Goal: Contribute content: Add original content to the website for others to see

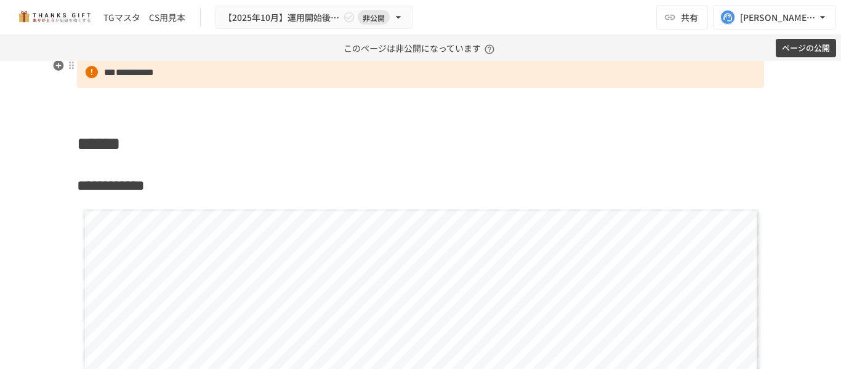
scroll to position [3326, 0]
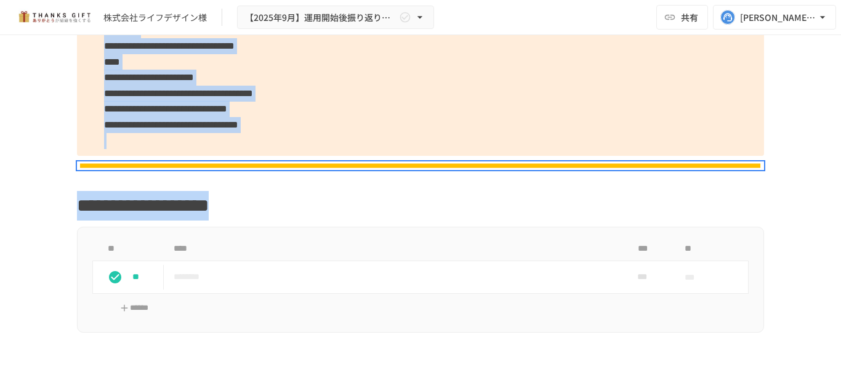
scroll to position [1400, 0]
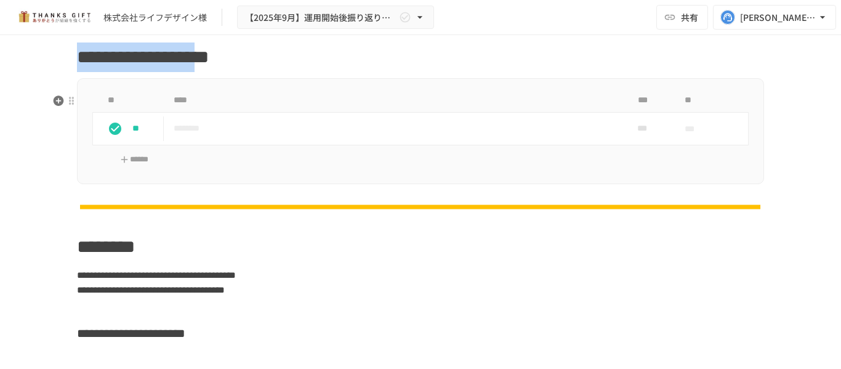
drag, startPoint x: 128, startPoint y: 87, endPoint x: 361, endPoint y: 112, distance: 234.2
copy div "**********"
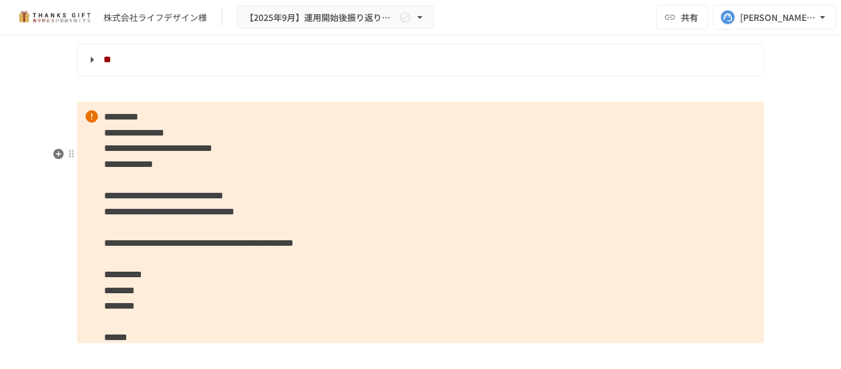
scroll to position [3432, 0]
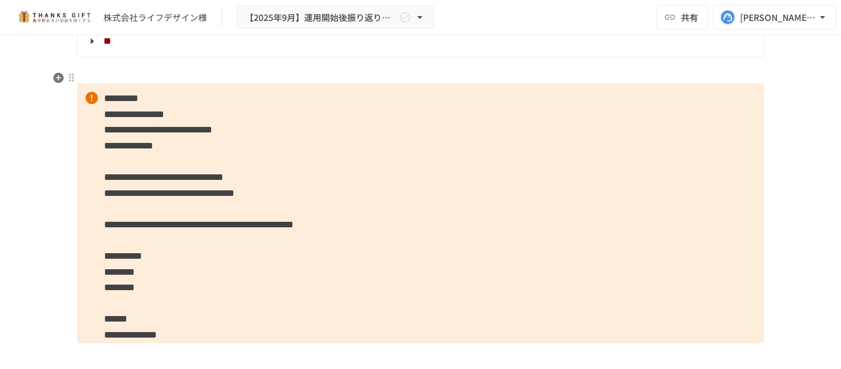
click at [110, 46] on strong "**" at bounding box center [107, 40] width 8 height 9
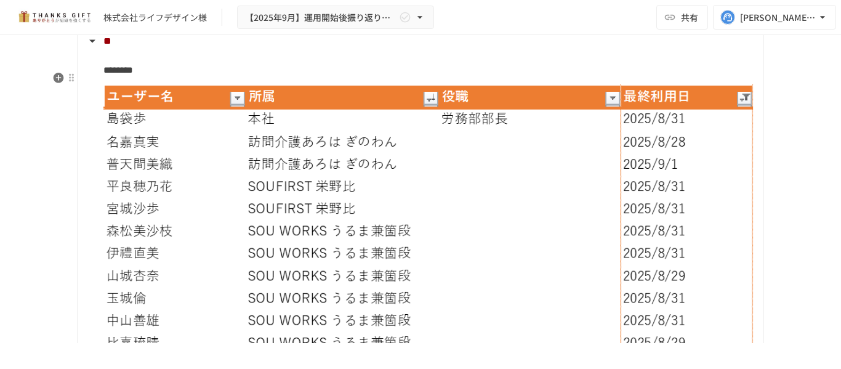
click at [110, 46] on strong "**" at bounding box center [107, 40] width 8 height 9
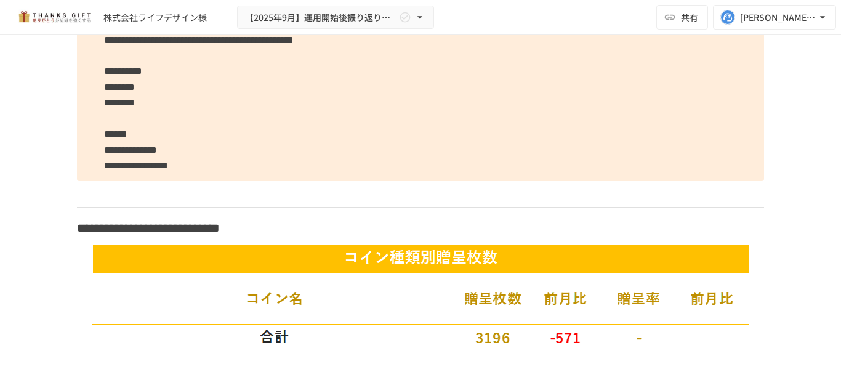
scroll to position [3371, 0]
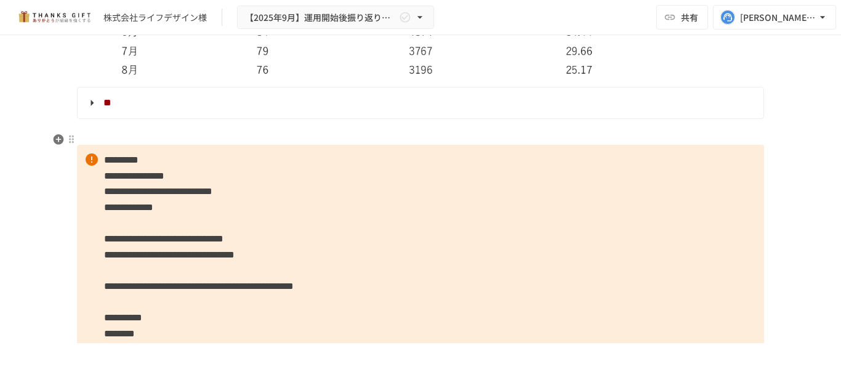
click at [111, 107] on strong "**" at bounding box center [107, 102] width 8 height 9
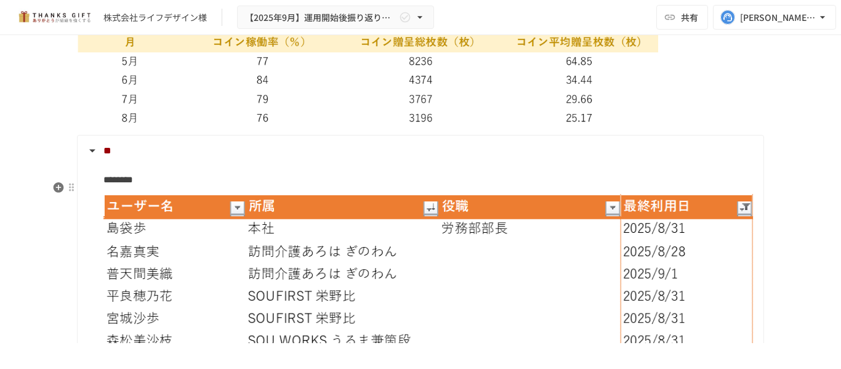
scroll to position [3309, 0]
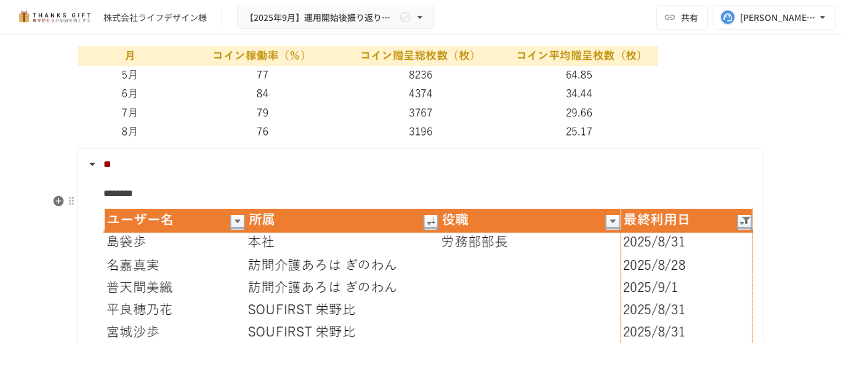
click at [110, 169] on strong "**" at bounding box center [107, 164] width 8 height 9
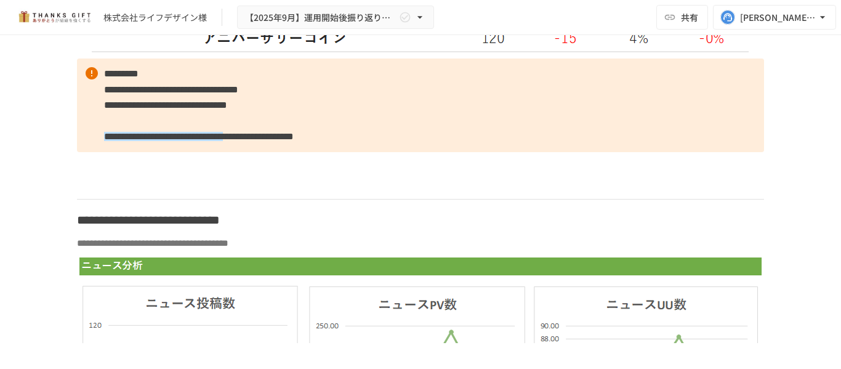
scroll to position [4171, 0]
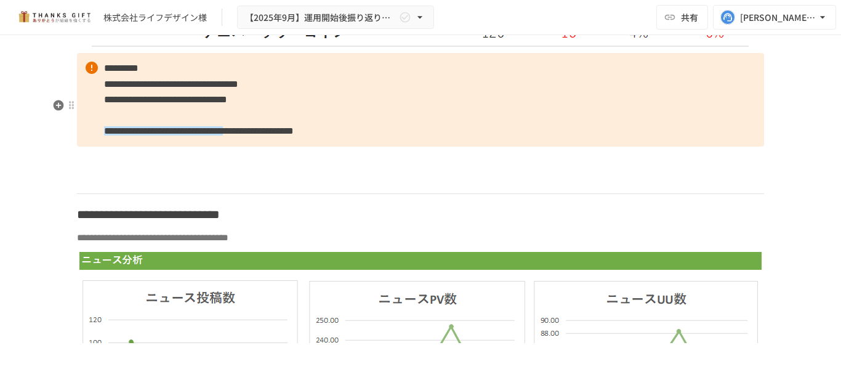
click at [624, 147] on p "**********" at bounding box center [420, 100] width 687 height 94
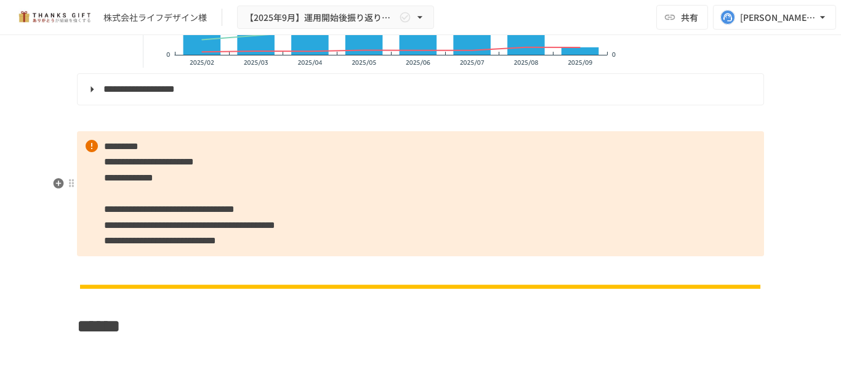
scroll to position [5280, 0]
click at [175, 94] on strong "**********" at bounding box center [138, 89] width 71 height 9
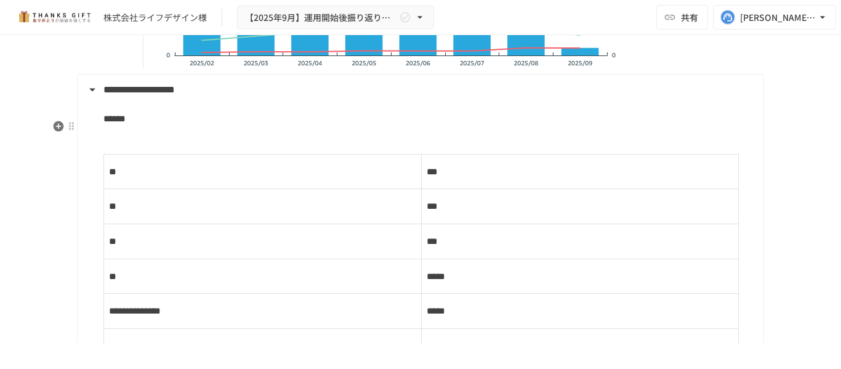
click at [175, 94] on strong "**********" at bounding box center [138, 89] width 71 height 9
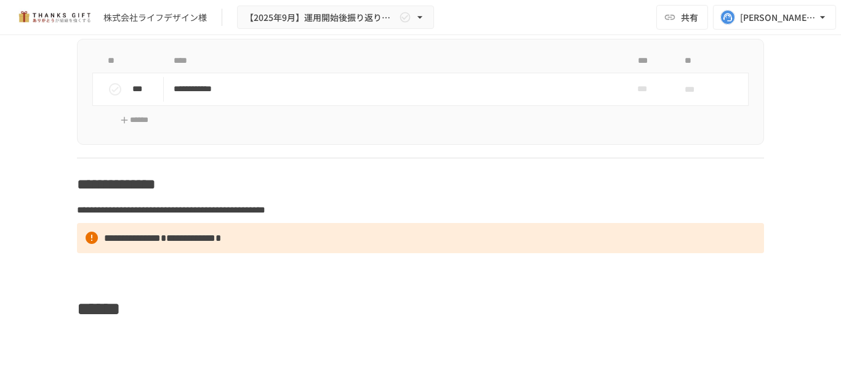
scroll to position [5649, 0]
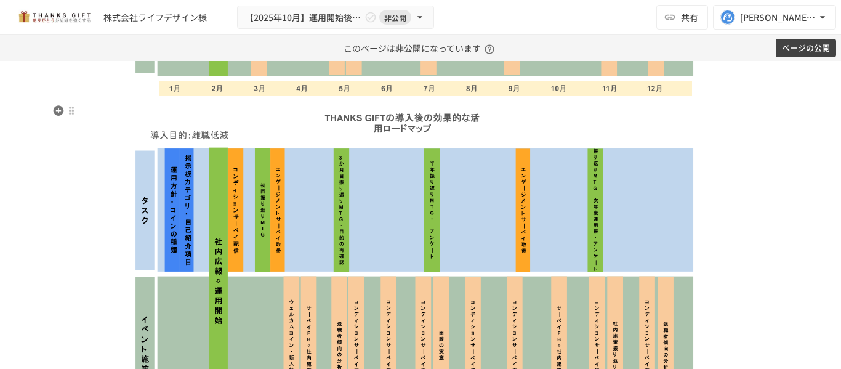
scroll to position [2032, 0]
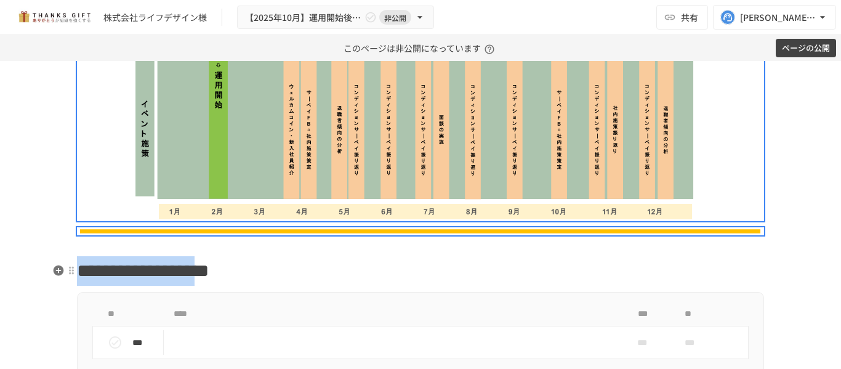
drag, startPoint x: 130, startPoint y: 161, endPoint x: 367, endPoint y: 275, distance: 262.8
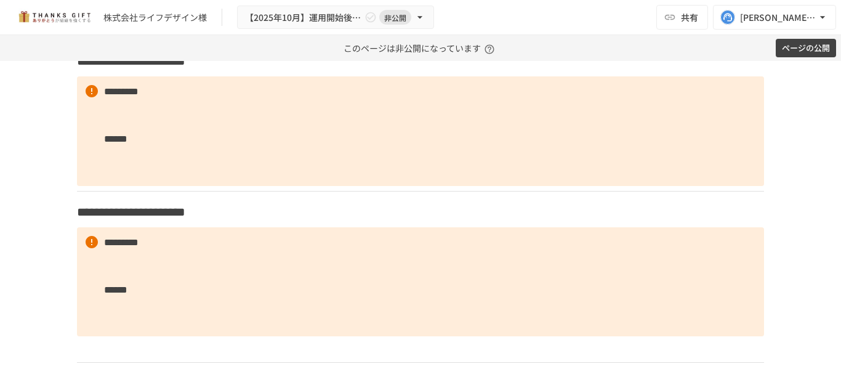
scroll to position [1663, 0]
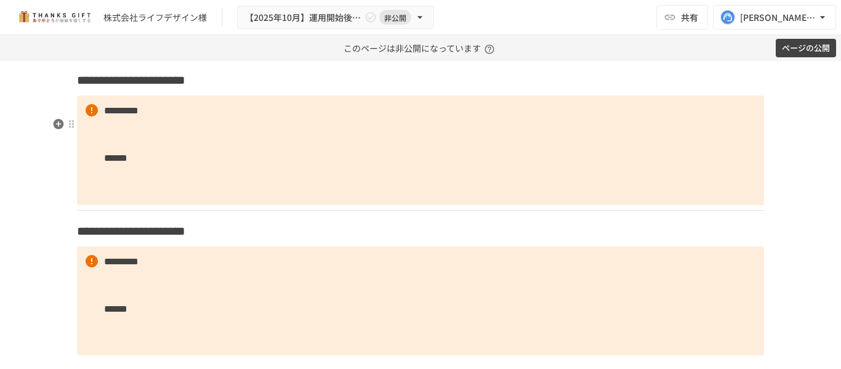
click at [311, 91] on h3 "**********" at bounding box center [420, 80] width 687 height 21
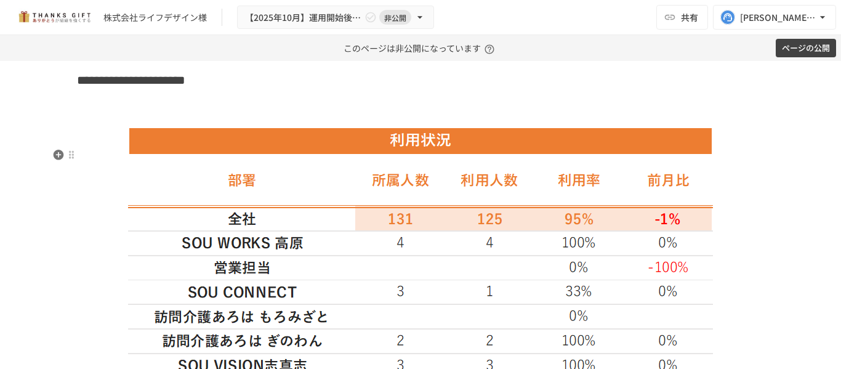
click at [269, 121] on h3 at bounding box center [420, 110] width 687 height 21
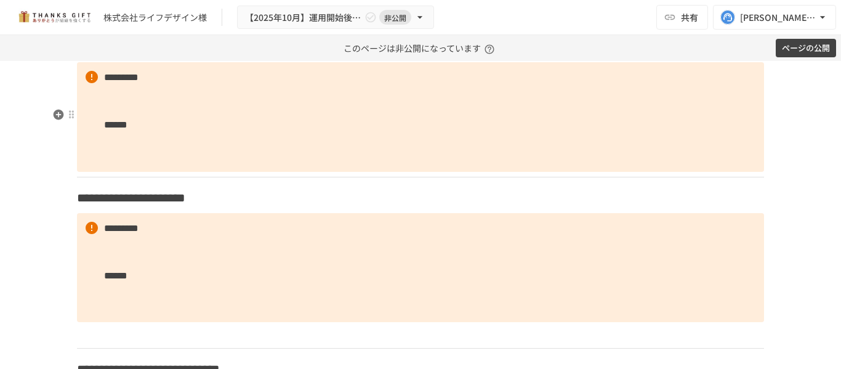
scroll to position [2463, 0]
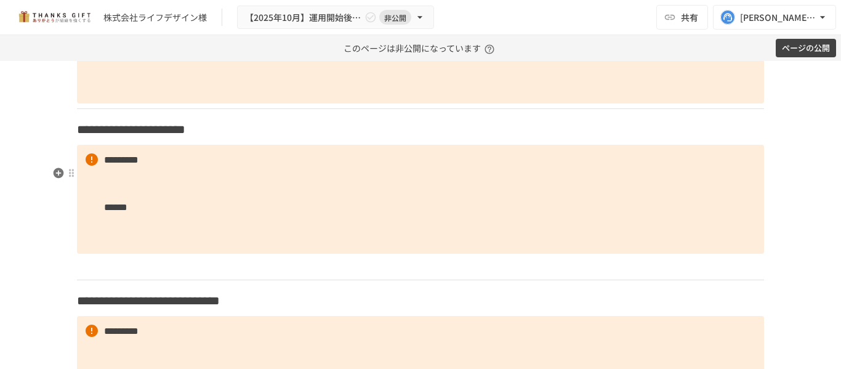
click at [315, 140] on h3 "**********" at bounding box center [420, 129] width 687 height 21
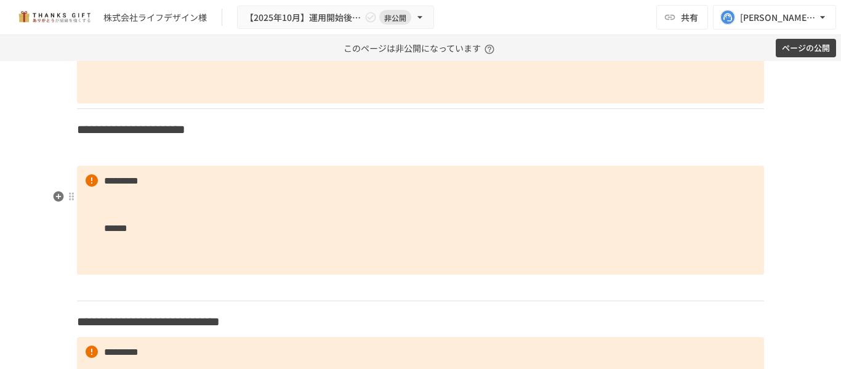
click at [151, 161] on p at bounding box center [420, 153] width 687 height 16
click at [147, 161] on p at bounding box center [420, 153] width 687 height 16
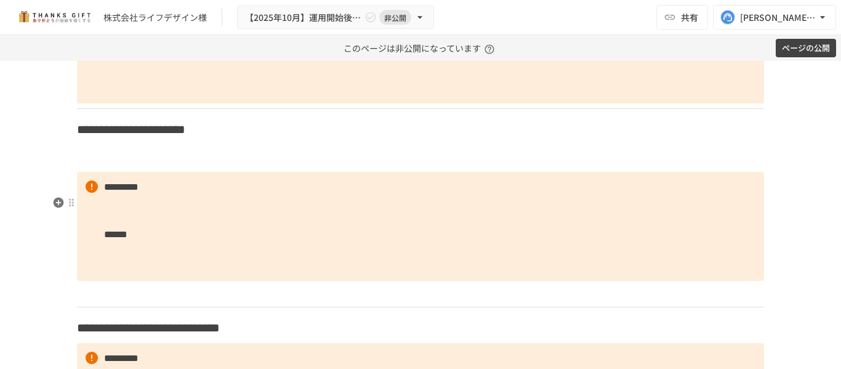
click at [118, 167] on p at bounding box center [420, 159] width 687 height 16
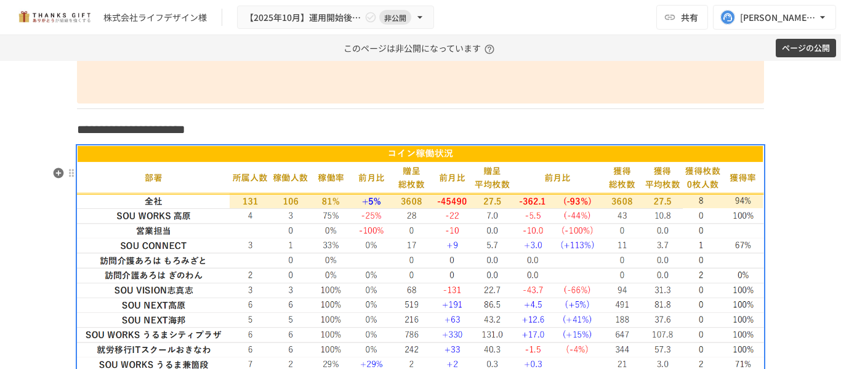
click at [405, 140] on h3 "**********" at bounding box center [420, 129] width 687 height 21
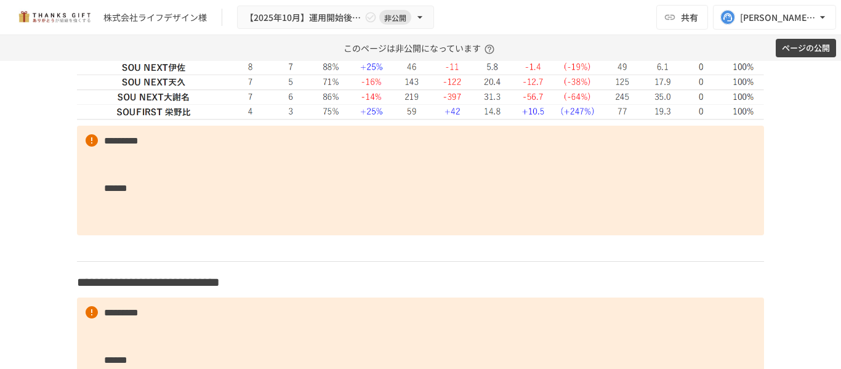
scroll to position [3079, 0]
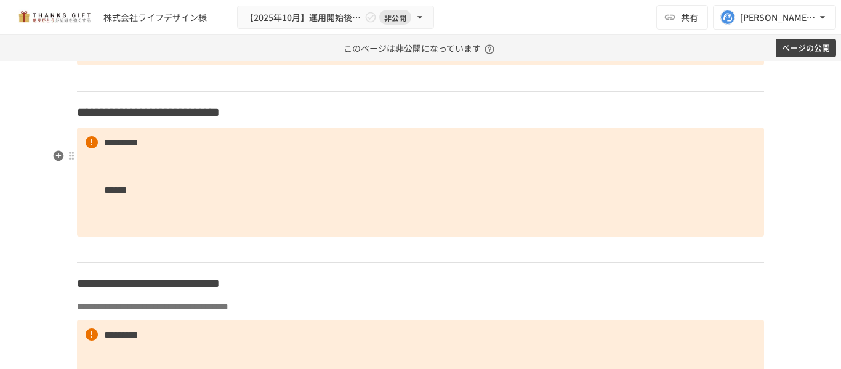
click at [220, 118] on strong "**********" at bounding box center [178, 112] width 84 height 12
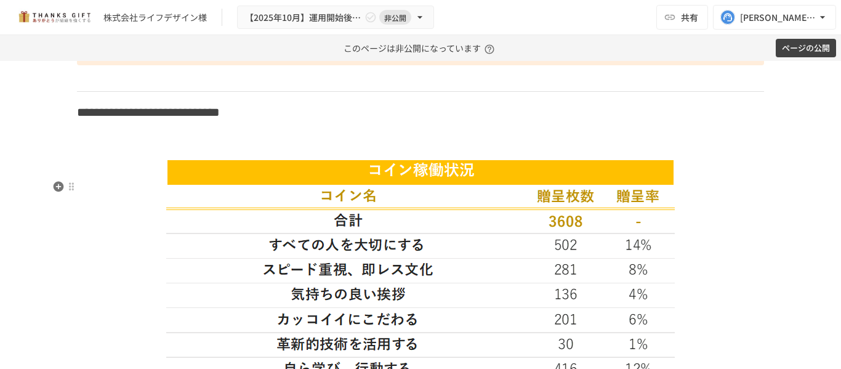
click at [207, 153] on h3 at bounding box center [420, 142] width 687 height 21
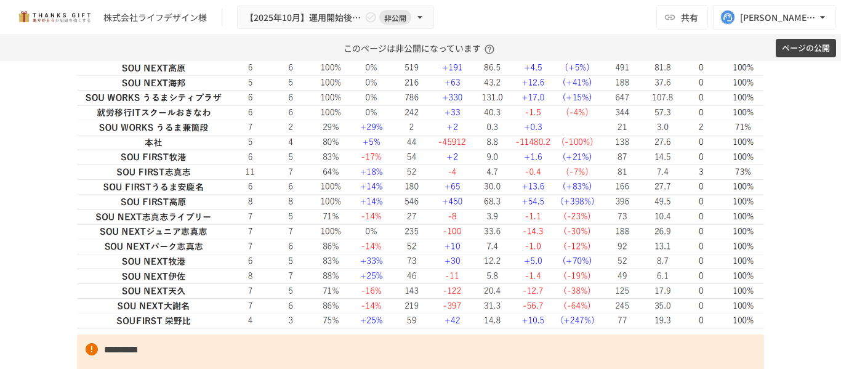
scroll to position [2833, 0]
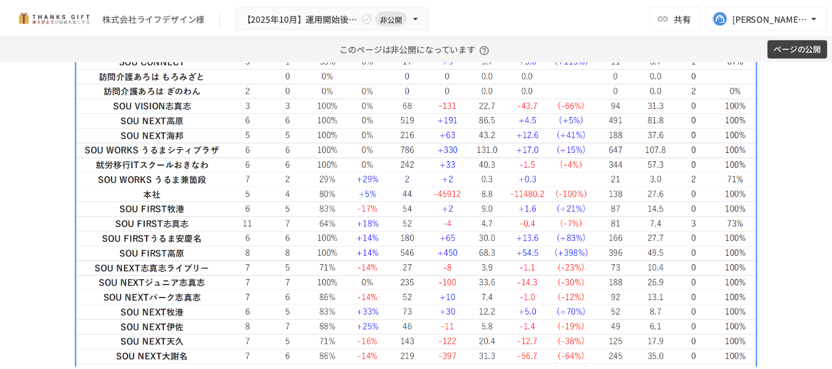
scroll to position [2463, 0]
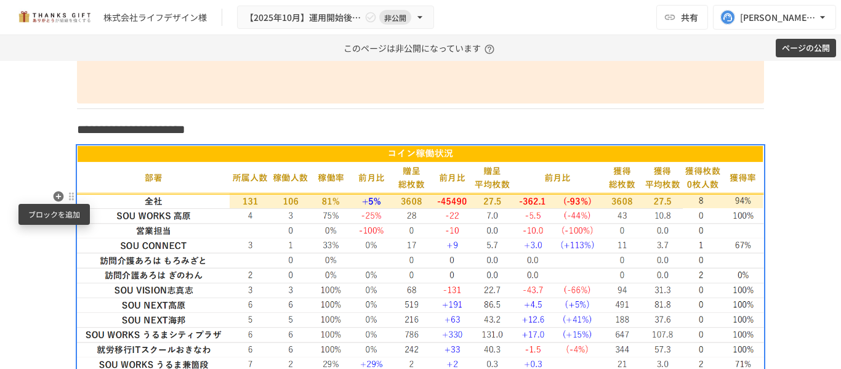
click at [55, 200] on icon "button" at bounding box center [59, 196] width 10 height 10
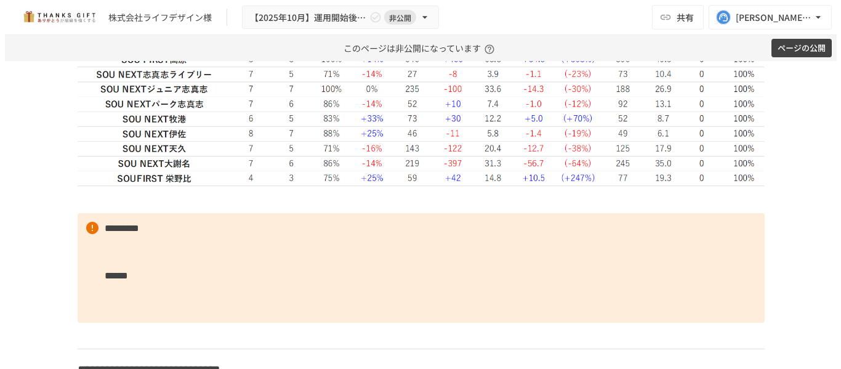
scroll to position [2909, 0]
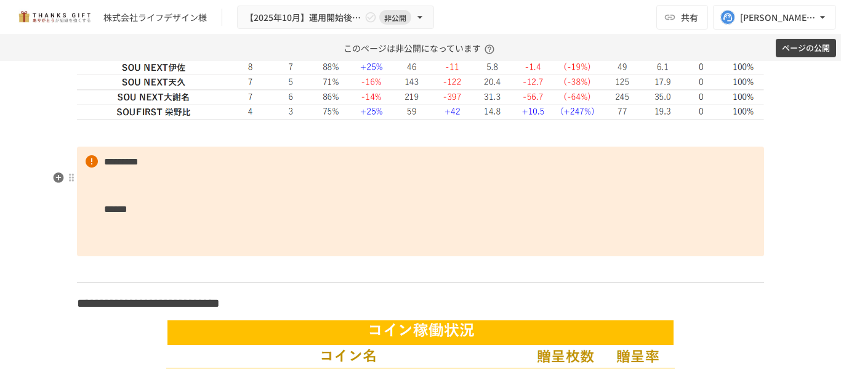
click at [135, 142] on p at bounding box center [420, 134] width 687 height 16
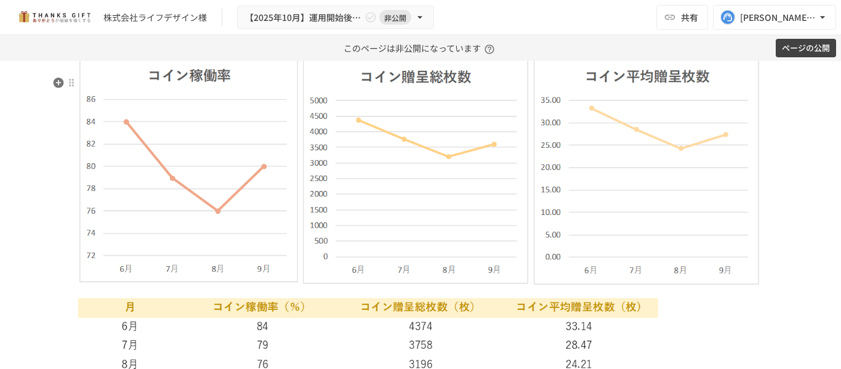
scroll to position [3156, 0]
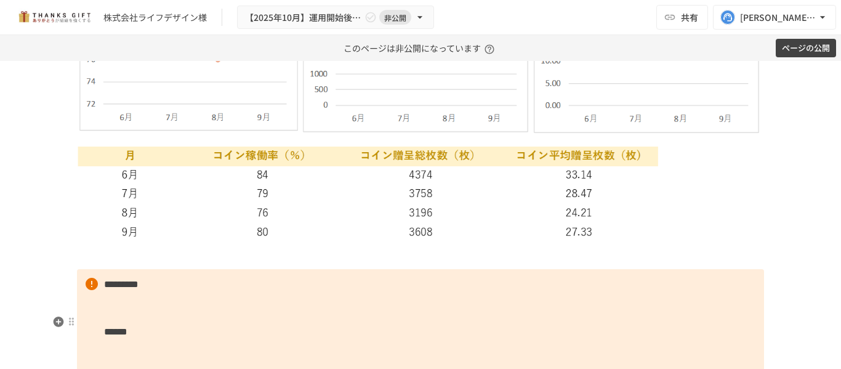
click at [110, 264] on p at bounding box center [420, 256] width 687 height 16
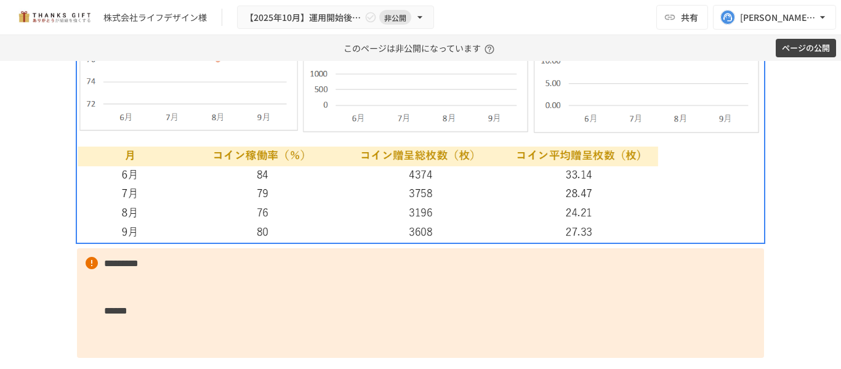
click at [807, 313] on div "**********" at bounding box center [420, 215] width 841 height 308
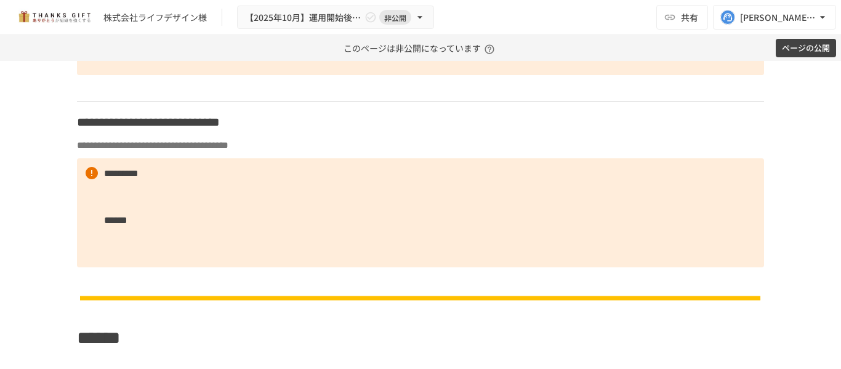
scroll to position [4079, 0]
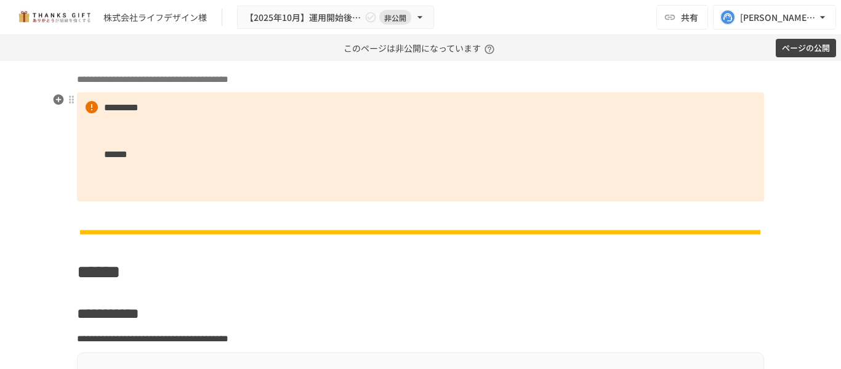
click at [419, 67] on h3 "**********" at bounding box center [420, 56] width 687 height 21
click at [458, 87] on p "**********" at bounding box center [420, 79] width 687 height 16
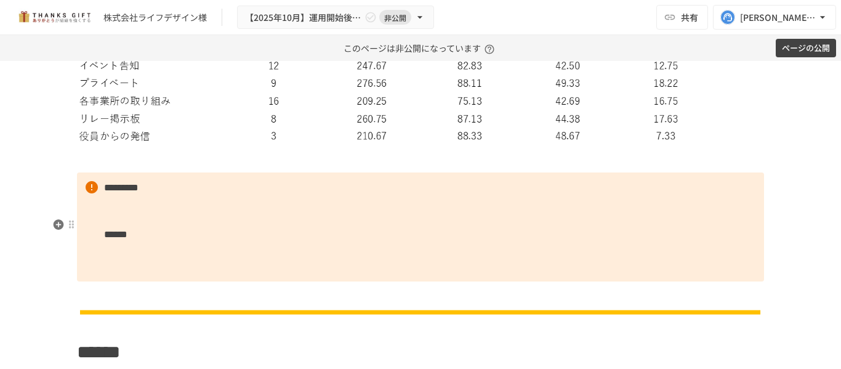
scroll to position [4634, 0]
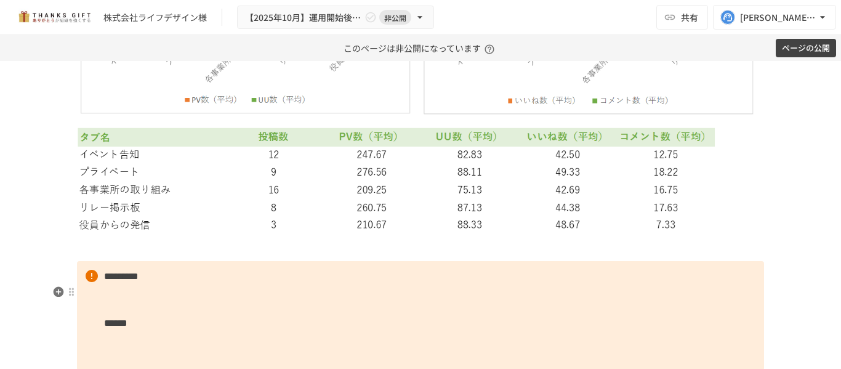
click at [219, 256] on p at bounding box center [420, 248] width 687 height 16
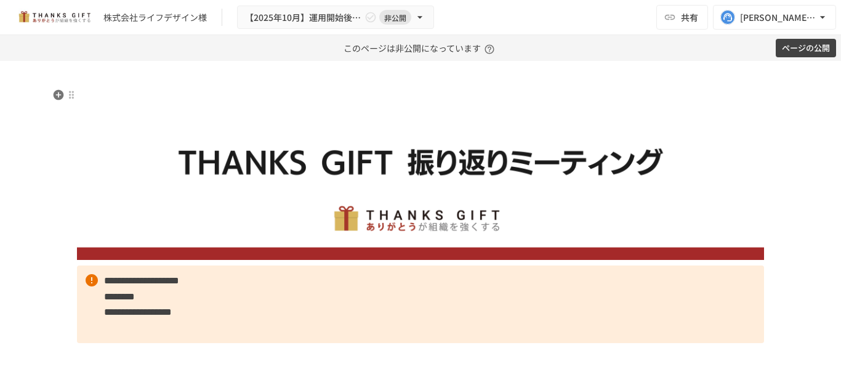
scroll to position [0, 0]
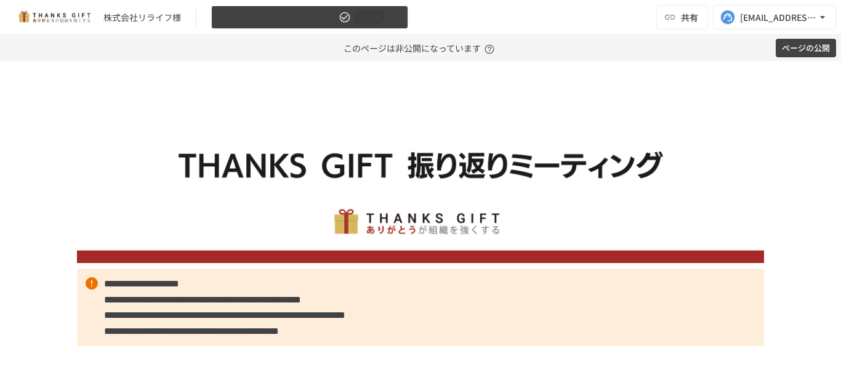
click at [371, 26] on button "【2025年10月】運用開始後振り返りミーティング 非公開" at bounding box center [309, 18] width 197 height 24
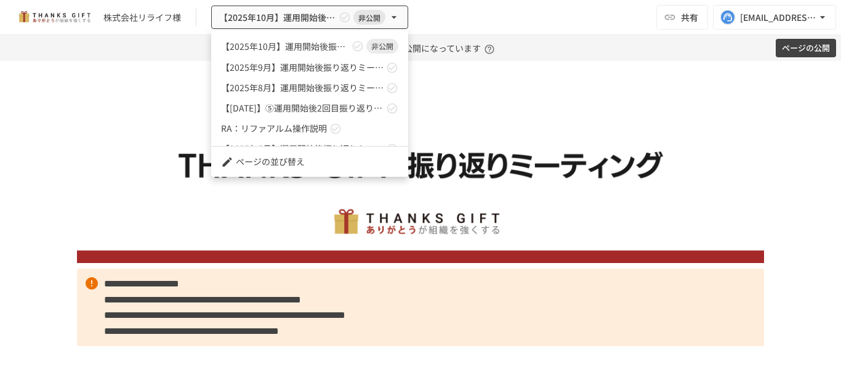
click at [125, 159] on div at bounding box center [420, 184] width 841 height 369
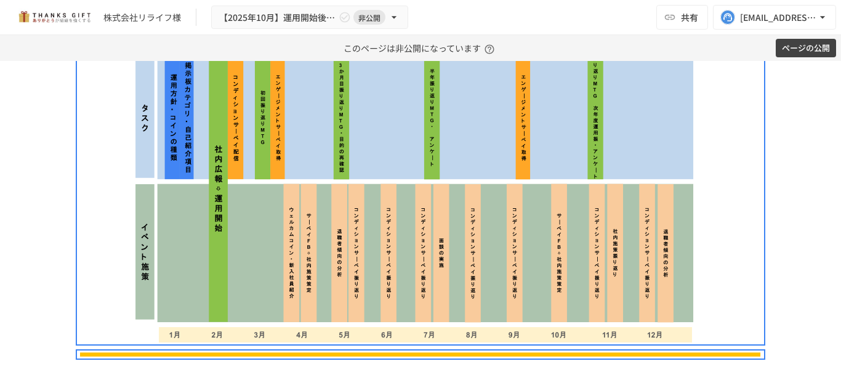
scroll to position [2217, 0]
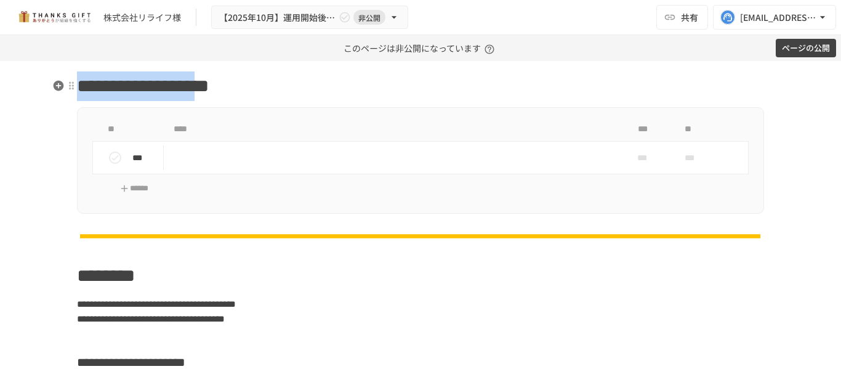
drag, startPoint x: 132, startPoint y: 99, endPoint x: 362, endPoint y: 91, distance: 229.8
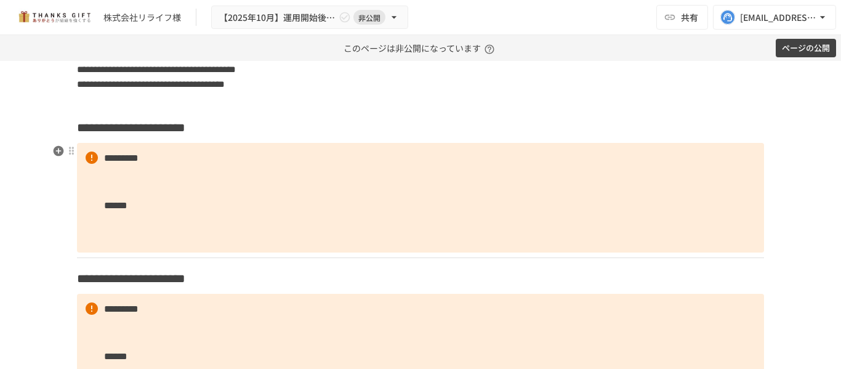
scroll to position [1601, 0]
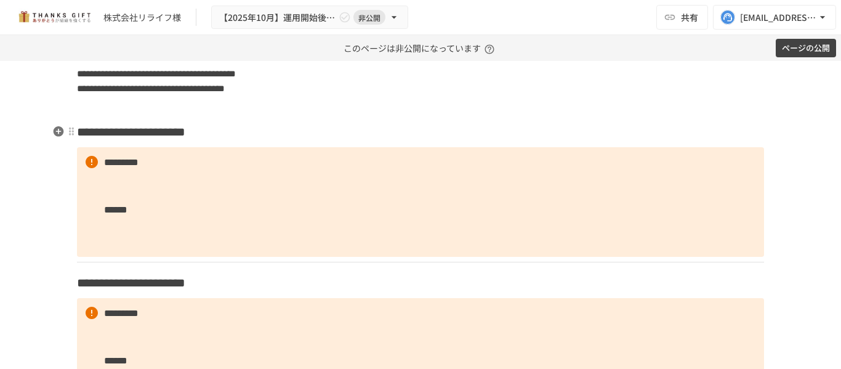
click at [316, 132] on h3 "**********" at bounding box center [420, 131] width 687 height 21
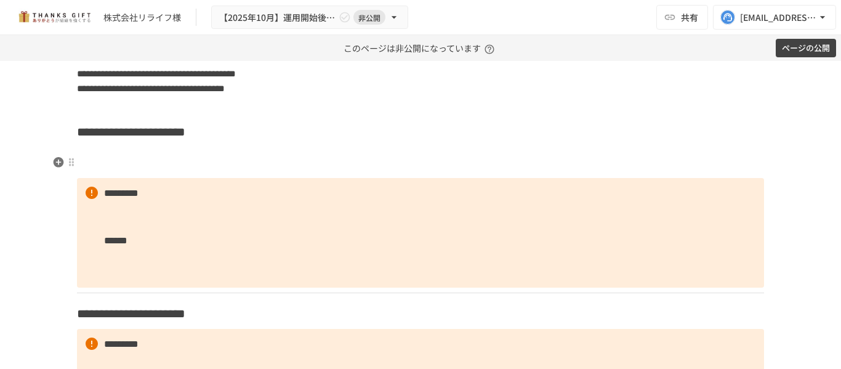
click at [158, 155] on h3 at bounding box center [420, 162] width 687 height 21
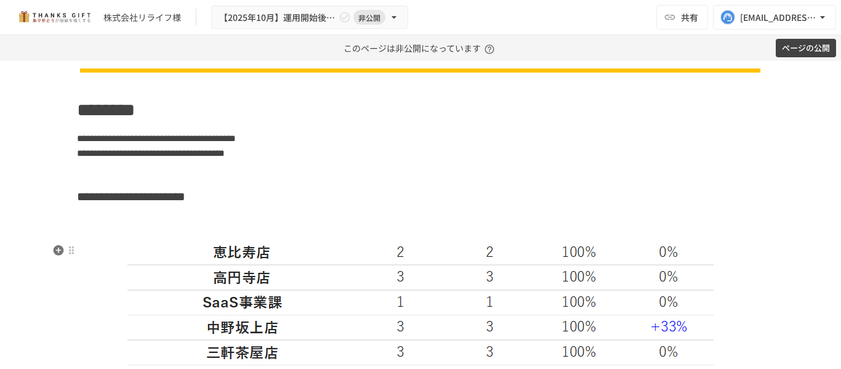
scroll to position [1478, 0]
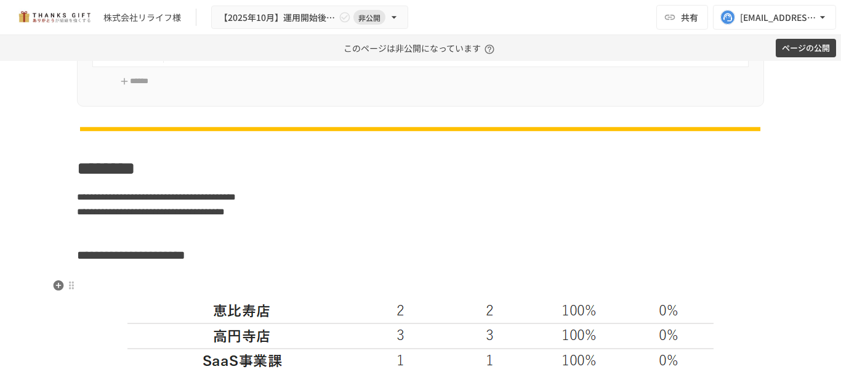
click at [246, 283] on h3 at bounding box center [420, 285] width 687 height 21
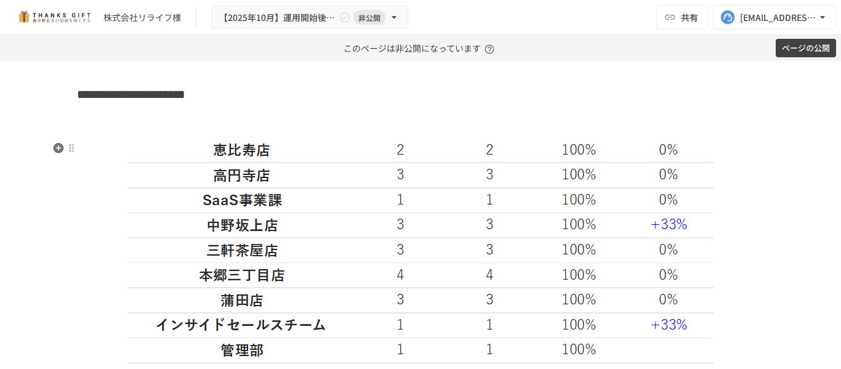
scroll to position [1540, 0]
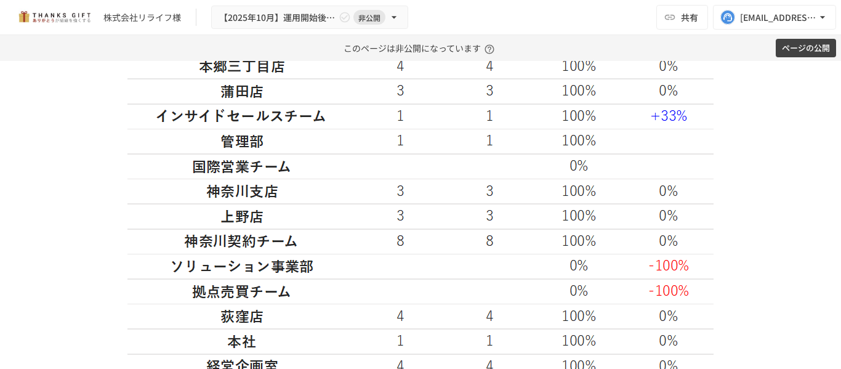
click at [318, 238] on img at bounding box center [420, 326] width 587 height 1607
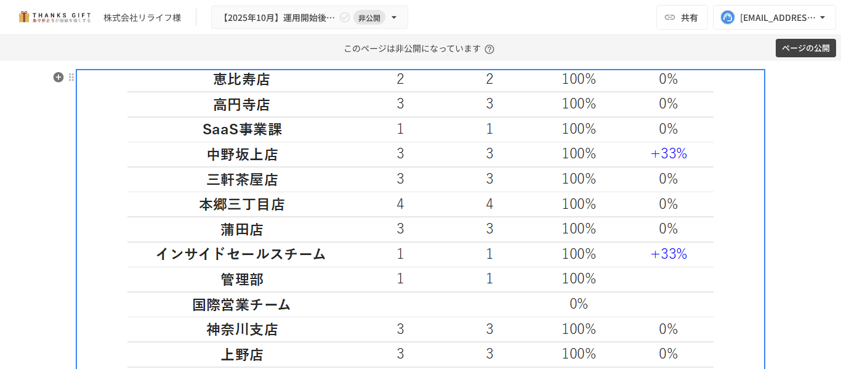
scroll to position [1663, 0]
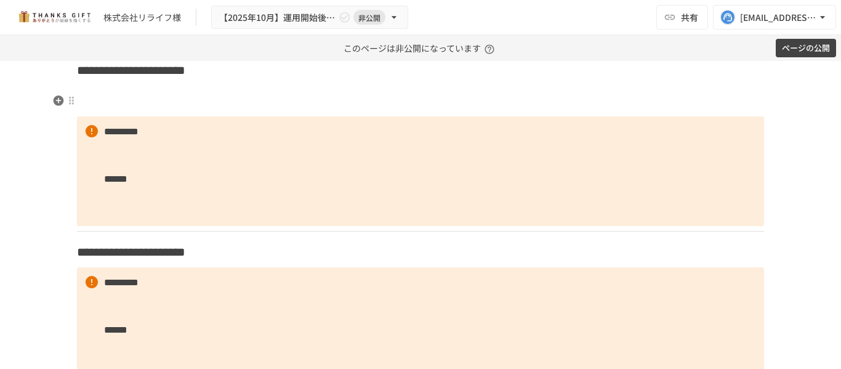
click at [169, 91] on h3 at bounding box center [420, 101] width 687 height 21
click at [98, 98] on h3 at bounding box center [420, 101] width 687 height 21
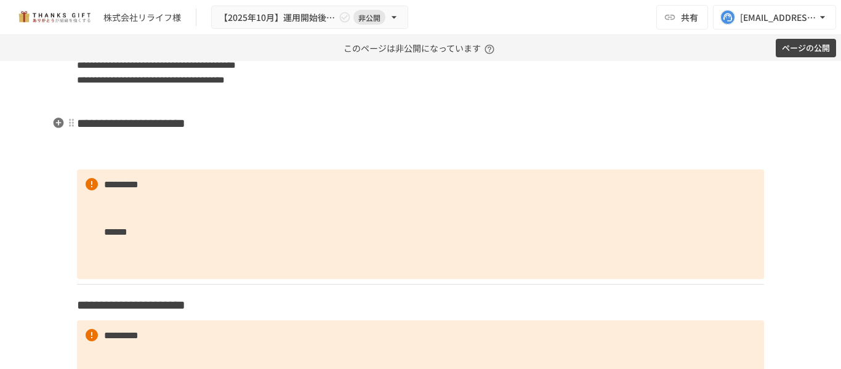
scroll to position [1540, 0]
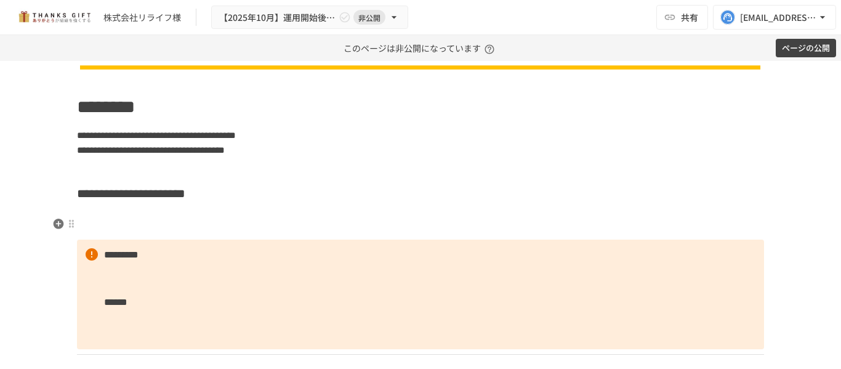
click at [252, 214] on h3 at bounding box center [420, 224] width 687 height 21
click at [148, 218] on h3 at bounding box center [420, 224] width 687 height 21
click at [67, 224] on div at bounding box center [72, 224] width 10 height 10
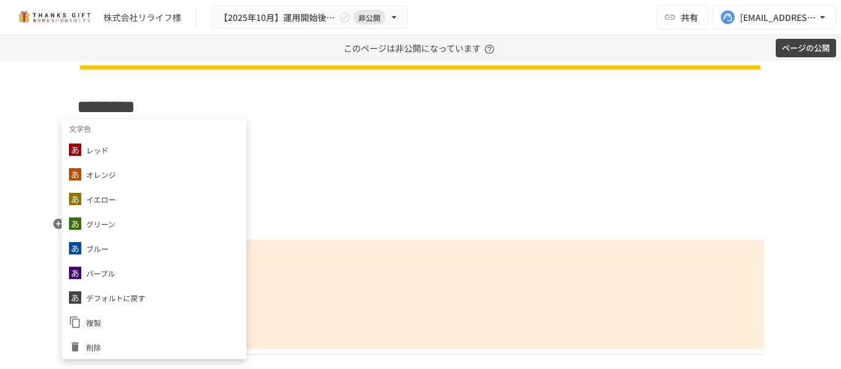
click at [307, 233] on div at bounding box center [420, 184] width 841 height 369
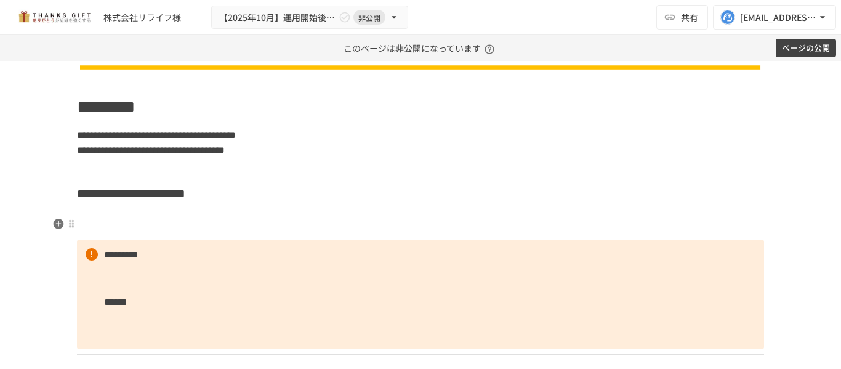
click at [54, 224] on icon "button" at bounding box center [59, 224] width 10 height 10
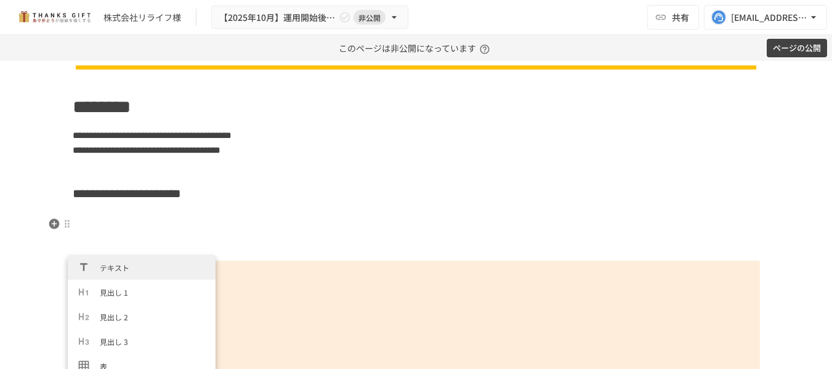
click at [111, 219] on h3 at bounding box center [416, 224] width 687 height 21
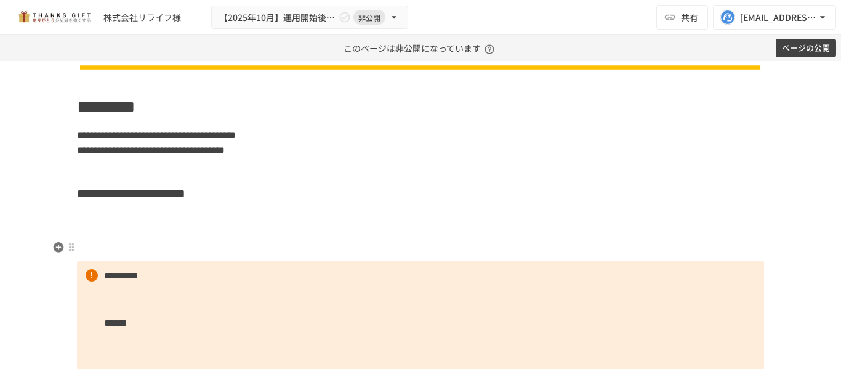
click at [111, 240] on p at bounding box center [420, 248] width 687 height 16
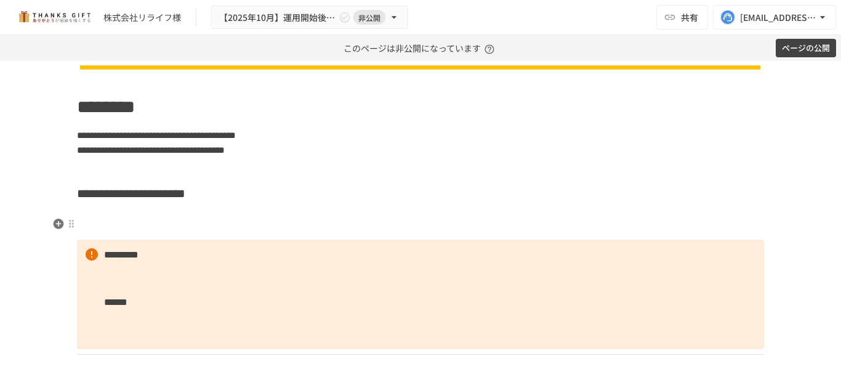
click at [85, 224] on h3 at bounding box center [420, 224] width 687 height 21
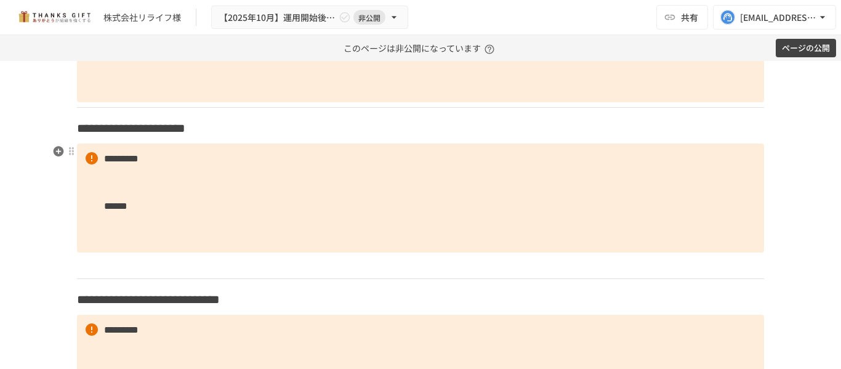
scroll to position [1786, 0]
click at [332, 132] on h3 "**********" at bounding box center [420, 128] width 687 height 21
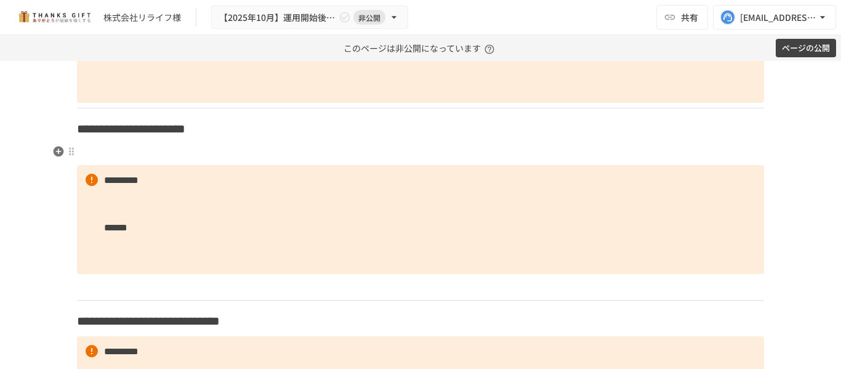
click at [245, 154] on p at bounding box center [420, 152] width 687 height 16
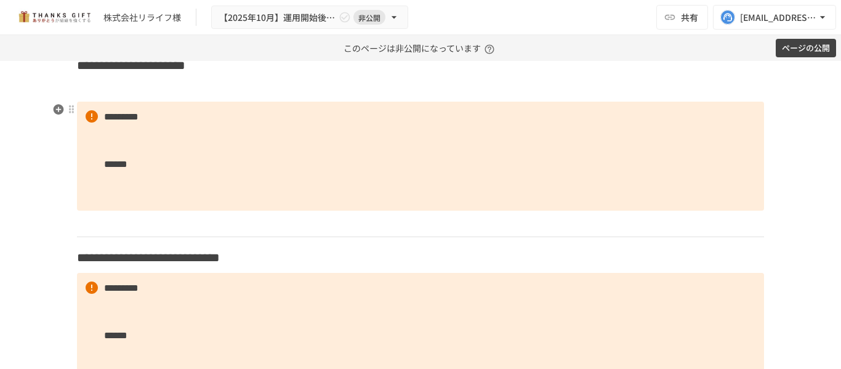
scroll to position [1909, 0]
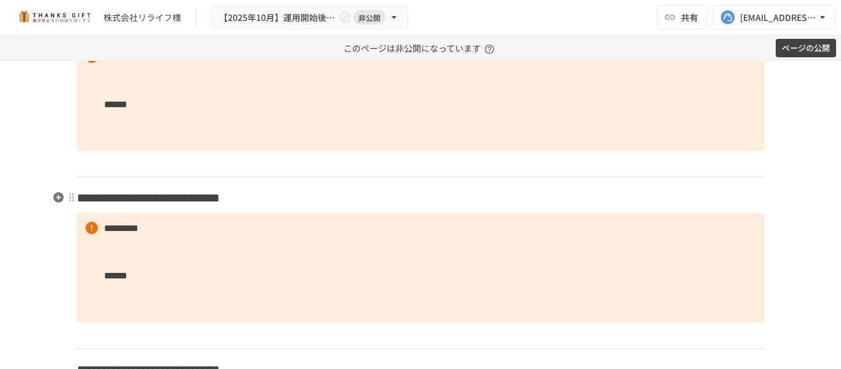
click at [469, 194] on h3 "**********" at bounding box center [420, 197] width 687 height 21
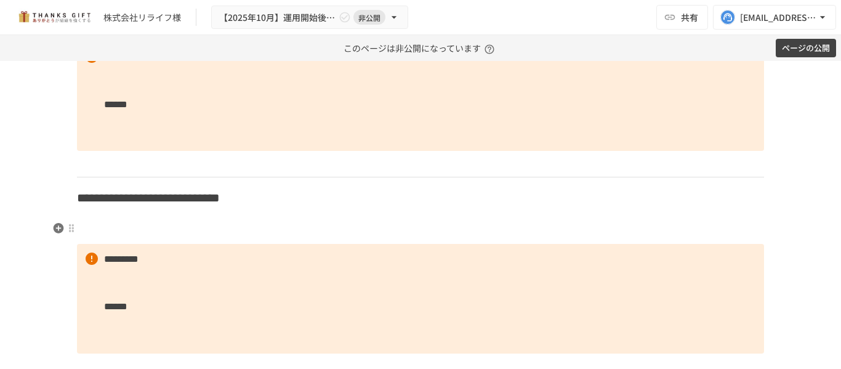
click at [151, 227] on h3 at bounding box center [420, 228] width 687 height 21
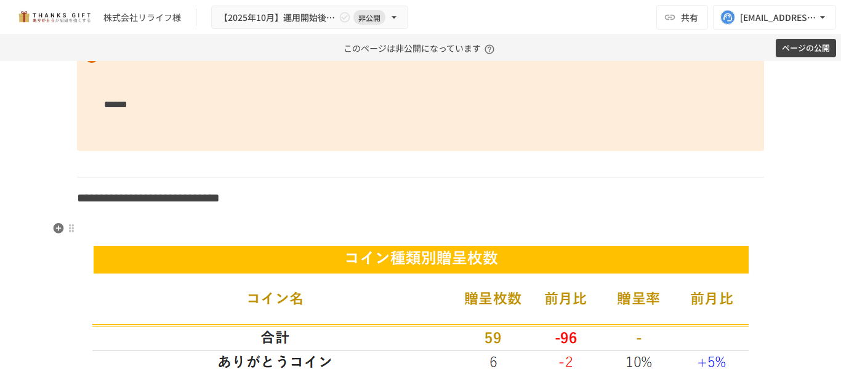
click at [195, 225] on h3 at bounding box center [420, 228] width 687 height 21
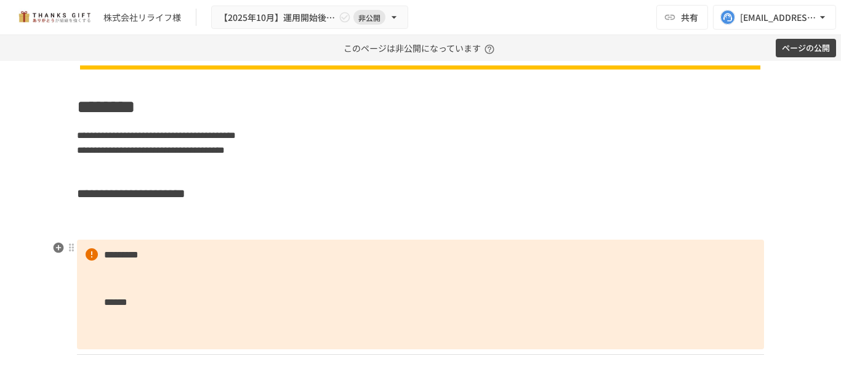
scroll to position [1724, 0]
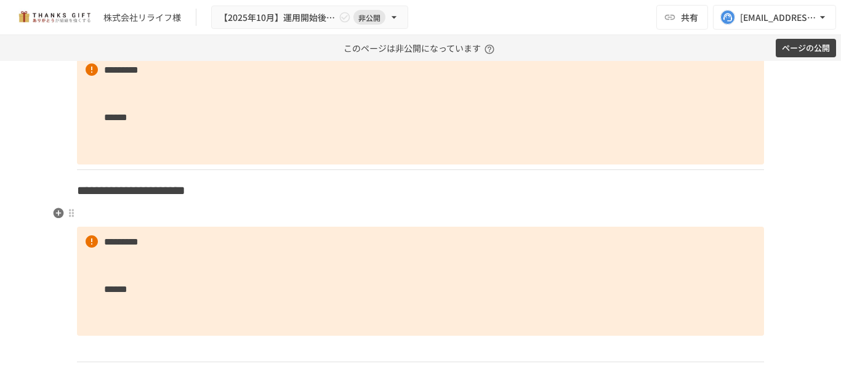
click at [389, 206] on p at bounding box center [420, 214] width 687 height 16
click at [126, 216] on p at bounding box center [420, 214] width 687 height 16
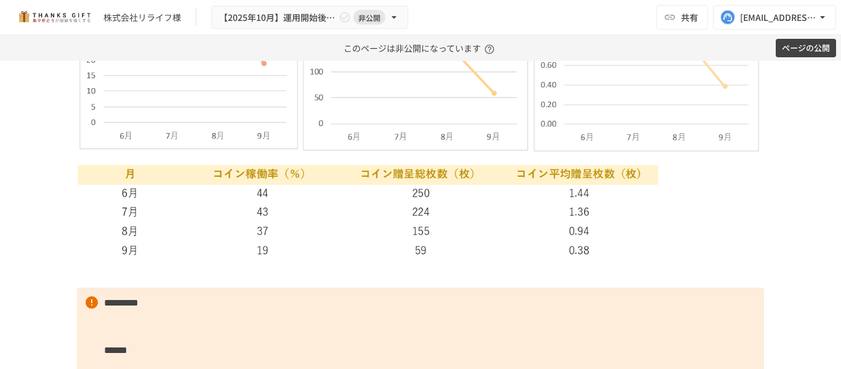
scroll to position [2094, 0]
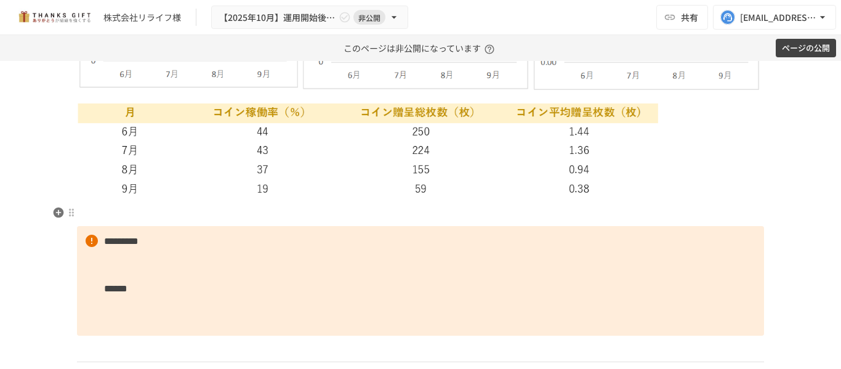
click at [293, 216] on p at bounding box center [420, 213] width 687 height 16
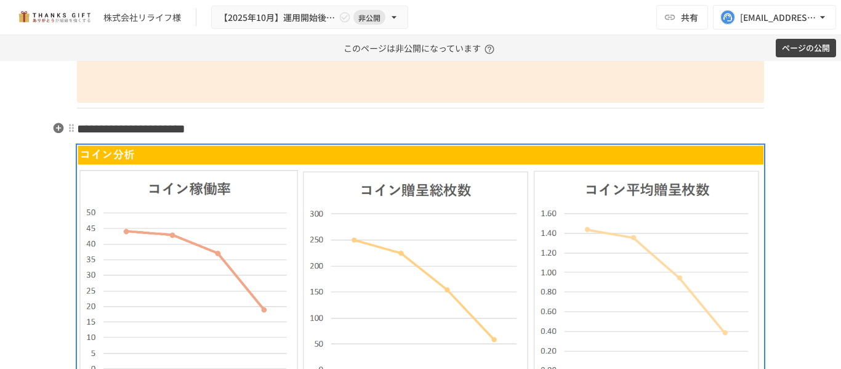
scroll to position [1663, 0]
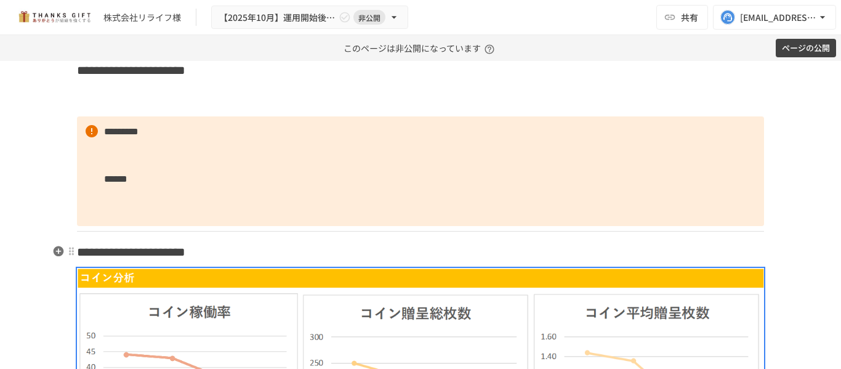
click at [340, 256] on h3 "**********" at bounding box center [420, 251] width 687 height 21
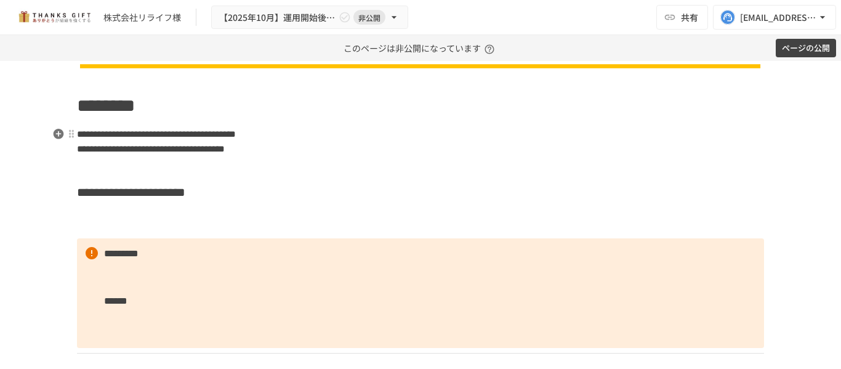
scroll to position [1601, 0]
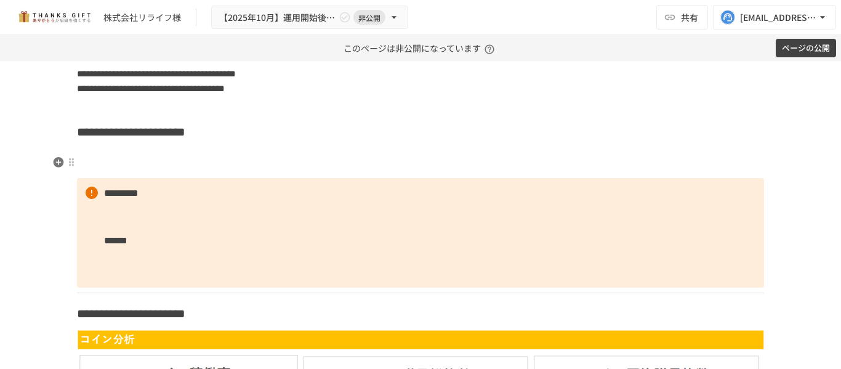
click at [127, 156] on h3 at bounding box center [420, 162] width 687 height 21
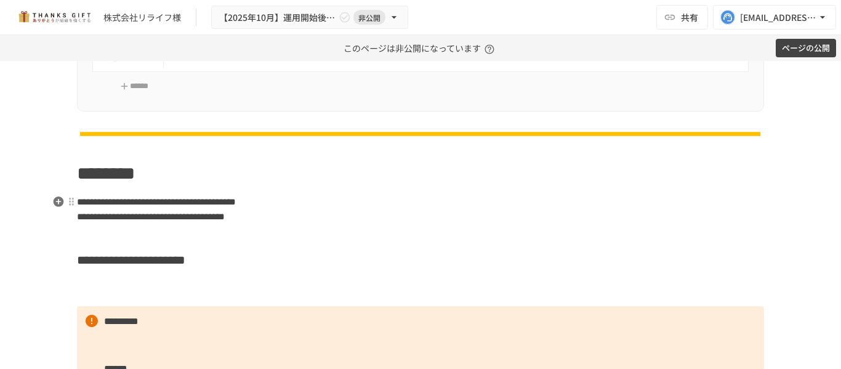
scroll to position [1540, 0]
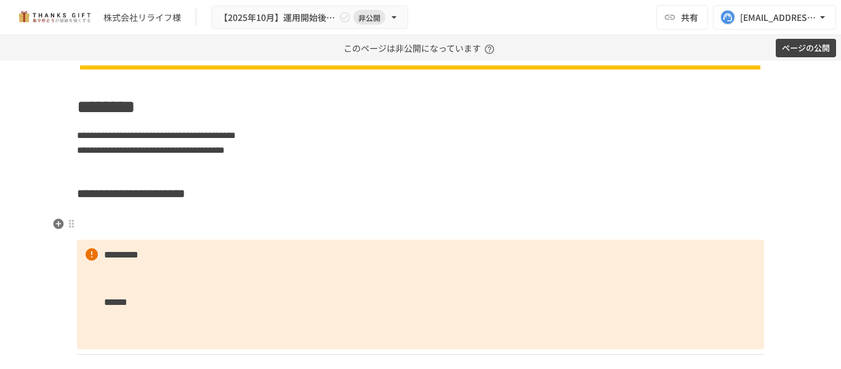
click at [170, 214] on h3 at bounding box center [420, 224] width 687 height 21
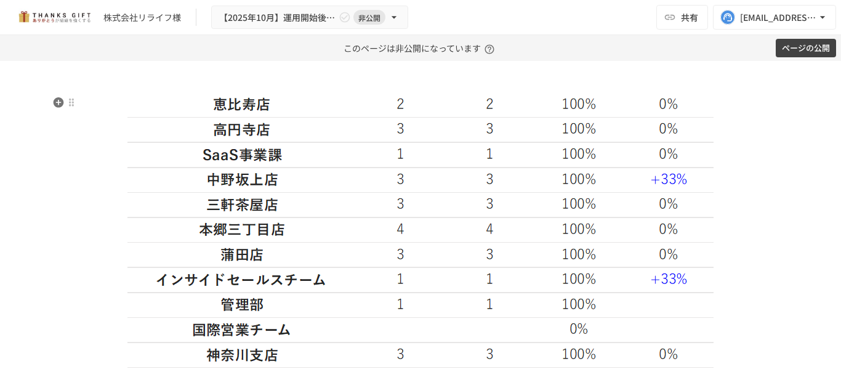
scroll to position [1601, 0]
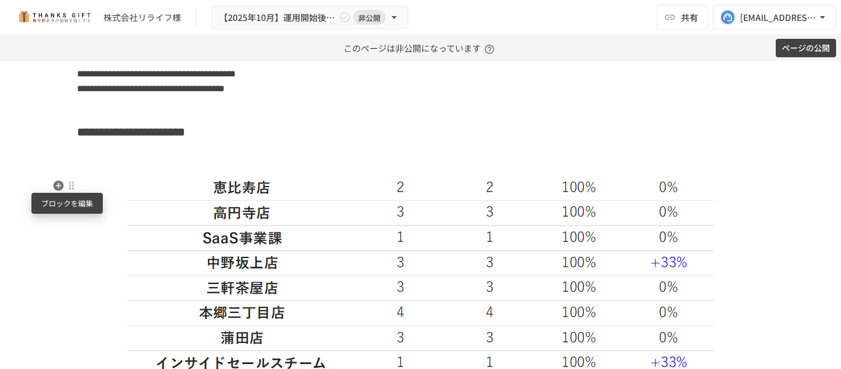
click at [67, 188] on div at bounding box center [72, 185] width 10 height 10
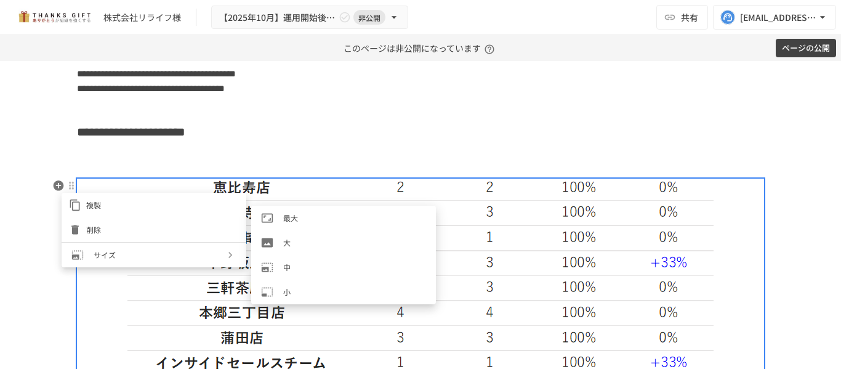
click at [314, 272] on span "中" at bounding box center [354, 267] width 143 height 12
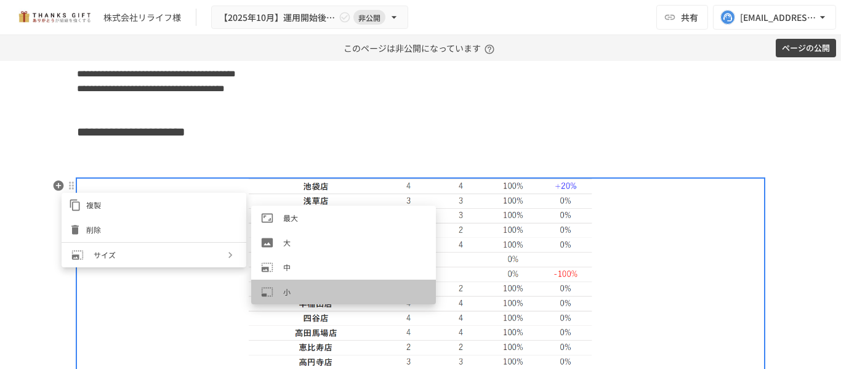
click at [315, 288] on span "小" at bounding box center [354, 292] width 143 height 12
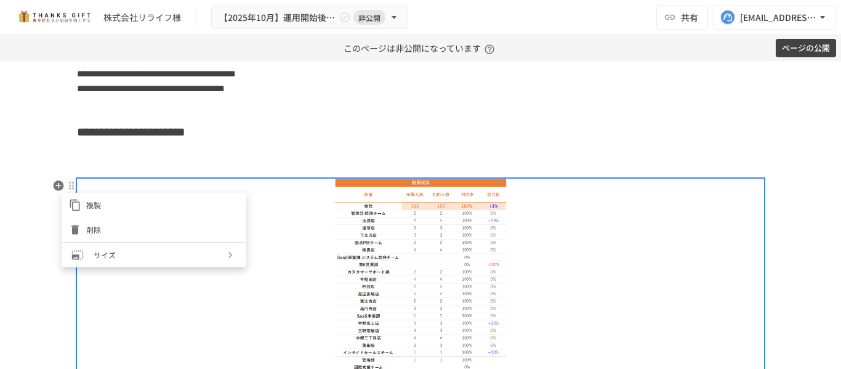
click at [397, 139] on div at bounding box center [420, 184] width 841 height 369
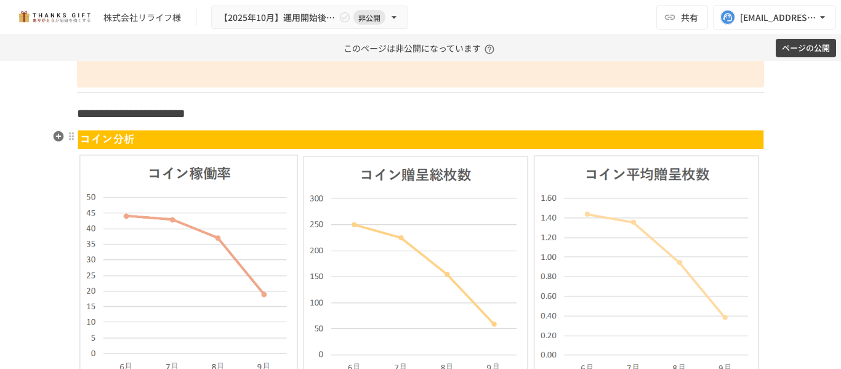
scroll to position [2279, 0]
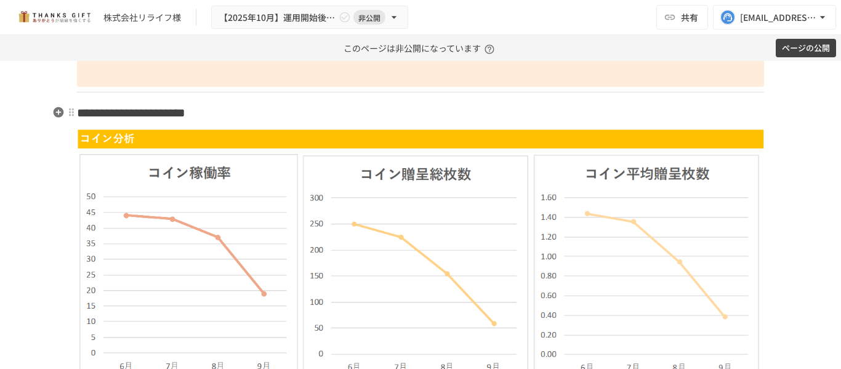
click at [345, 110] on h3 "**********" at bounding box center [420, 112] width 687 height 21
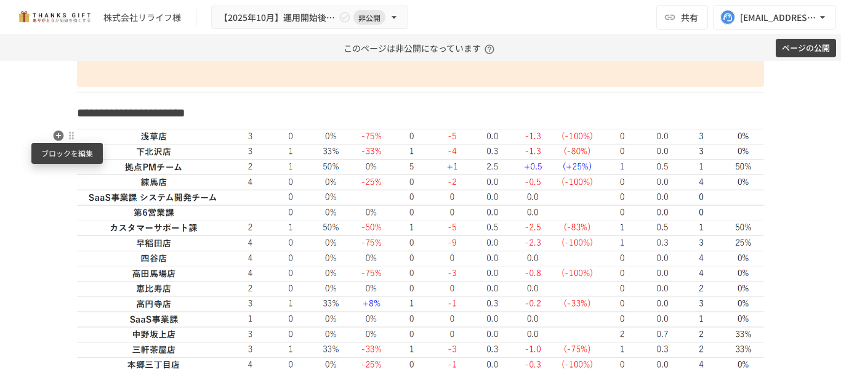
click at [67, 140] on div at bounding box center [72, 136] width 10 height 10
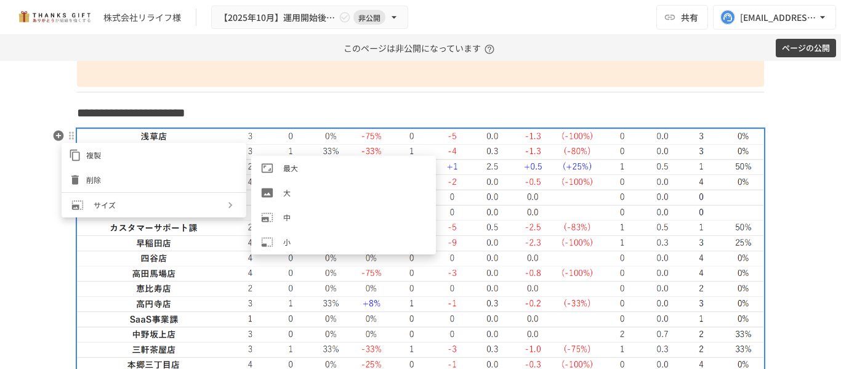
click at [315, 204] on li "大" at bounding box center [343, 192] width 185 height 25
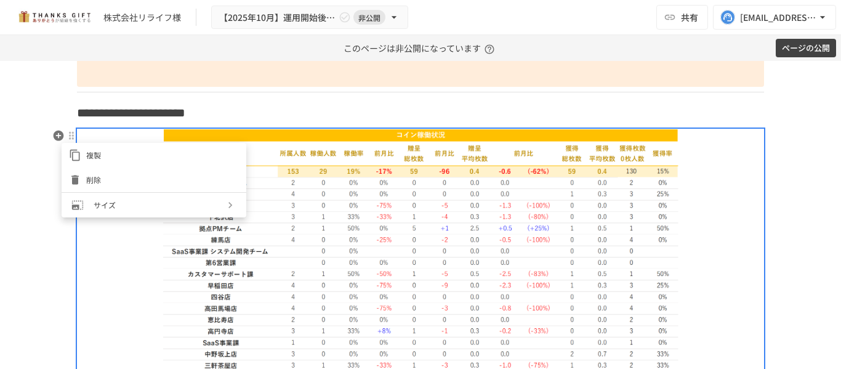
click at [47, 277] on div at bounding box center [420, 184] width 841 height 369
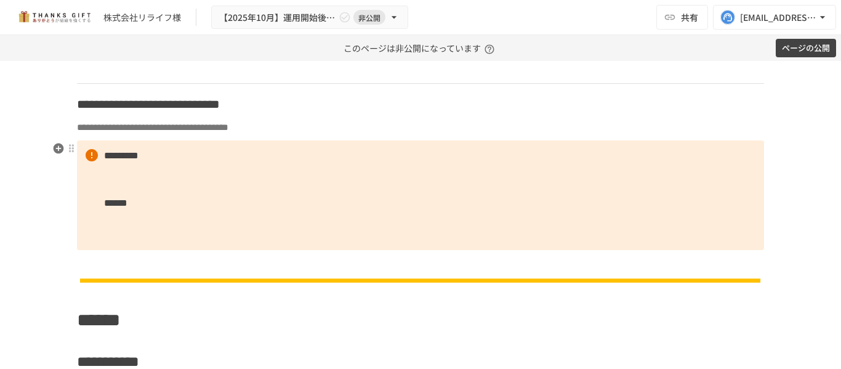
scroll to position [4147, 0]
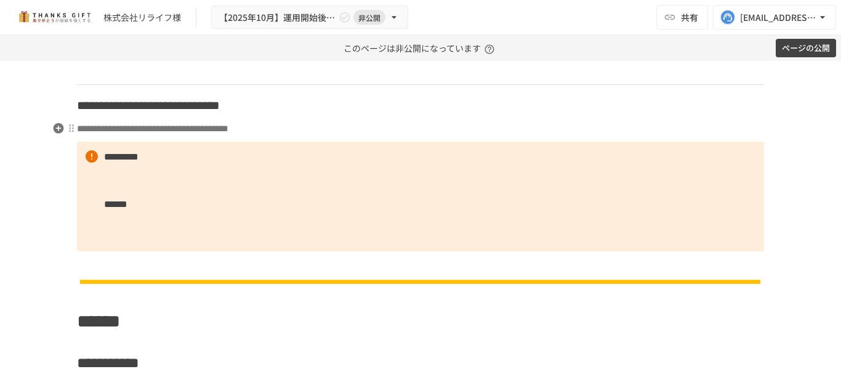
click at [492, 130] on p "**********" at bounding box center [420, 129] width 687 height 16
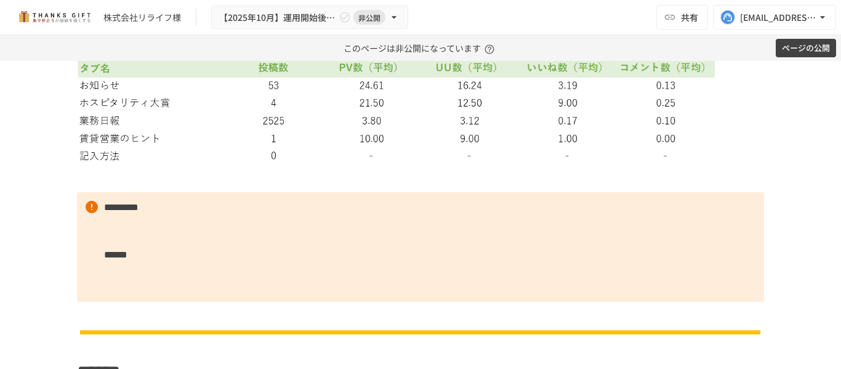
scroll to position [4825, 0]
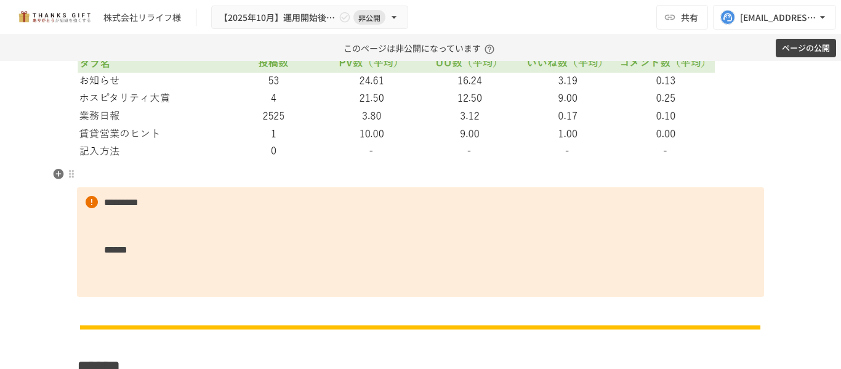
click at [341, 171] on p at bounding box center [420, 174] width 687 height 16
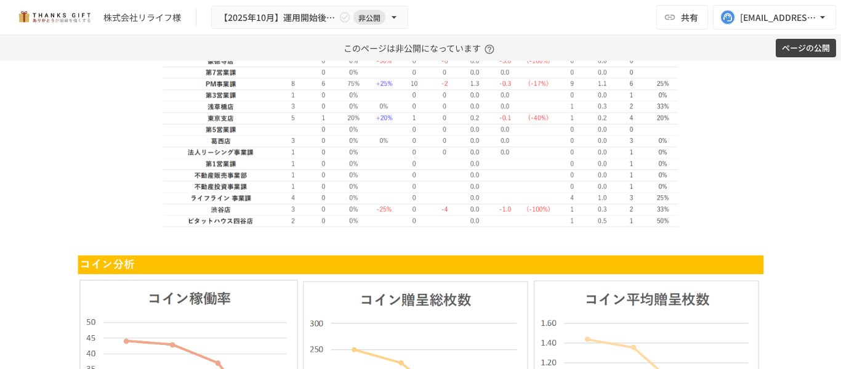
scroll to position [2915, 0]
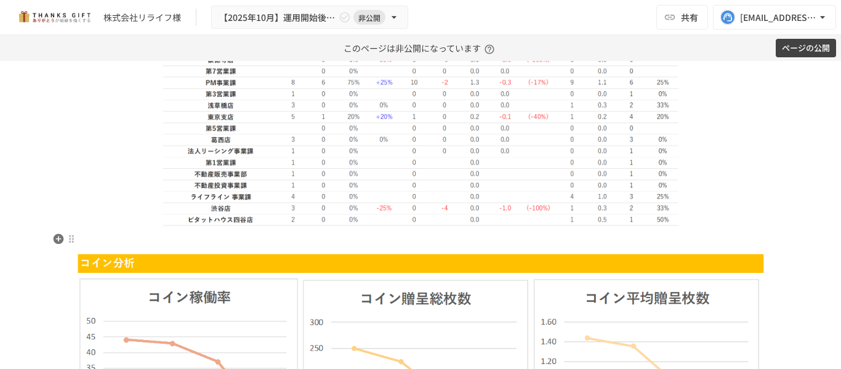
click at [213, 236] on p at bounding box center [420, 240] width 687 height 16
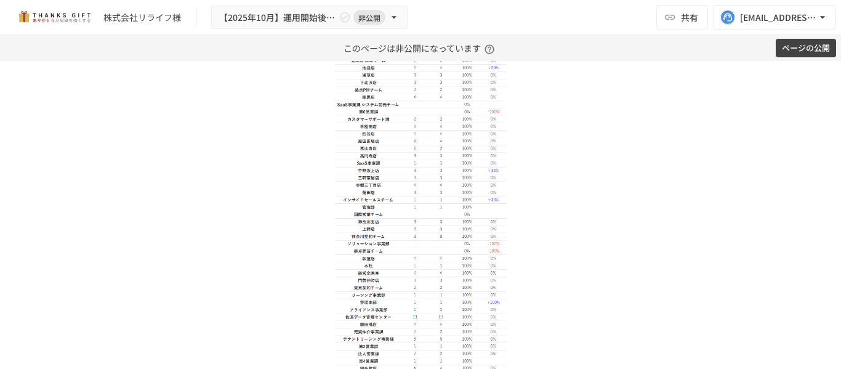
scroll to position [1561, 0]
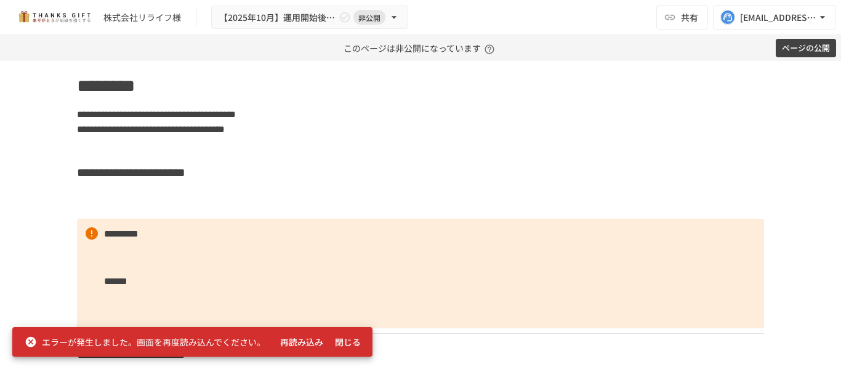
click at [352, 336] on button "閉じる" at bounding box center [347, 342] width 39 height 23
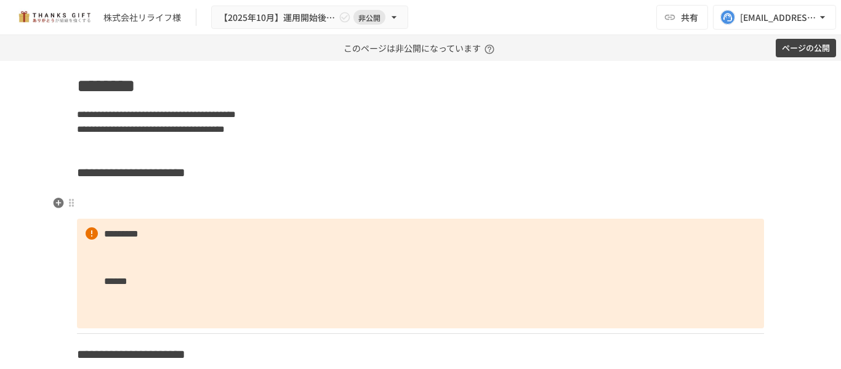
click at [140, 197] on h3 at bounding box center [420, 203] width 687 height 21
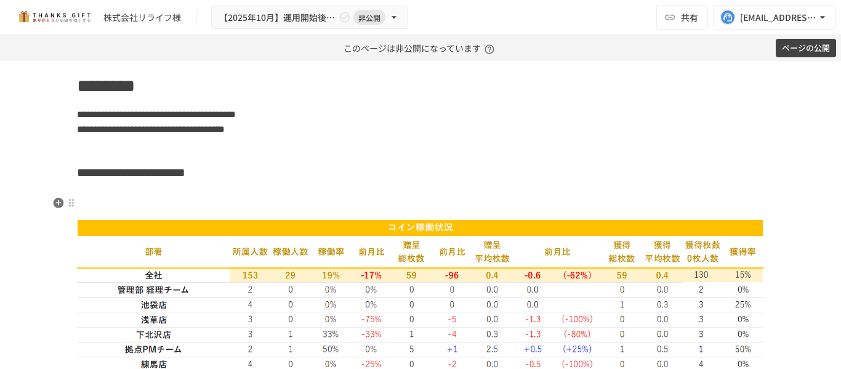
click at [208, 202] on h3 at bounding box center [420, 203] width 687 height 21
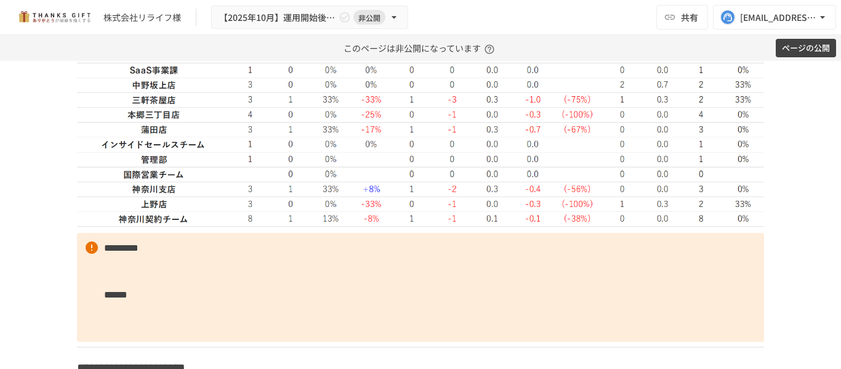
scroll to position [2053, 0]
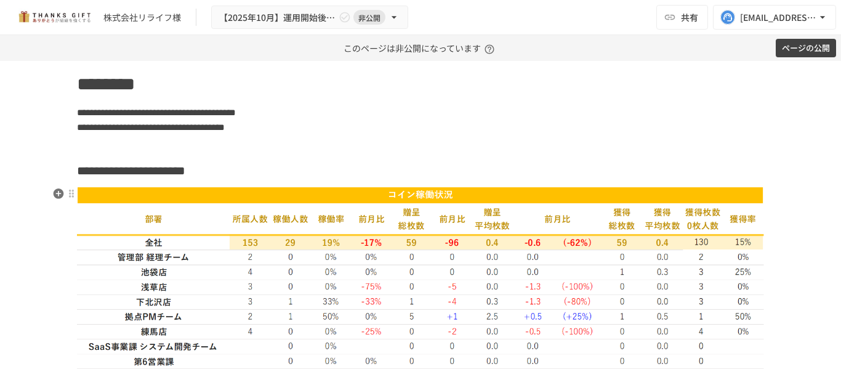
scroll to position [1561, 0]
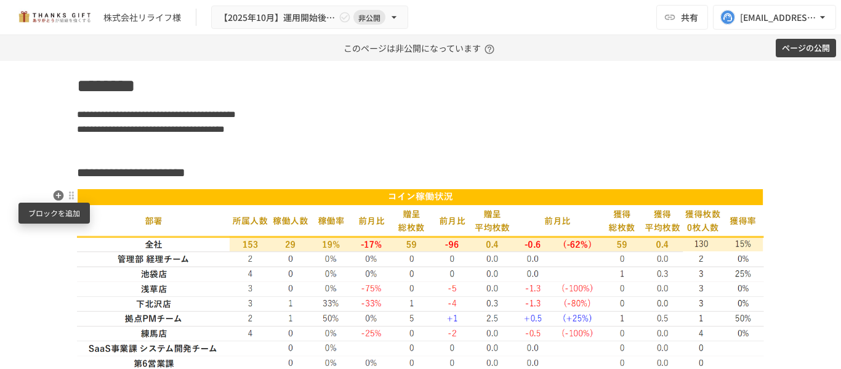
click at [57, 199] on icon "button" at bounding box center [59, 195] width 10 height 10
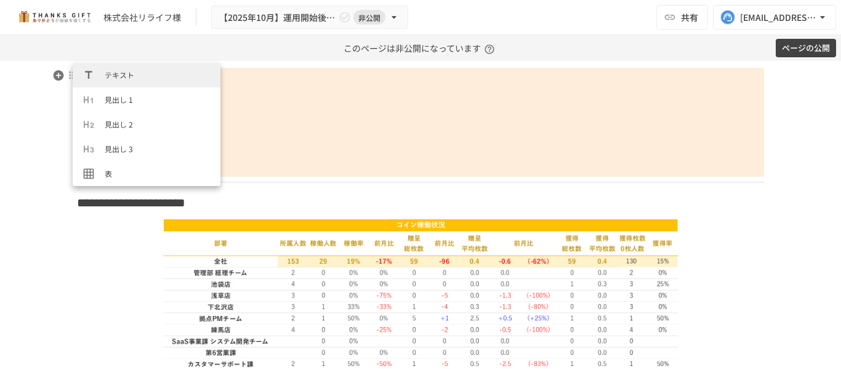
scroll to position [2021, 0]
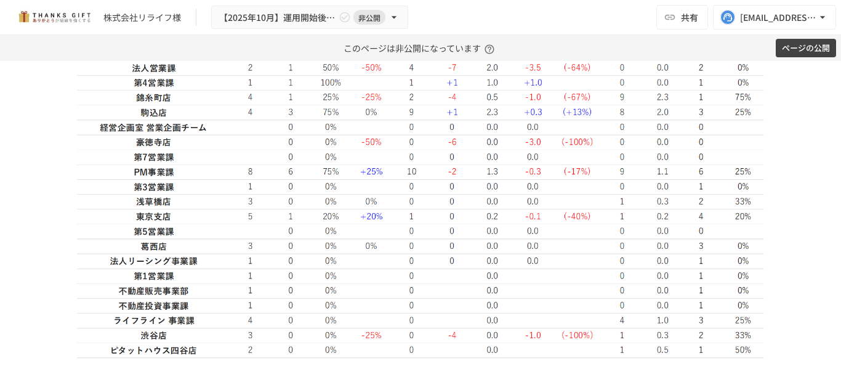
scroll to position [2513, 0]
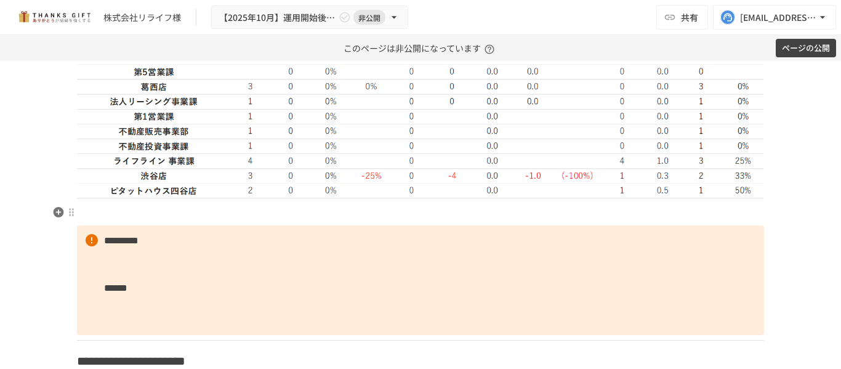
click at [586, 215] on p at bounding box center [420, 212] width 687 height 16
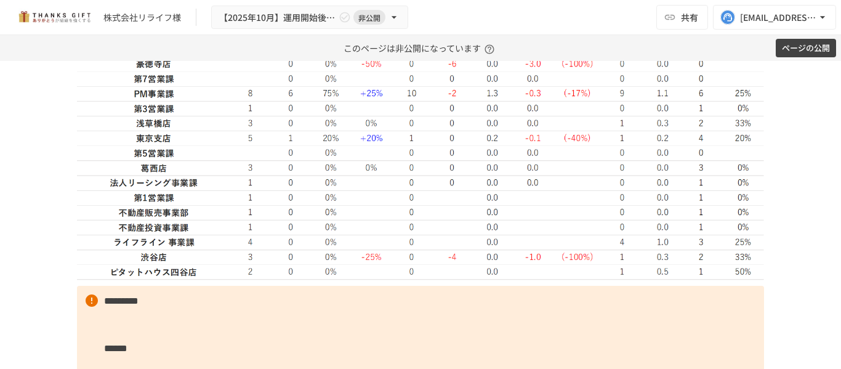
scroll to position [2329, 0]
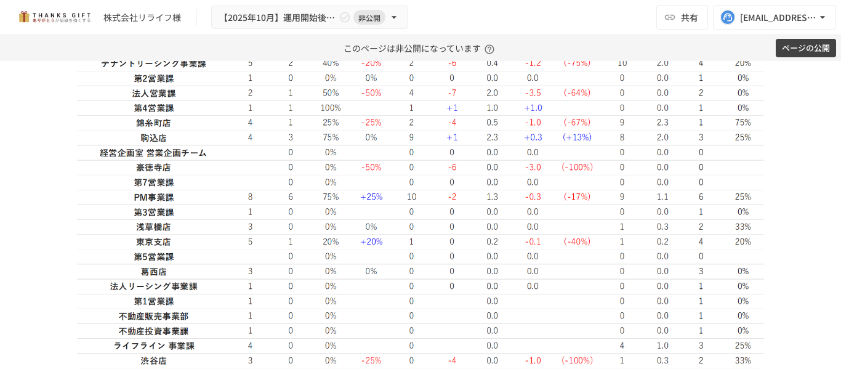
click at [321, 158] on img at bounding box center [420, 124] width 687 height 522
click at [200, 172] on img at bounding box center [420, 124] width 687 height 522
click at [186, 172] on img at bounding box center [420, 124] width 687 height 522
click at [119, 177] on img at bounding box center [420, 124] width 687 height 522
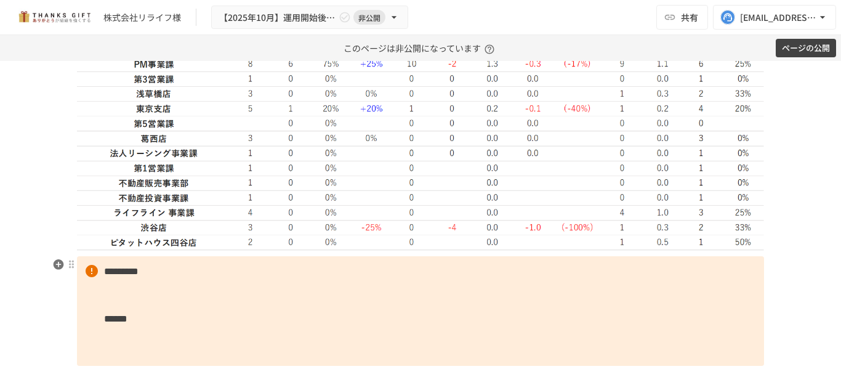
scroll to position [2636, 0]
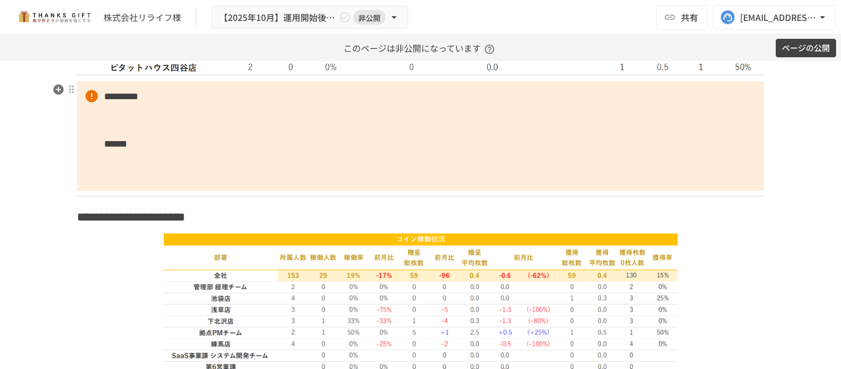
click at [127, 144] on strong "******" at bounding box center [115, 143] width 23 height 9
click at [187, 87] on p "********* ******" at bounding box center [420, 136] width 687 height 110
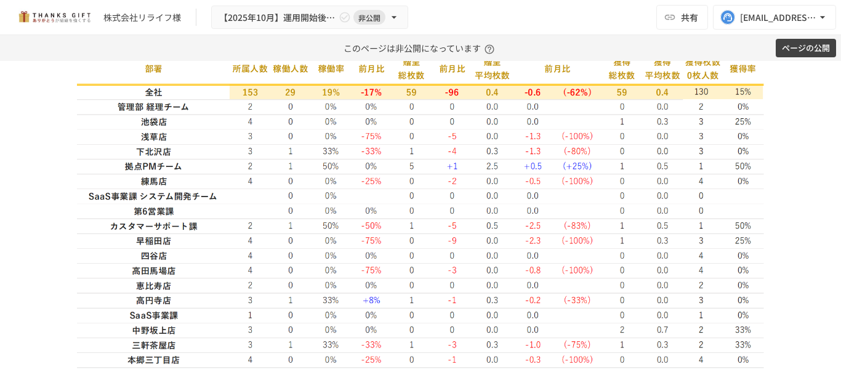
click at [236, 144] on img at bounding box center [420, 253] width 687 height 435
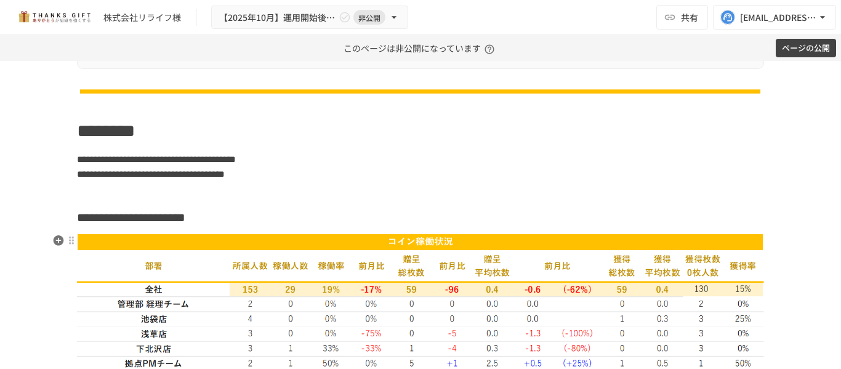
scroll to position [1466, 0]
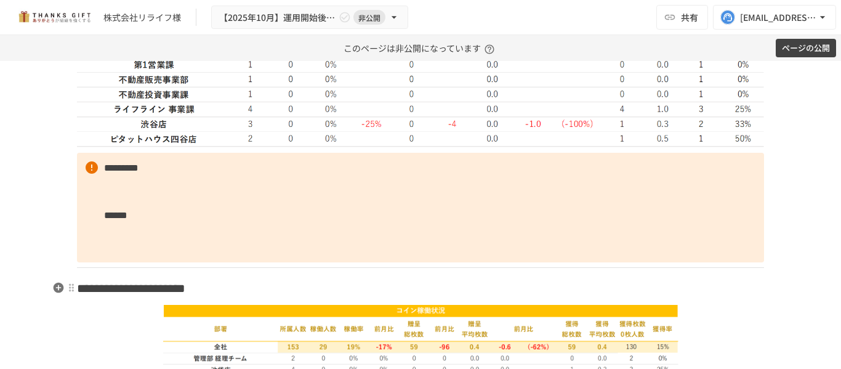
scroll to position [2636, 0]
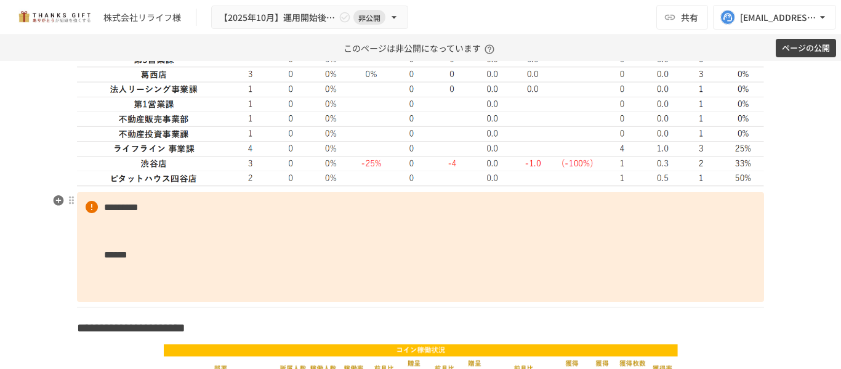
scroll to position [2390, 0]
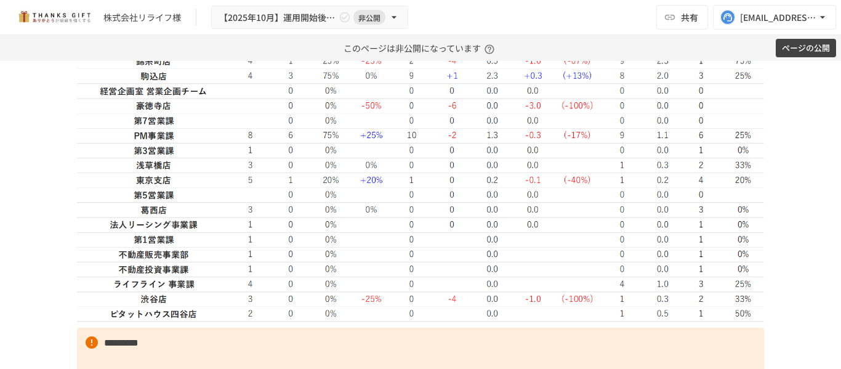
drag, startPoint x: 626, startPoint y: 170, endPoint x: 547, endPoint y: 165, distance: 79.0
click at [547, 165] on img at bounding box center [420, 62] width 687 height 522
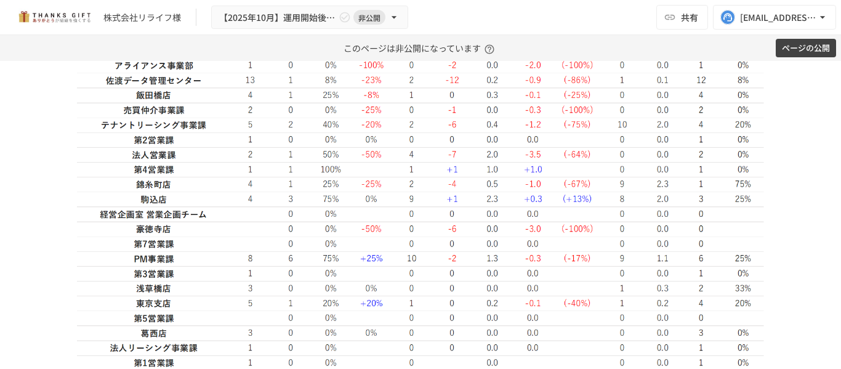
scroll to position [2513, 0]
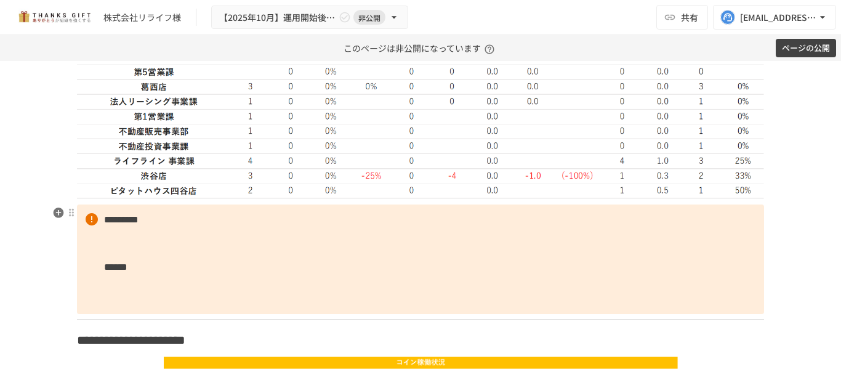
click at [117, 207] on p "********* ******" at bounding box center [420, 259] width 687 height 110
click at [220, 220] on p "********* ******" at bounding box center [420, 259] width 687 height 110
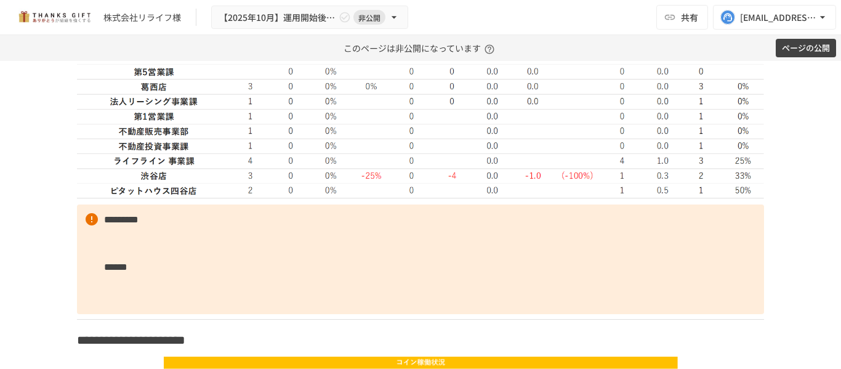
click at [96, 217] on p "********* ******" at bounding box center [420, 259] width 687 height 110
click at [77, 211] on p "********* ******" at bounding box center [420, 259] width 687 height 110
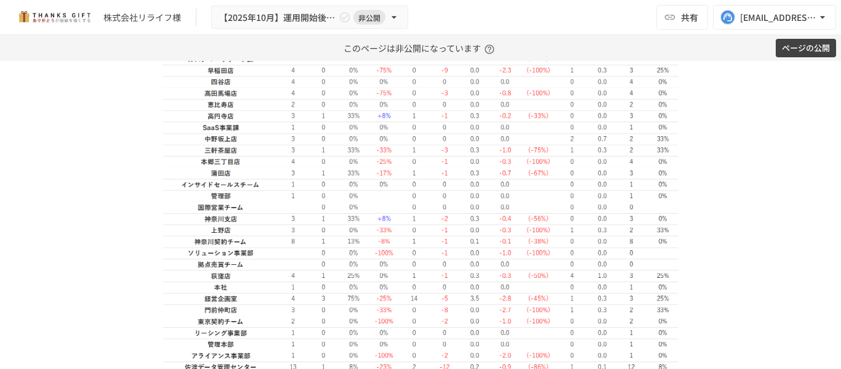
scroll to position [1544, 0]
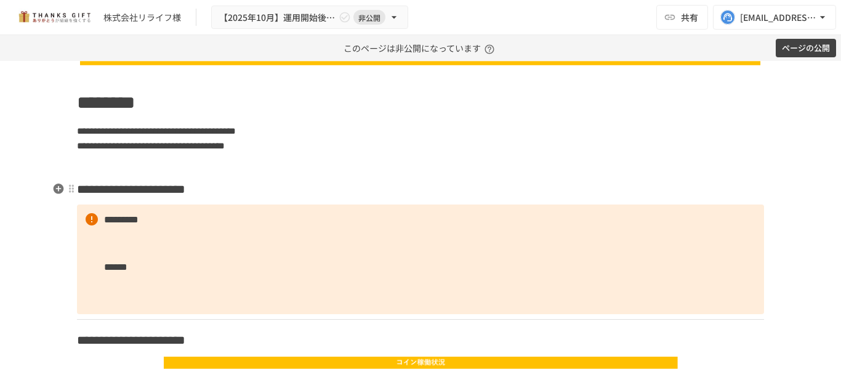
click at [331, 187] on h3 "**********" at bounding box center [420, 189] width 687 height 21
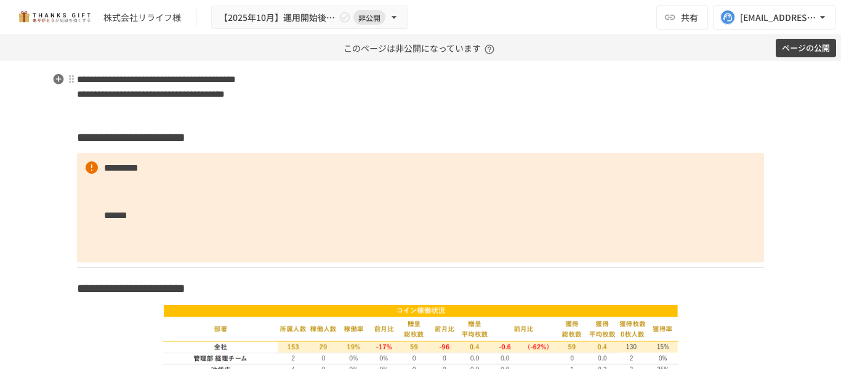
scroll to position [1667, 0]
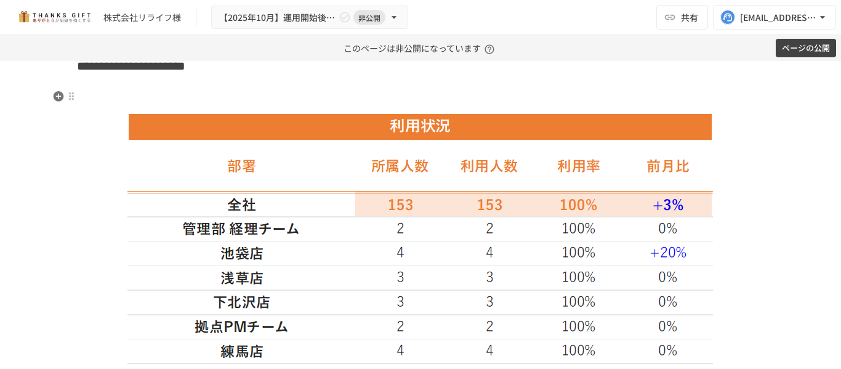
click at [287, 91] on h3 at bounding box center [420, 96] width 687 height 21
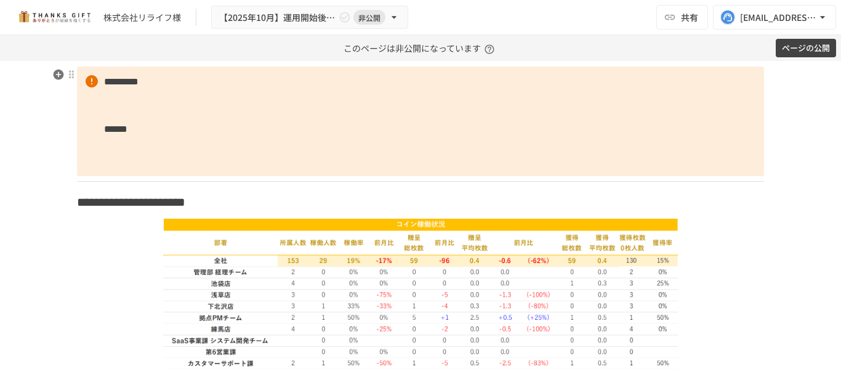
scroll to position [2279, 0]
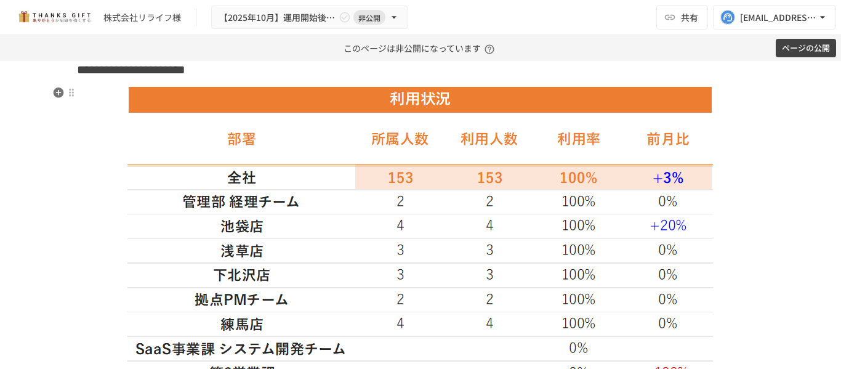
scroll to position [1540, 0]
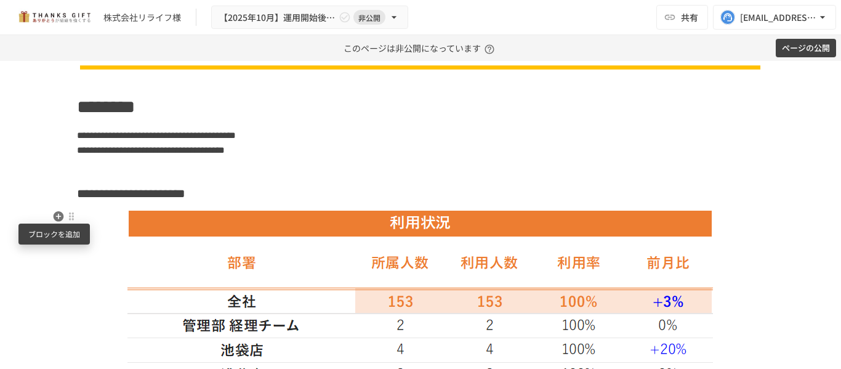
click at [54, 220] on icon "button" at bounding box center [59, 216] width 10 height 10
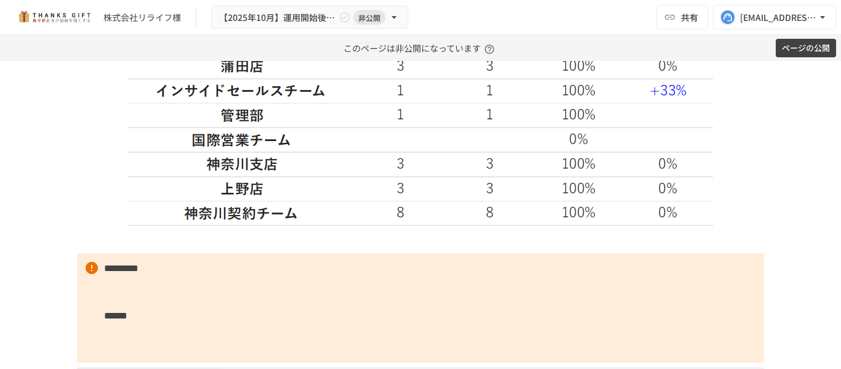
scroll to position [2363, 0]
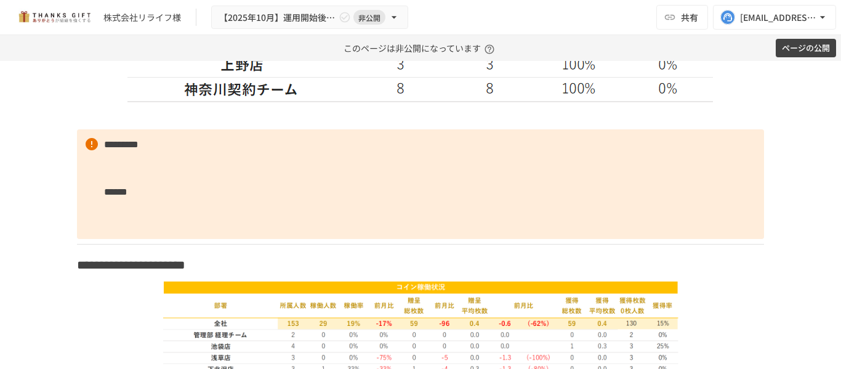
click at [188, 111] on p at bounding box center [420, 116] width 687 height 16
click at [190, 113] on p at bounding box center [420, 116] width 687 height 16
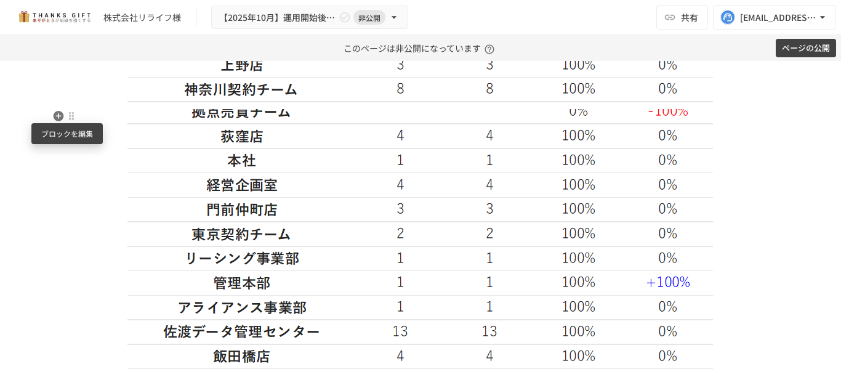
click at [67, 114] on div at bounding box center [72, 116] width 10 height 10
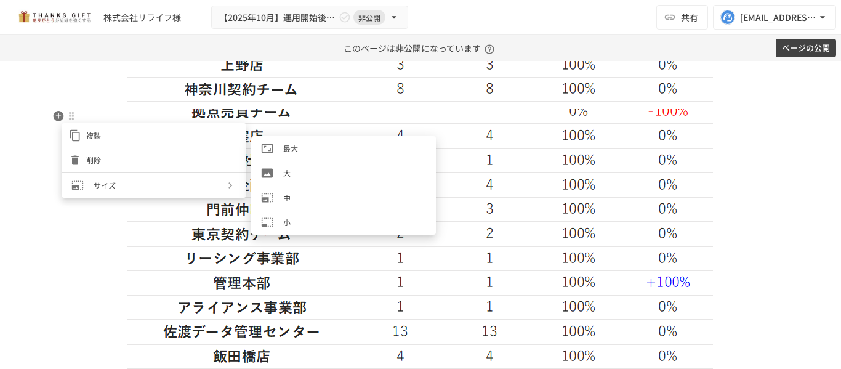
click at [306, 172] on span "大" at bounding box center [354, 173] width 143 height 12
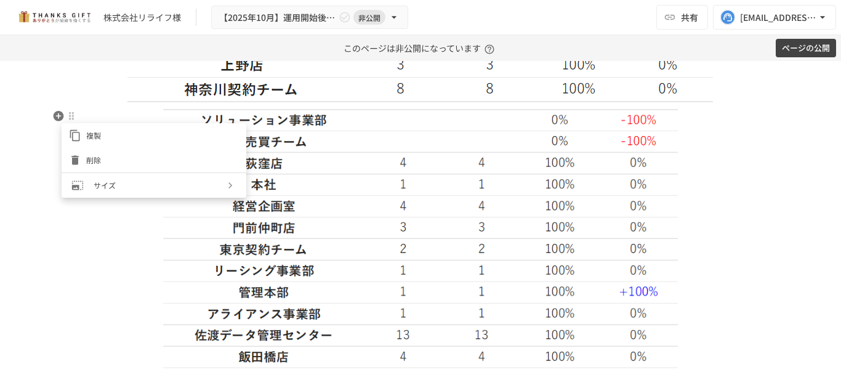
click at [43, 249] on div at bounding box center [420, 184] width 841 height 369
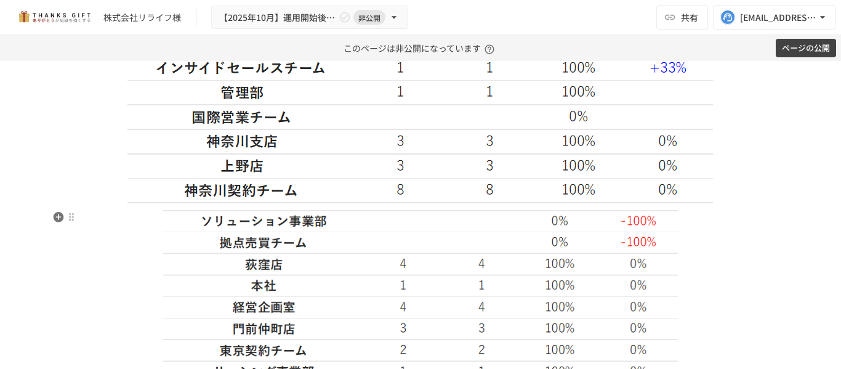
scroll to position [2240, 0]
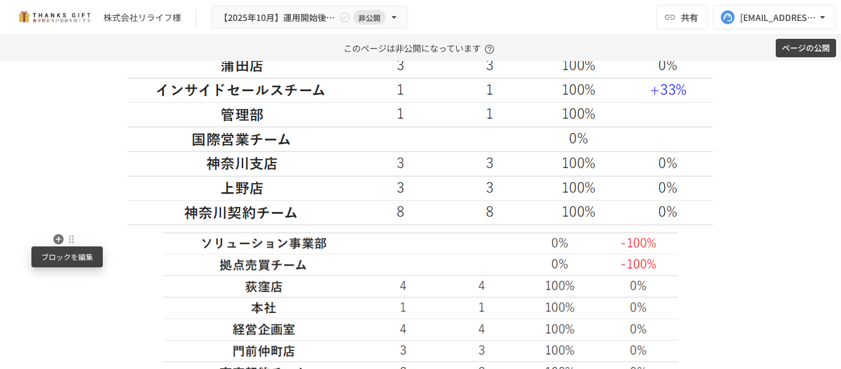
click at [71, 241] on div at bounding box center [72, 239] width 10 height 10
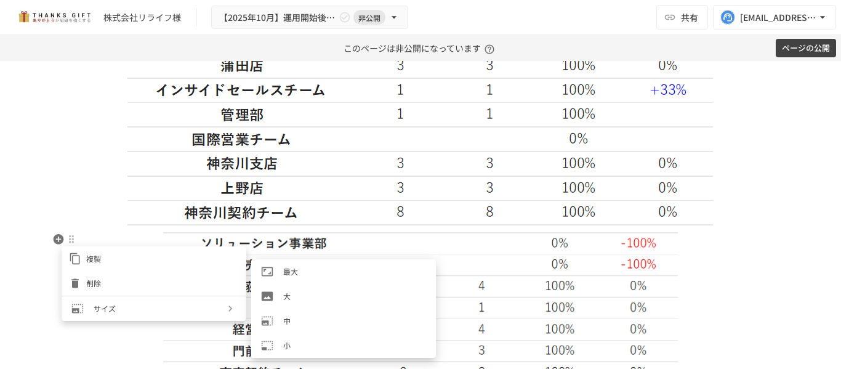
click at [309, 275] on span "最大" at bounding box center [354, 271] width 143 height 12
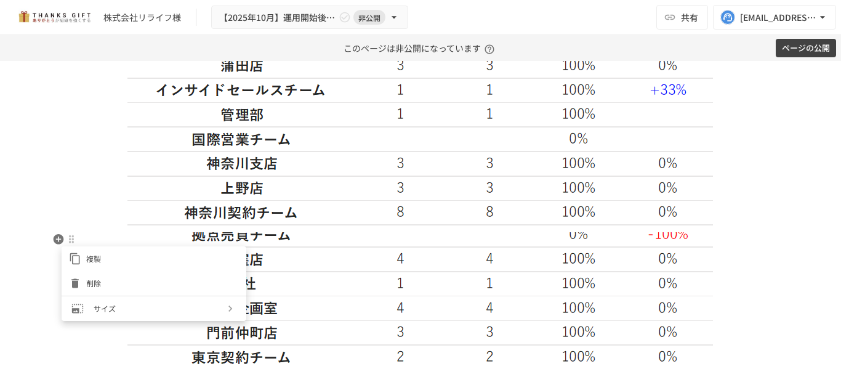
click at [95, 194] on div at bounding box center [420, 184] width 841 height 369
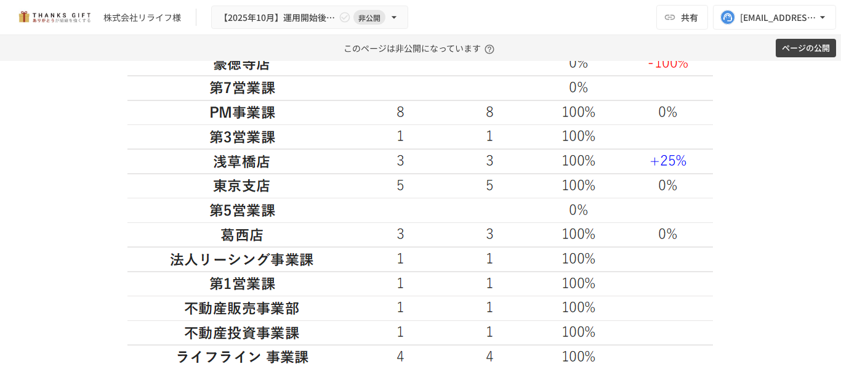
scroll to position [3040, 0]
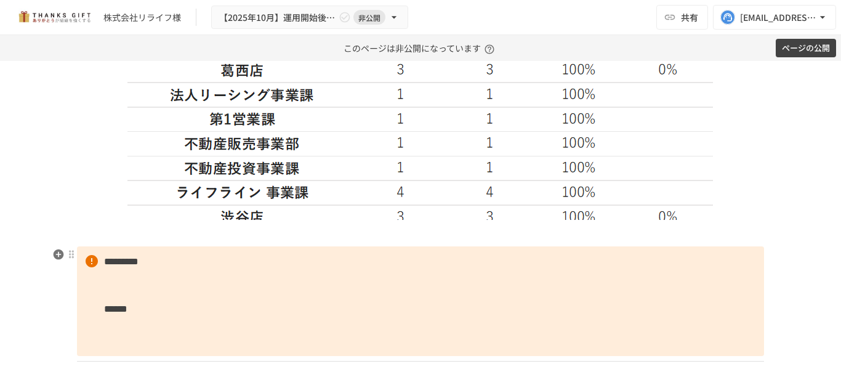
click at [104, 261] on strong "*********" at bounding box center [121, 261] width 34 height 9
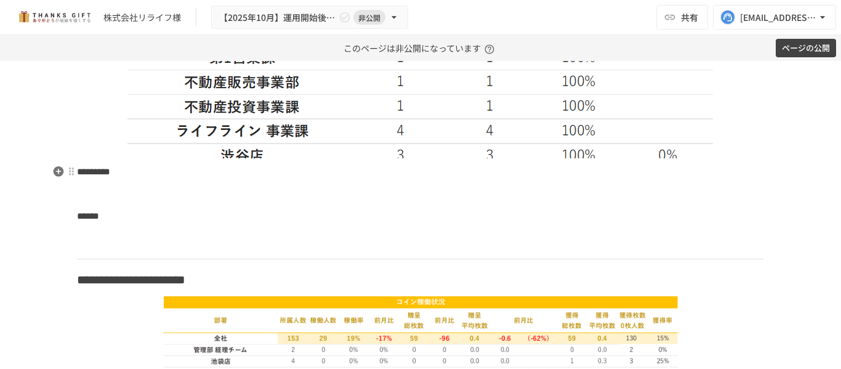
click at [159, 178] on p "********* ******" at bounding box center [420, 209] width 687 height 90
click at [169, 184] on p "********* ******" at bounding box center [420, 209] width 687 height 90
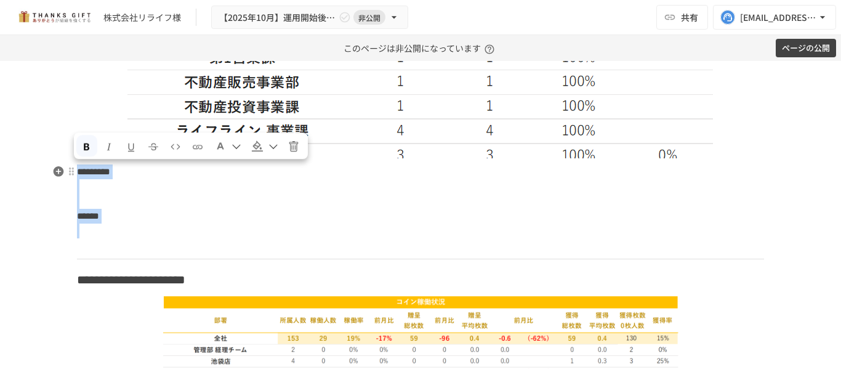
drag, startPoint x: 112, startPoint y: 252, endPoint x: 75, endPoint y: 171, distance: 89.9
click at [77, 171] on p "********* ******" at bounding box center [420, 209] width 687 height 90
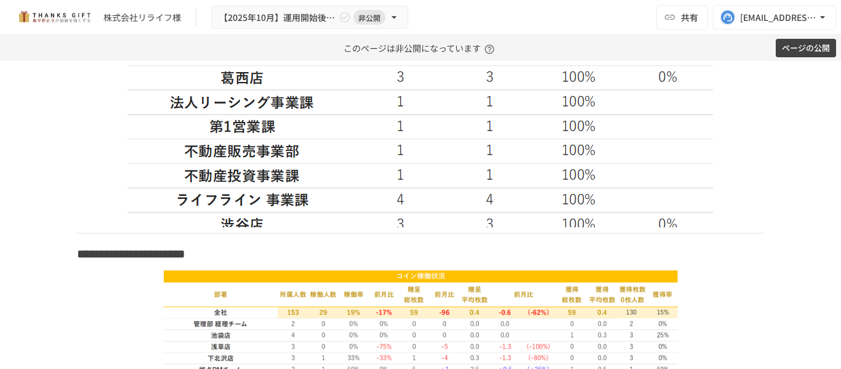
scroll to position [2979, 0]
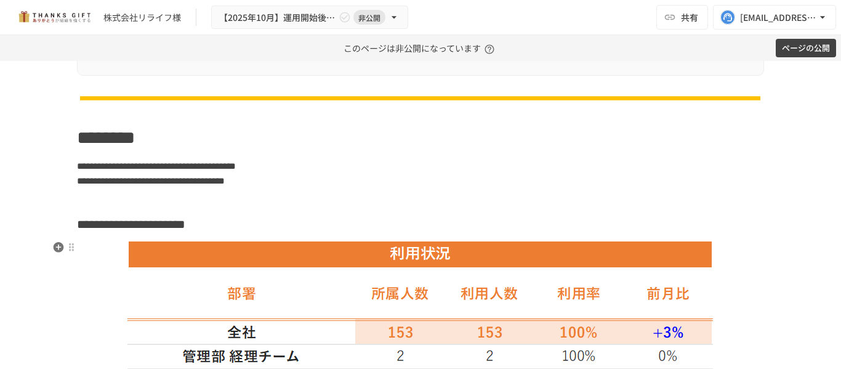
scroll to position [1501, 0]
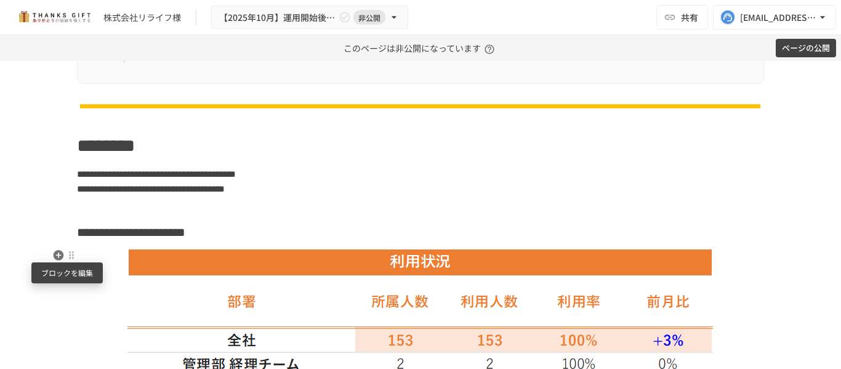
click at [67, 257] on div at bounding box center [72, 255] width 10 height 10
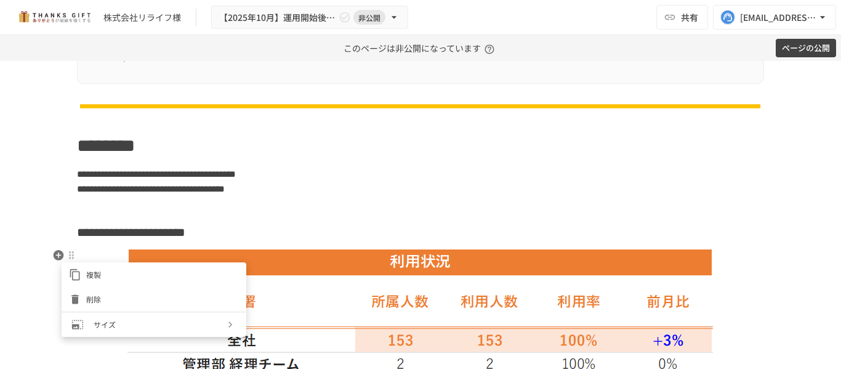
click at [109, 292] on li "削除" at bounding box center [154, 299] width 185 height 25
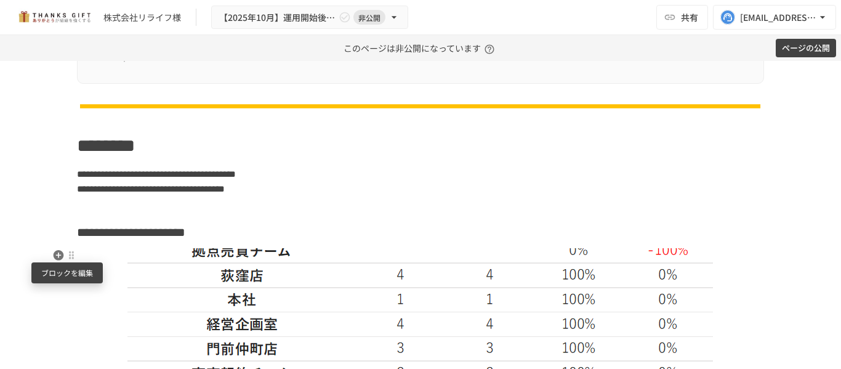
click at [68, 257] on div at bounding box center [72, 255] width 10 height 10
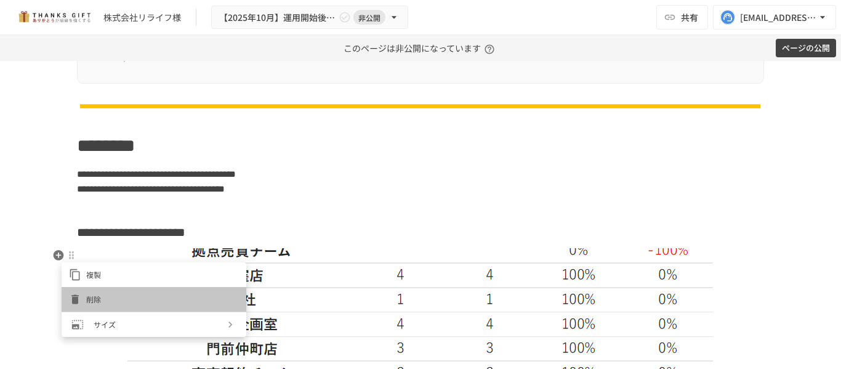
click at [109, 307] on li "削除" at bounding box center [154, 299] width 185 height 25
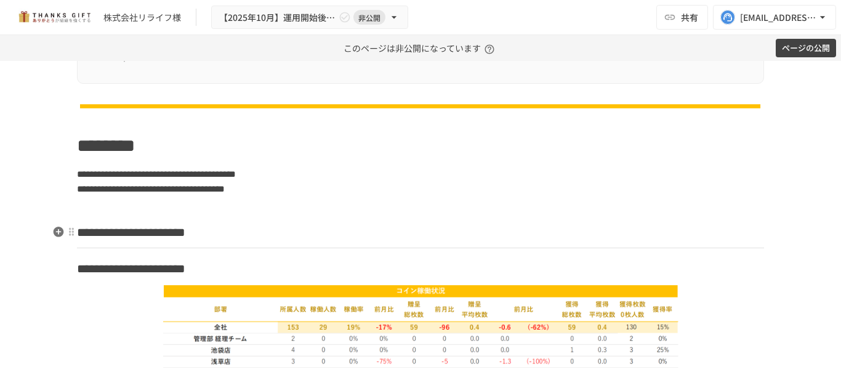
click at [338, 235] on h3 "**********" at bounding box center [420, 232] width 687 height 21
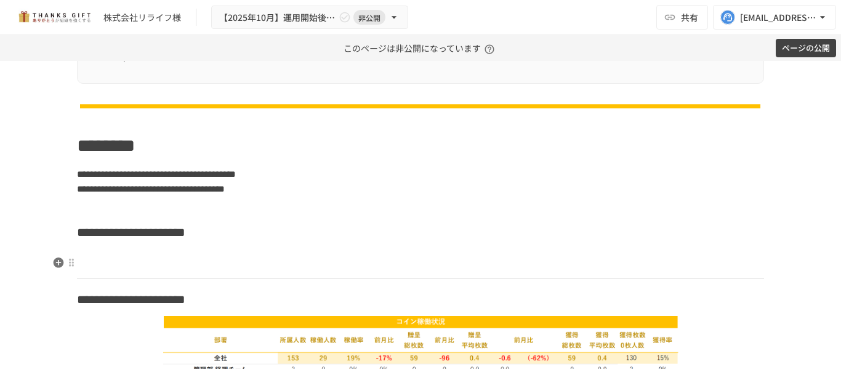
click at [113, 262] on h3 at bounding box center [420, 262] width 687 height 21
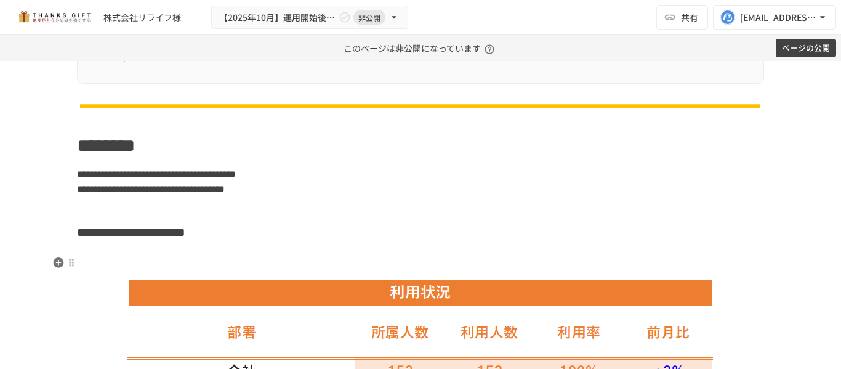
click at [105, 266] on h3 at bounding box center [420, 262] width 687 height 21
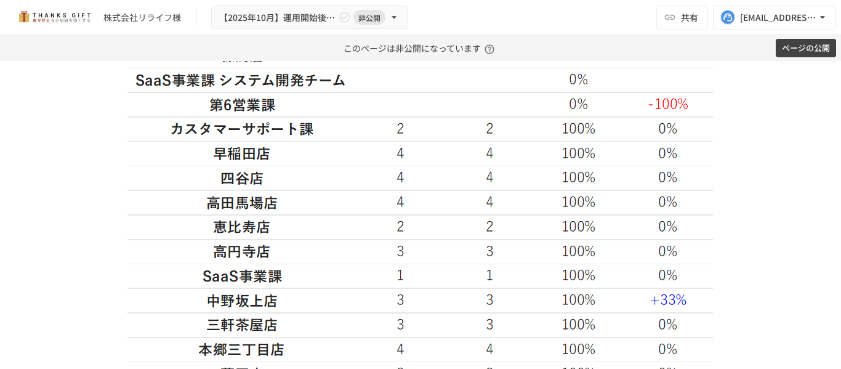
scroll to position [1624, 0]
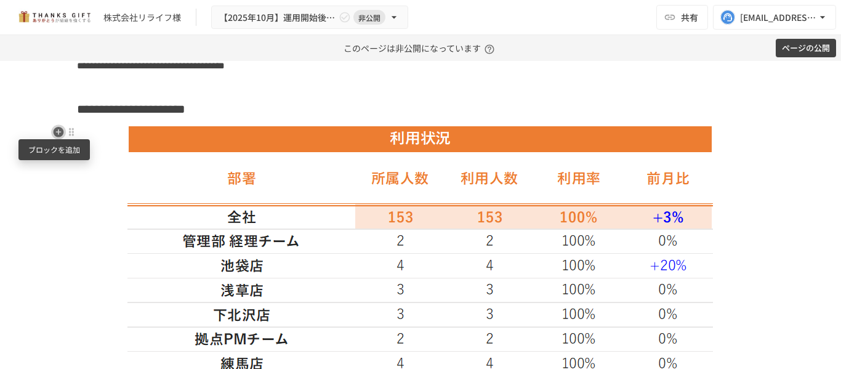
click at [53, 132] on icon "button" at bounding box center [58, 132] width 12 height 12
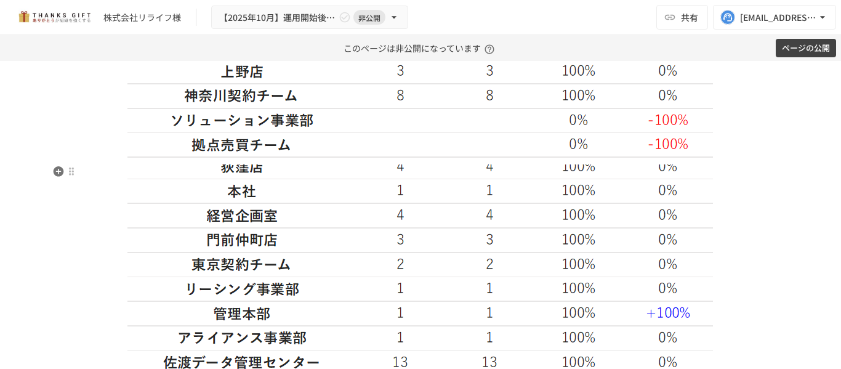
scroll to position [2289, 0]
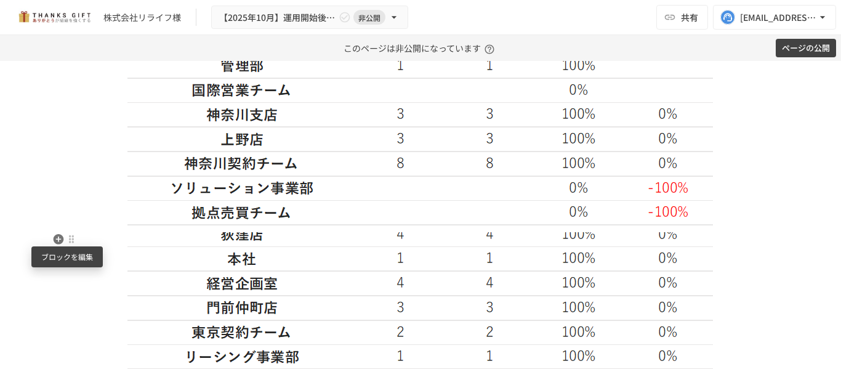
click at [67, 236] on div at bounding box center [72, 239] width 10 height 10
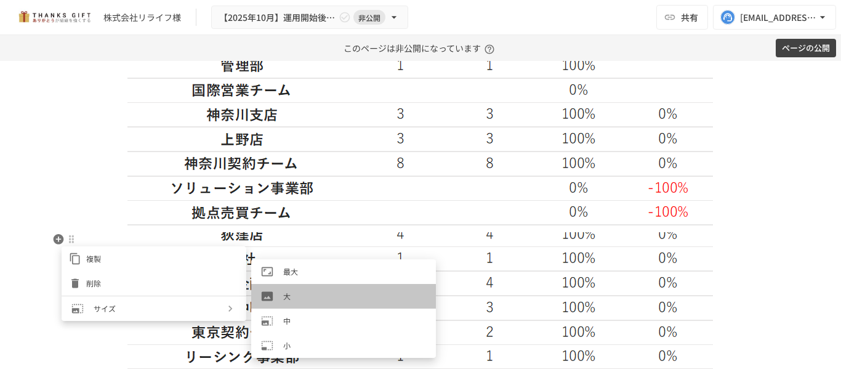
click at [315, 299] on span "大" at bounding box center [354, 296] width 143 height 12
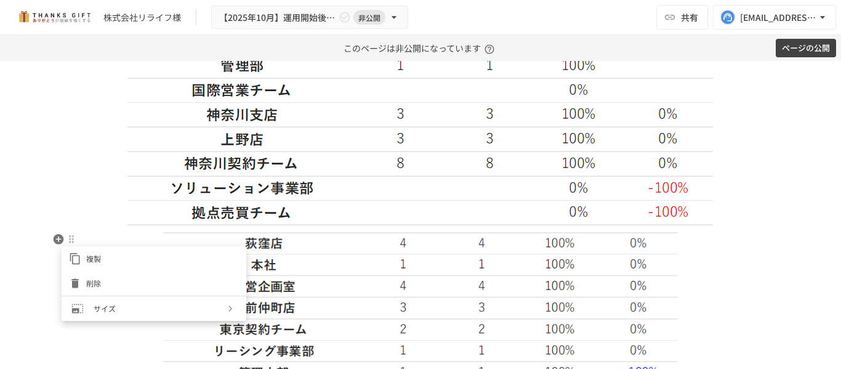
click at [89, 166] on div at bounding box center [420, 184] width 841 height 369
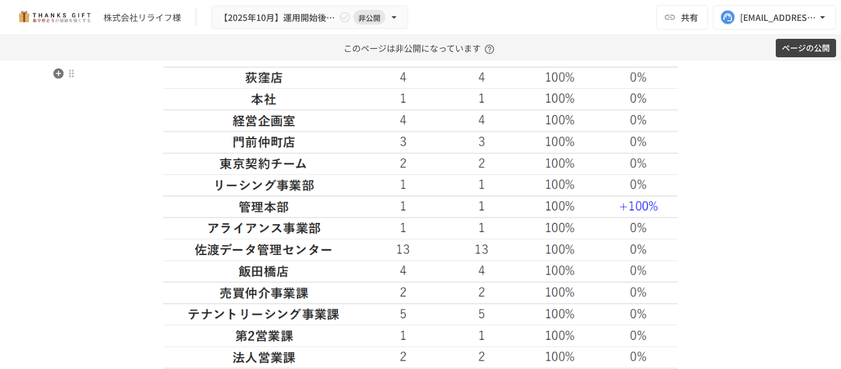
scroll to position [2351, 0]
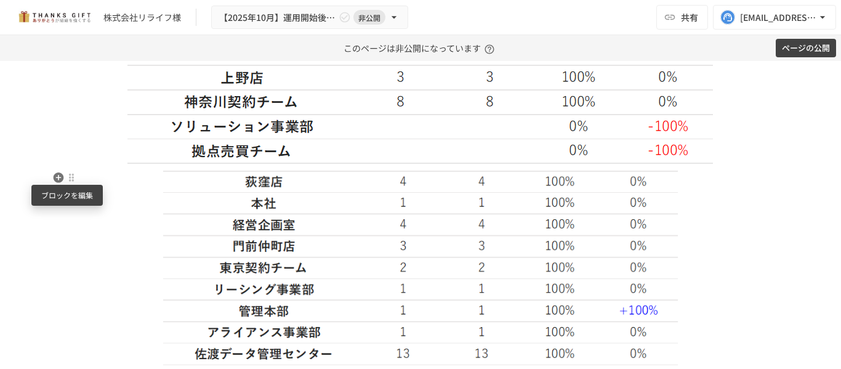
click at [67, 180] on div at bounding box center [72, 177] width 10 height 10
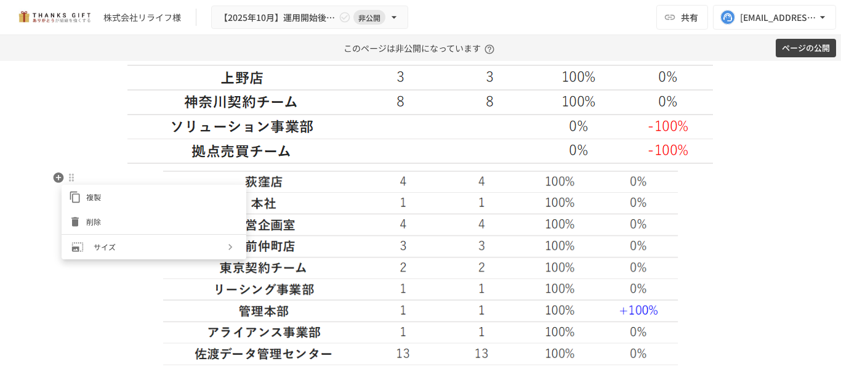
click at [123, 227] on span "削除" at bounding box center [162, 222] width 153 height 12
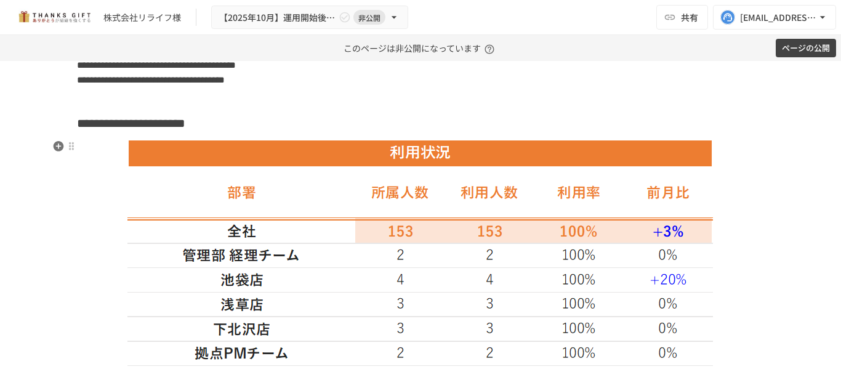
scroll to position [1612, 0]
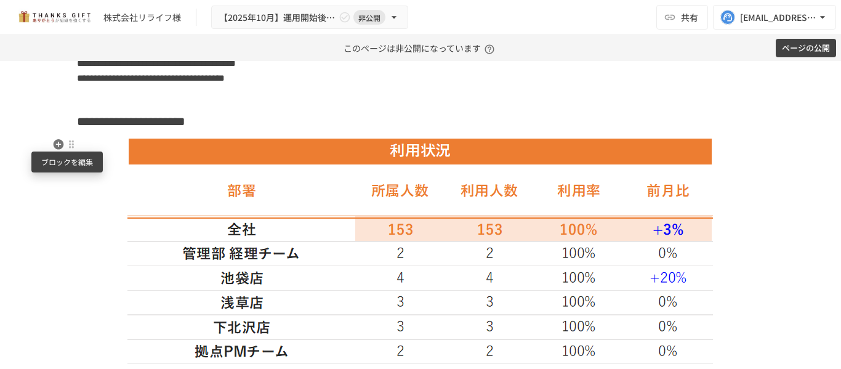
click at [67, 146] on div at bounding box center [72, 144] width 10 height 10
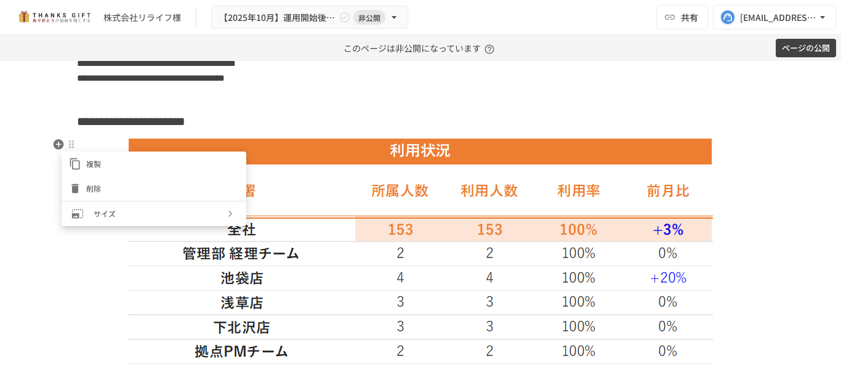
click at [122, 194] on span "削除" at bounding box center [162, 188] width 153 height 12
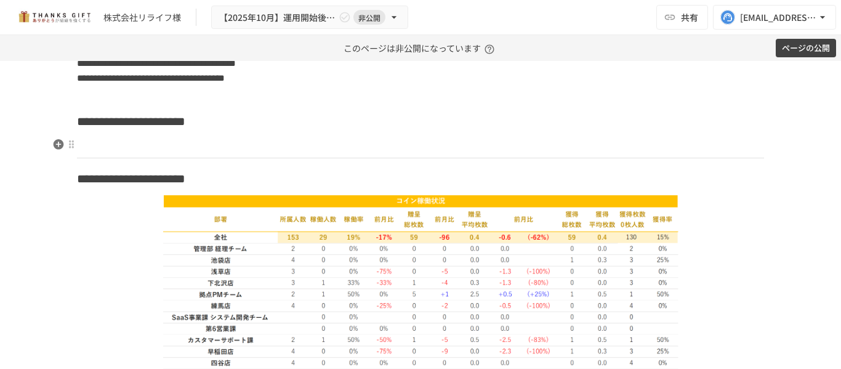
click at [161, 146] on p at bounding box center [420, 145] width 687 height 16
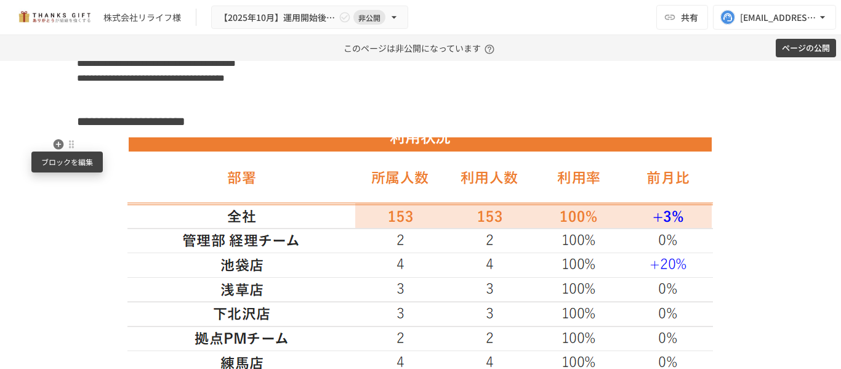
click at [67, 145] on div at bounding box center [72, 144] width 10 height 10
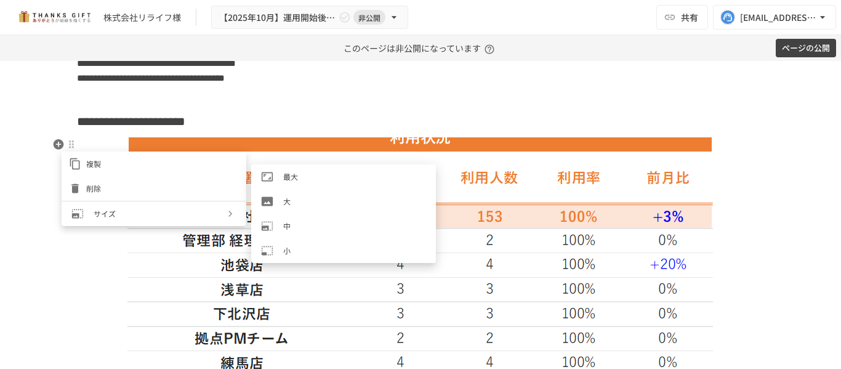
click at [293, 209] on li "大" at bounding box center [343, 201] width 185 height 25
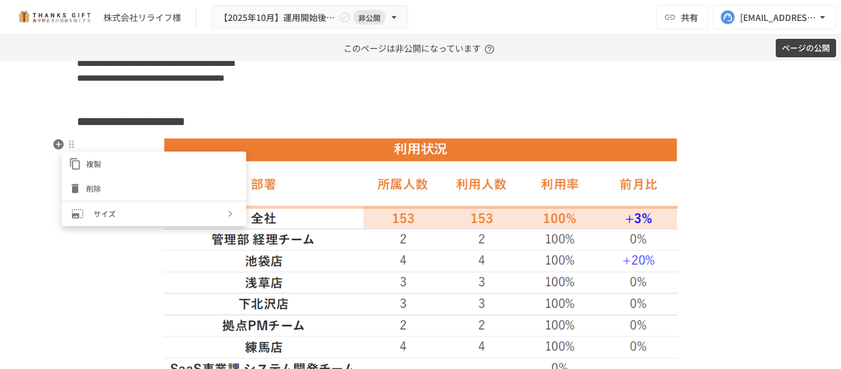
click at [123, 280] on div at bounding box center [420, 184] width 841 height 369
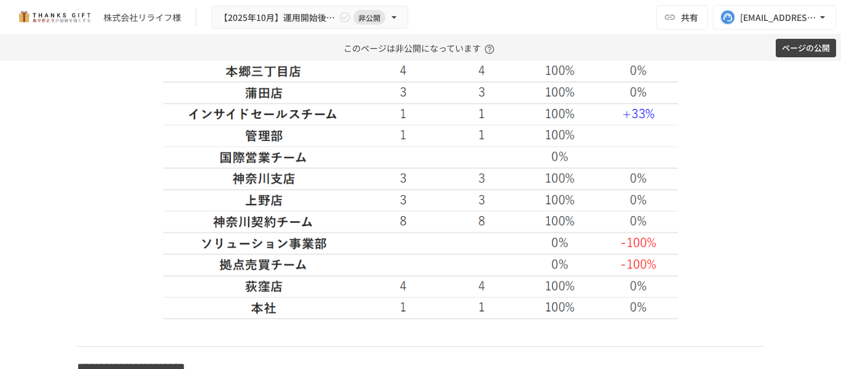
scroll to position [2166, 0]
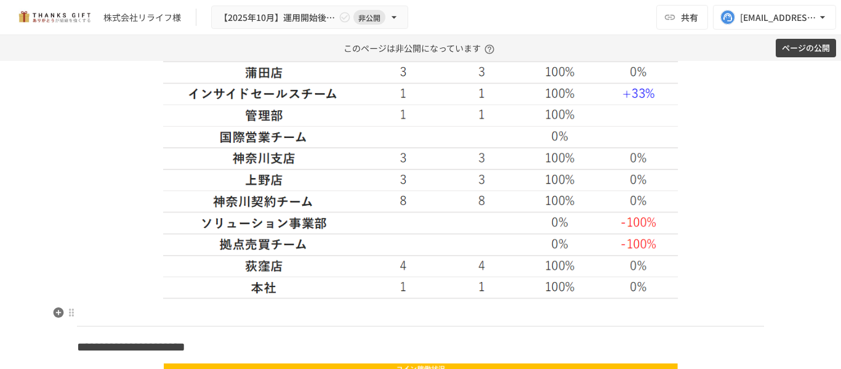
click at [156, 307] on p at bounding box center [420, 313] width 687 height 16
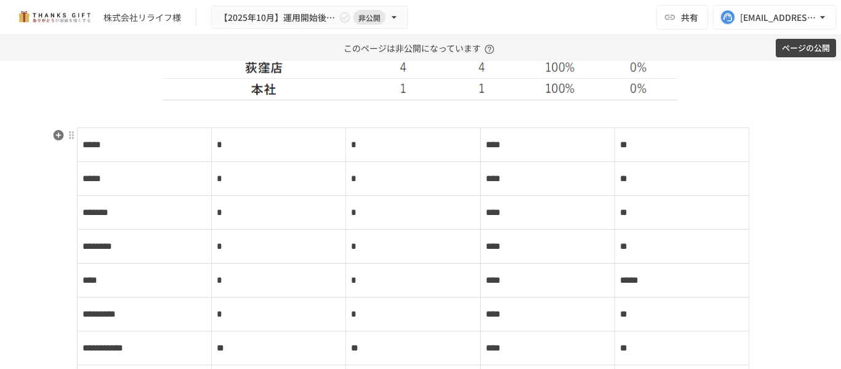
scroll to position [2330, 0]
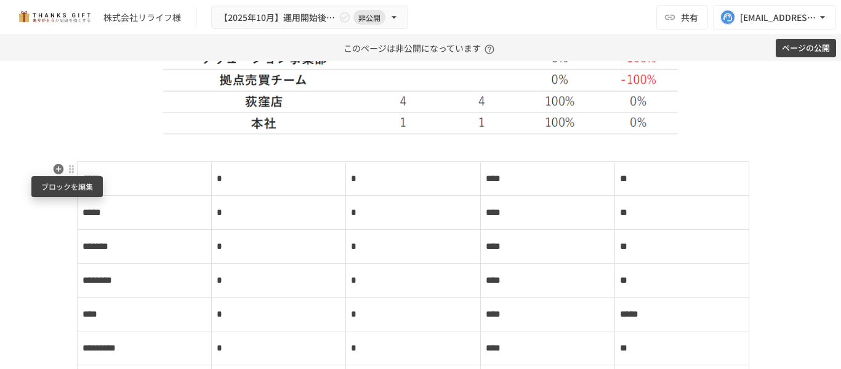
click at [67, 168] on div at bounding box center [72, 169] width 10 height 10
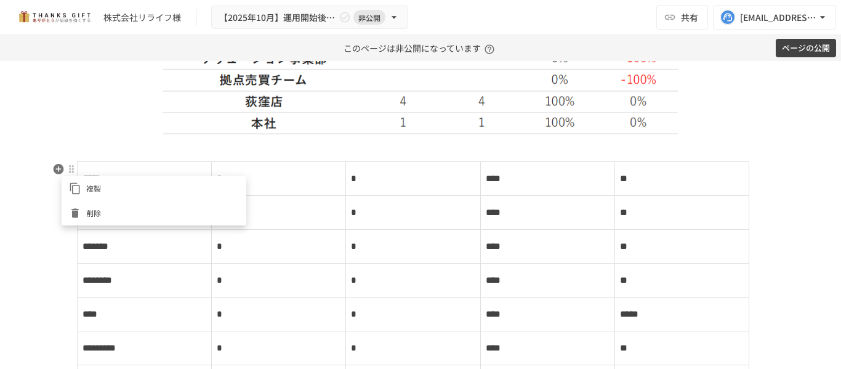
click at [131, 211] on span "削除" at bounding box center [162, 213] width 153 height 12
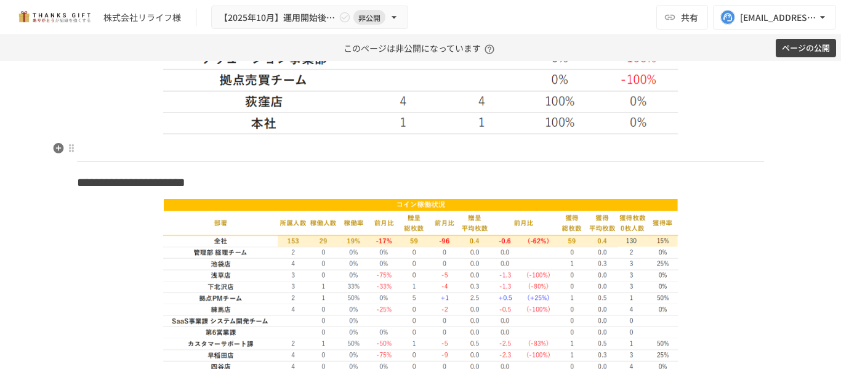
click at [148, 147] on p at bounding box center [420, 148] width 687 height 16
click at [89, 151] on p at bounding box center [420, 148] width 687 height 16
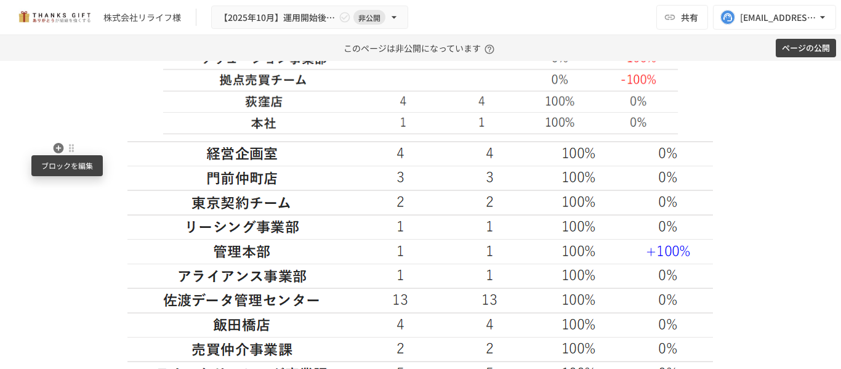
click at [68, 147] on div at bounding box center [72, 148] width 10 height 10
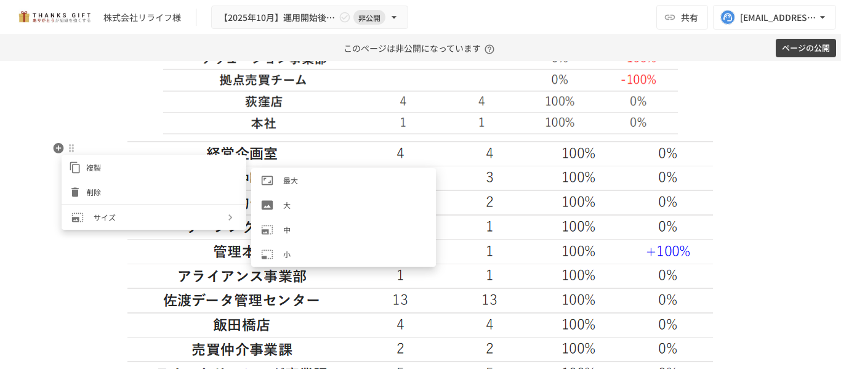
click at [299, 206] on span "大" at bounding box center [354, 205] width 143 height 12
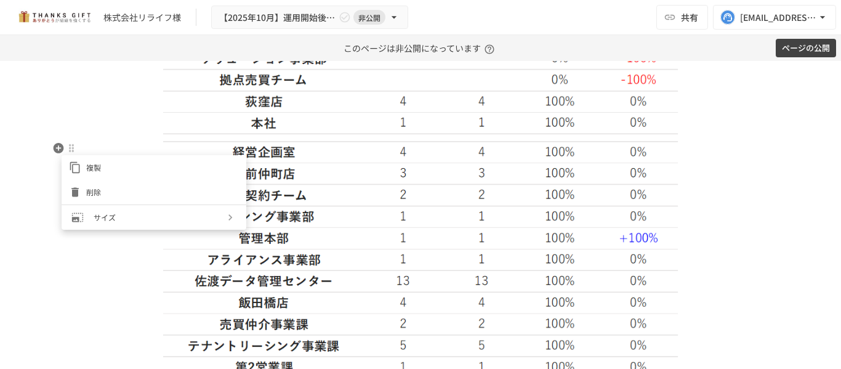
click at [145, 285] on div at bounding box center [420, 184] width 841 height 369
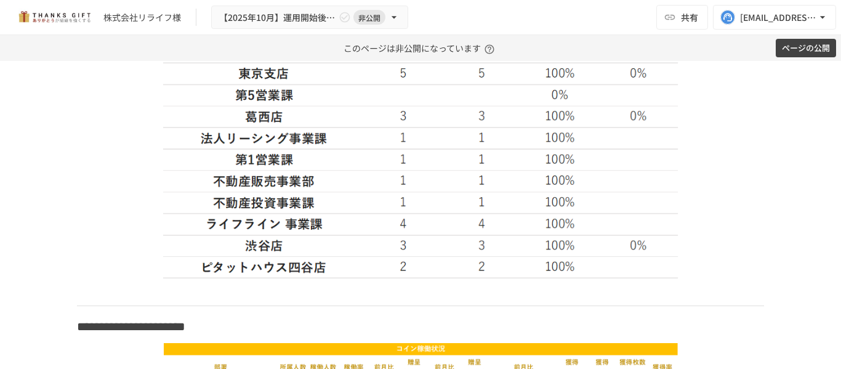
scroll to position [2885, 0]
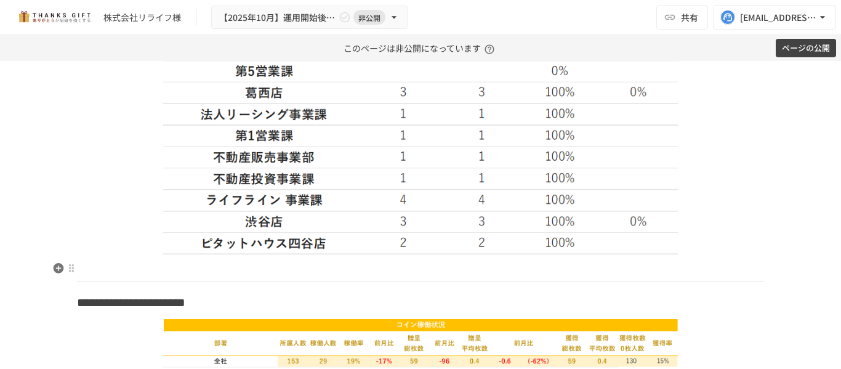
click at [200, 276] on p at bounding box center [420, 269] width 687 height 16
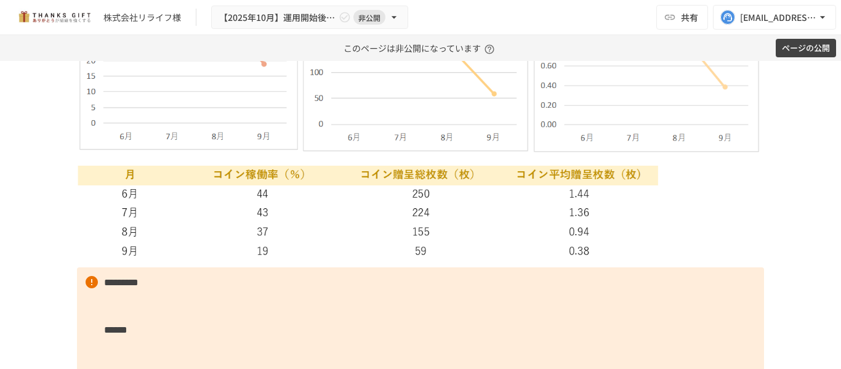
scroll to position [4116, 0]
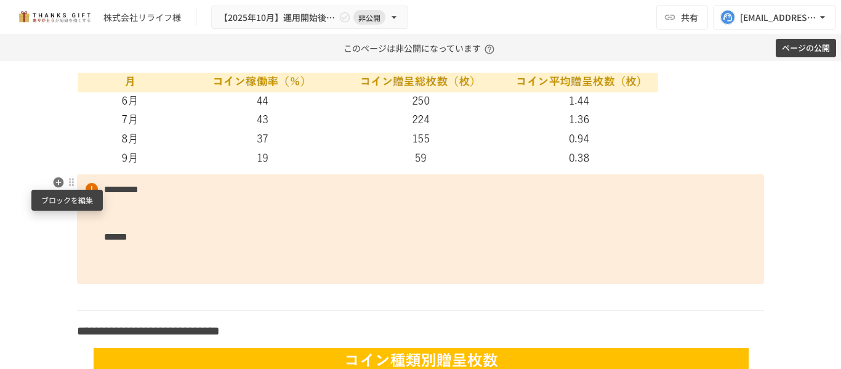
click at [69, 184] on div at bounding box center [72, 182] width 10 height 10
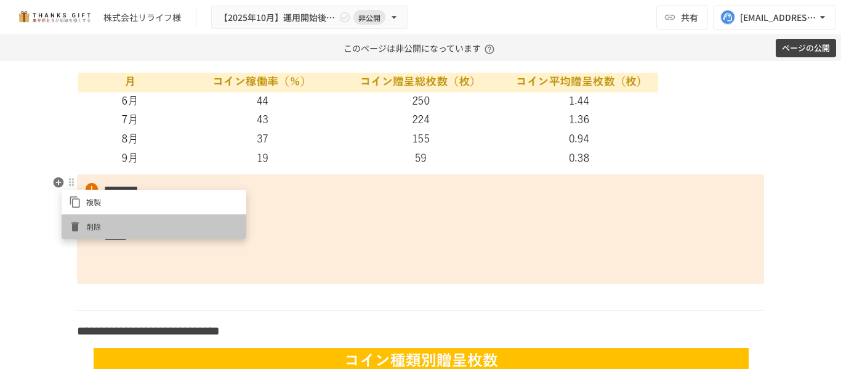
click at [135, 227] on span "削除" at bounding box center [162, 226] width 153 height 12
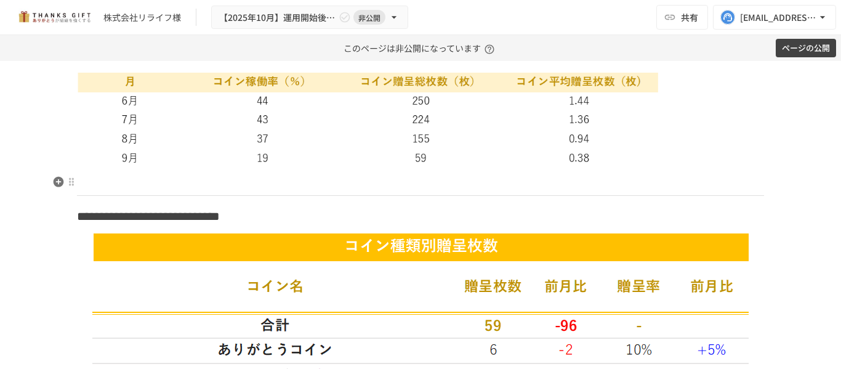
click at [140, 182] on p at bounding box center [420, 182] width 687 height 16
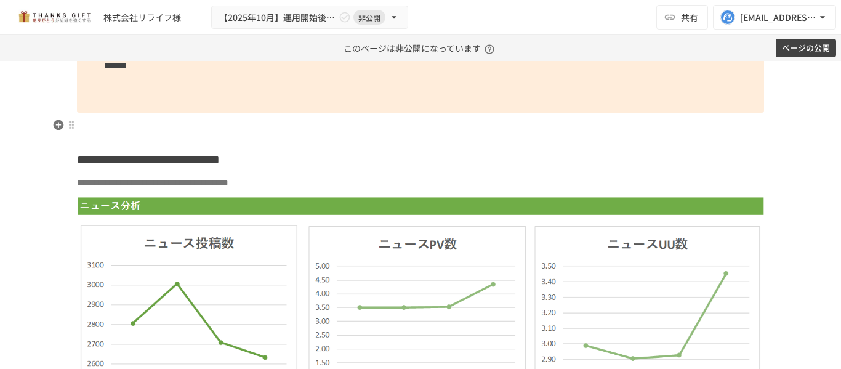
scroll to position [4732, 0]
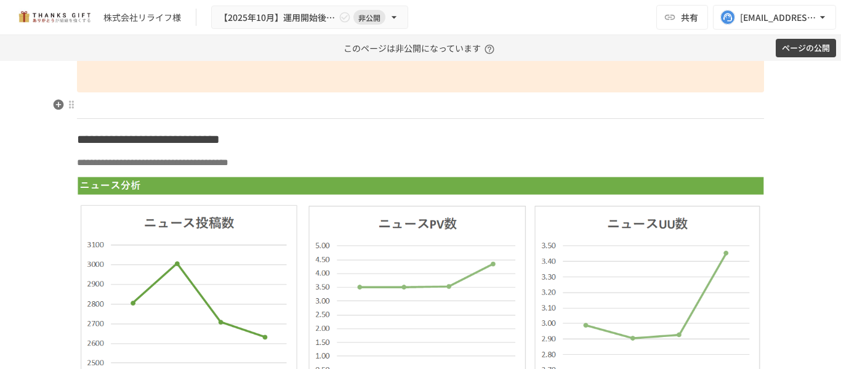
click at [224, 112] on p at bounding box center [420, 105] width 687 height 16
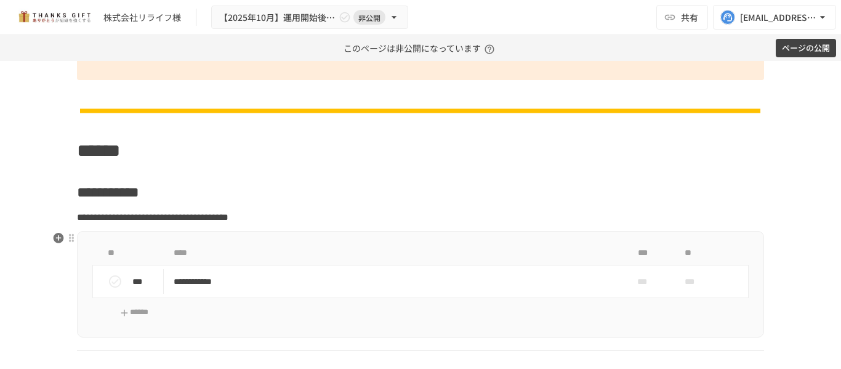
scroll to position [5656, 0]
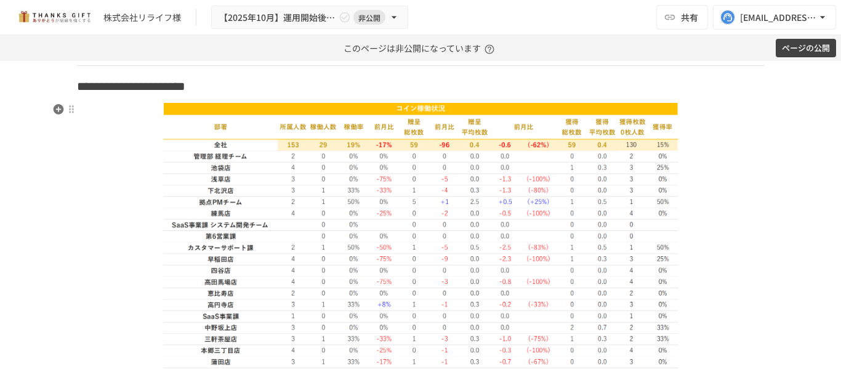
scroll to position [2700, 0]
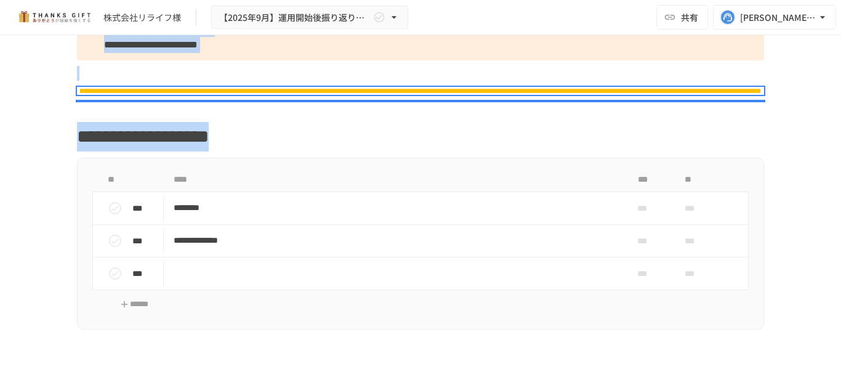
scroll to position [1293, 0]
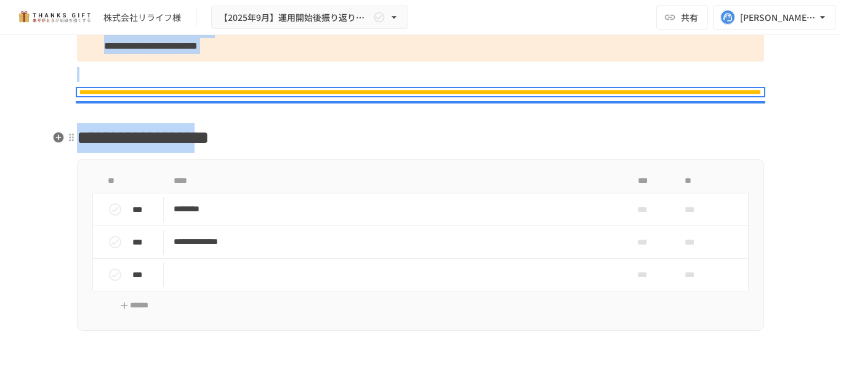
drag, startPoint x: 129, startPoint y: 260, endPoint x: 364, endPoint y: 142, distance: 263.3
copy div "**********"
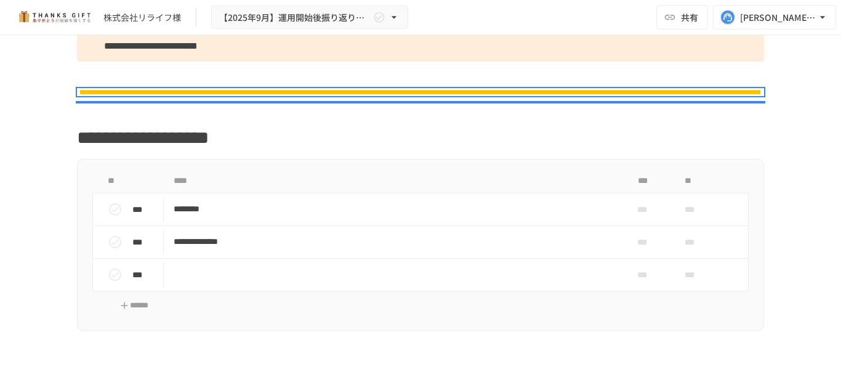
click at [28, 217] on div "**********" at bounding box center [420, 189] width 841 height 308
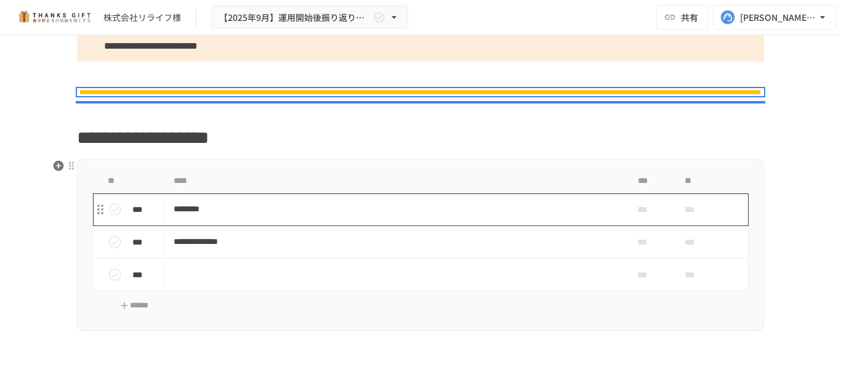
click at [249, 211] on p "********" at bounding box center [395, 208] width 442 height 15
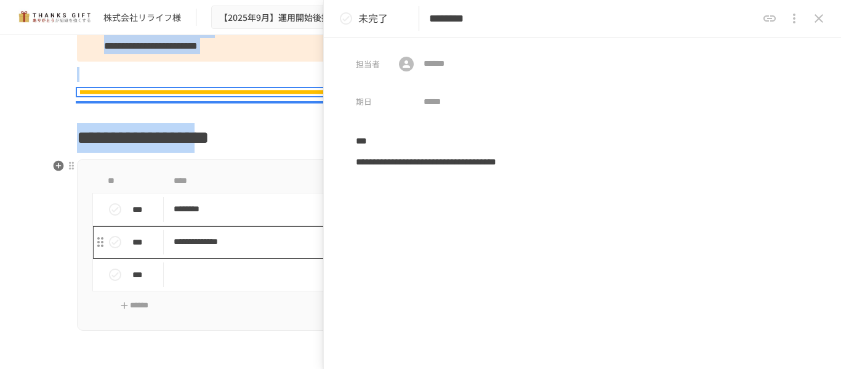
click at [264, 241] on p "**********" at bounding box center [395, 241] width 442 height 15
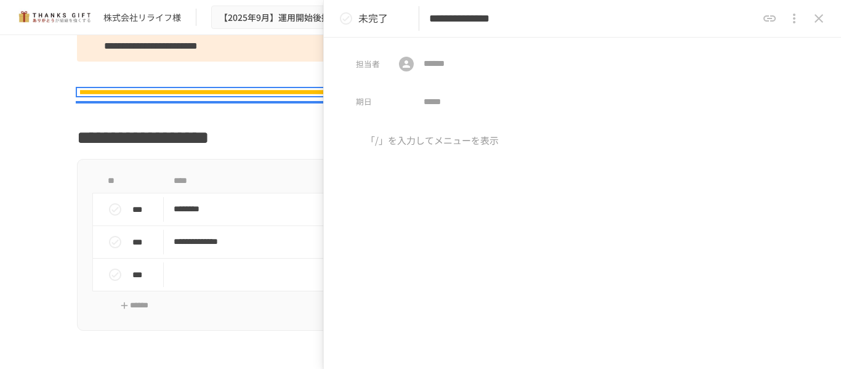
click at [809, 17] on button "close drawer" at bounding box center [819, 18] width 25 height 25
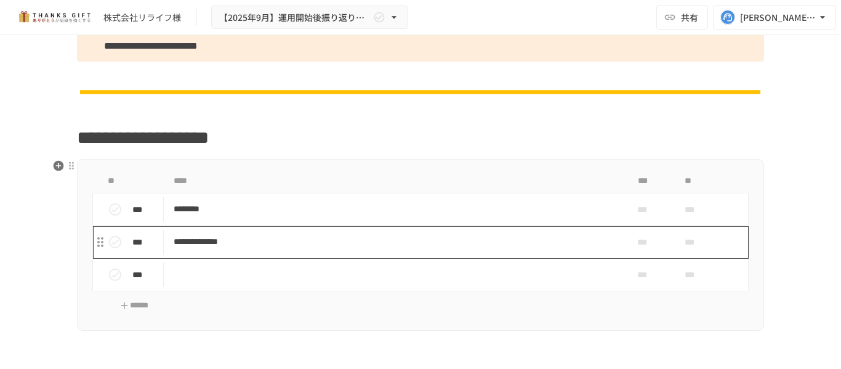
click at [323, 226] on td "**********" at bounding box center [395, 242] width 462 height 33
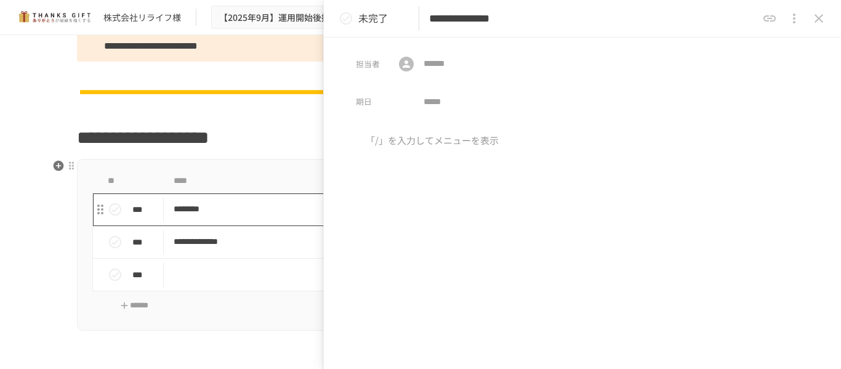
click at [281, 212] on p "********" at bounding box center [395, 208] width 442 height 15
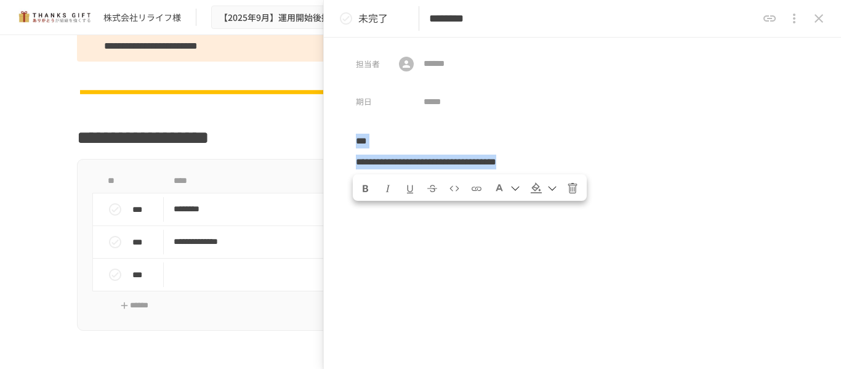
drag, startPoint x: 357, startPoint y: 143, endPoint x: 737, endPoint y: 187, distance: 382.4
click at [737, 187] on div "**********" at bounding box center [582, 246] width 517 height 227
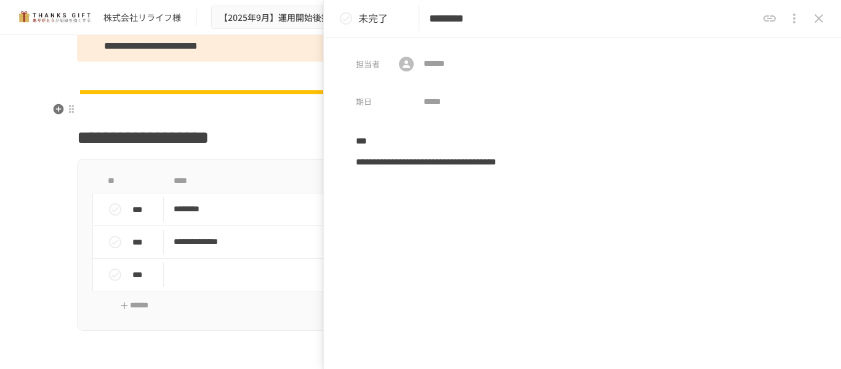
click at [270, 102] on div at bounding box center [420, 102] width 687 height 1
click at [822, 16] on icon "close drawer" at bounding box center [819, 18] width 9 height 9
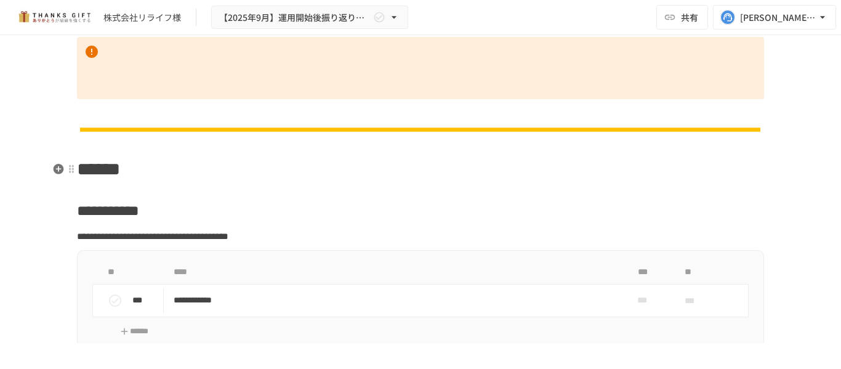
scroll to position [5912, 0]
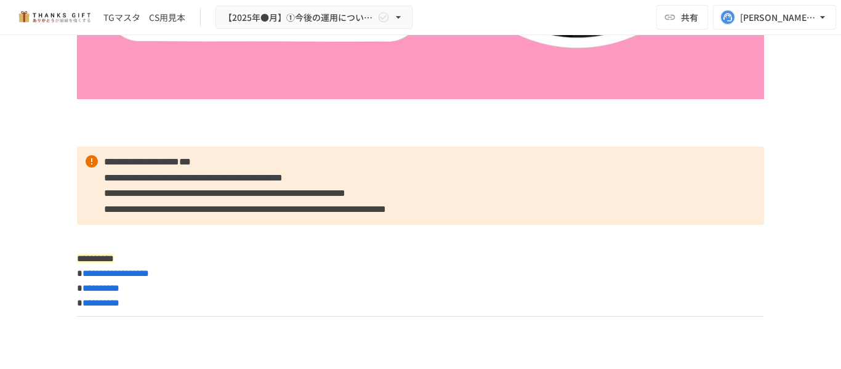
scroll to position [2771, 0]
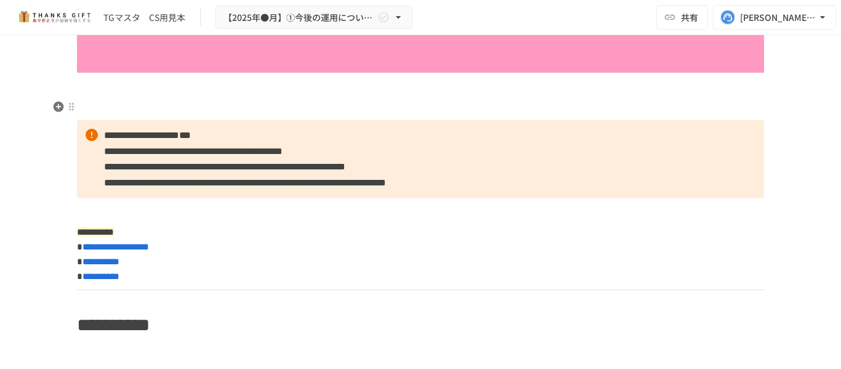
click at [193, 99] on p at bounding box center [420, 107] width 687 height 16
click at [119, 91] on p at bounding box center [420, 86] width 687 height 16
click at [52, 86] on icon "button" at bounding box center [58, 85] width 12 height 12
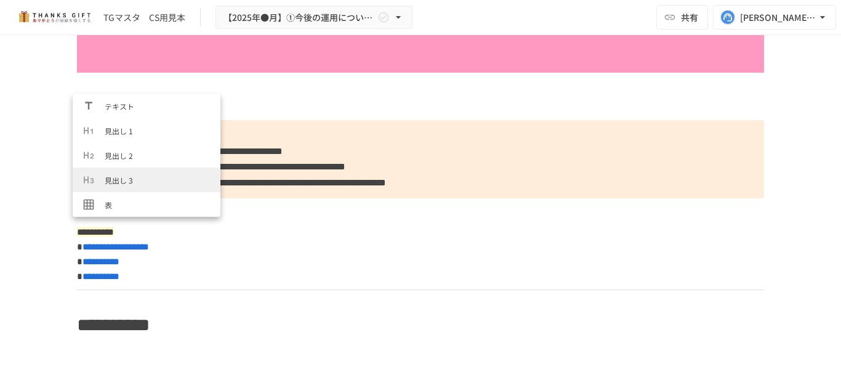
scroll to position [185, 0]
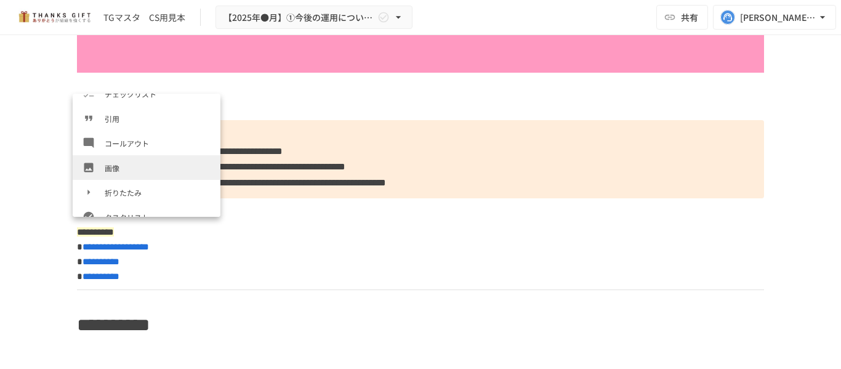
click at [142, 164] on span "画像" at bounding box center [158, 168] width 106 height 12
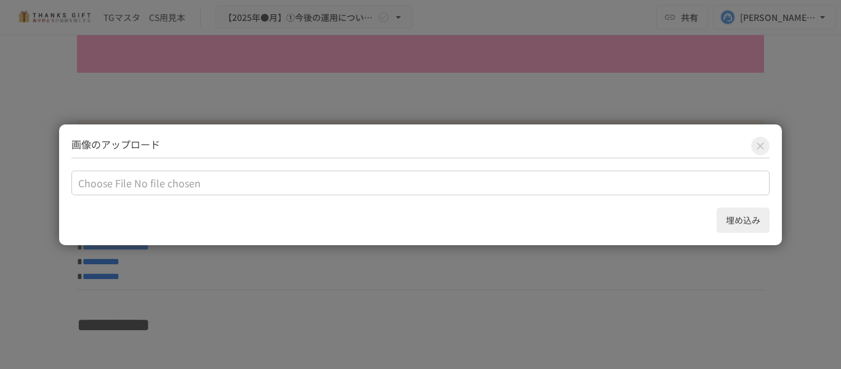
click at [199, 188] on input "file" at bounding box center [420, 183] width 699 height 25
type input "**********"
click at [379, 179] on input "file" at bounding box center [420, 183] width 699 height 25
click at [557, 184] on input "file" at bounding box center [420, 183] width 699 height 25
type input "**********"
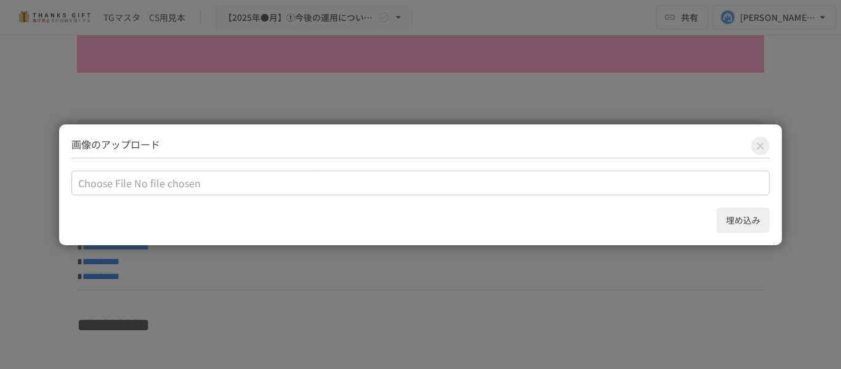
click at [745, 223] on button "埋め込み" at bounding box center [743, 220] width 53 height 25
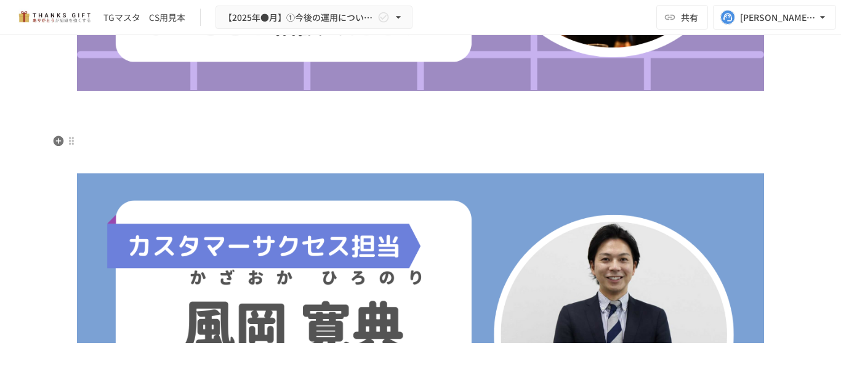
scroll to position [554, 0]
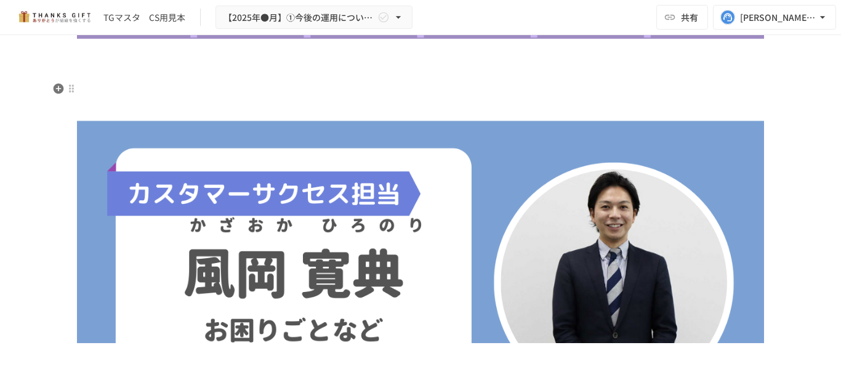
click at [323, 108] on img at bounding box center [420, 275] width 687 height 387
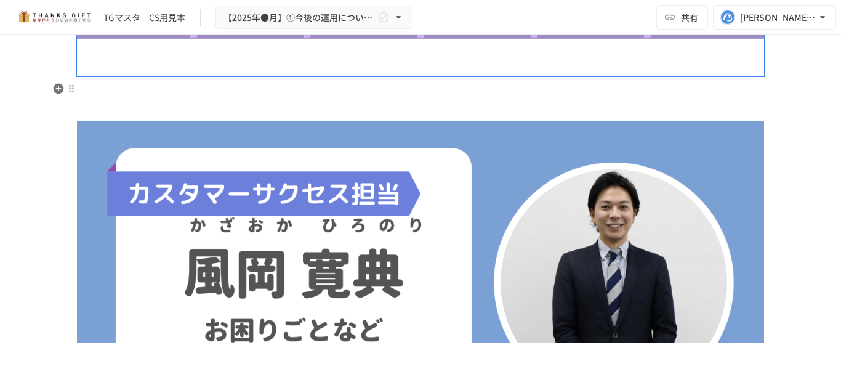
click at [259, 91] on img at bounding box center [420, 275] width 687 height 387
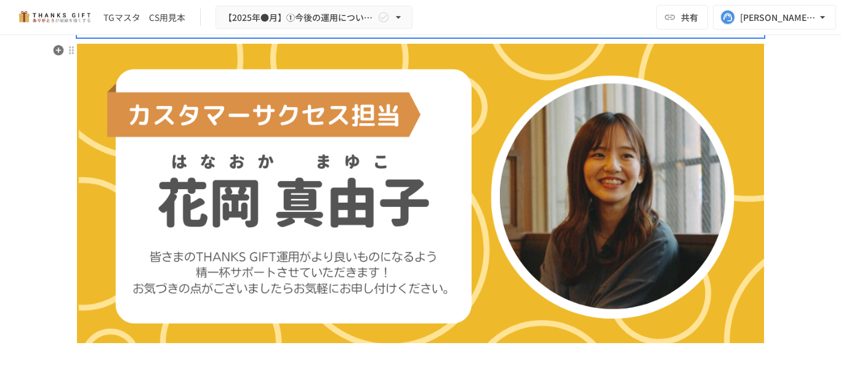
click at [320, 148] on img at bounding box center [420, 196] width 687 height 305
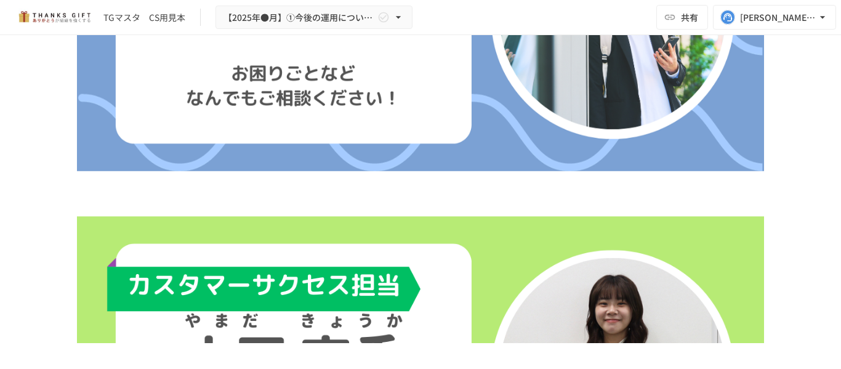
scroll to position [1478, 0]
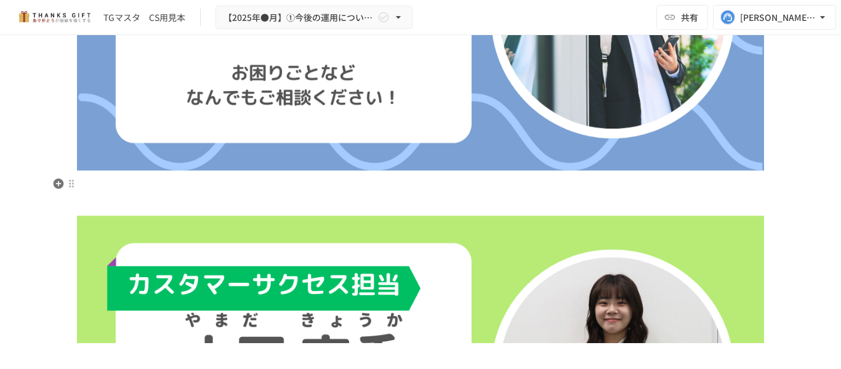
click at [280, 211] on img at bounding box center [420, 370] width 687 height 387
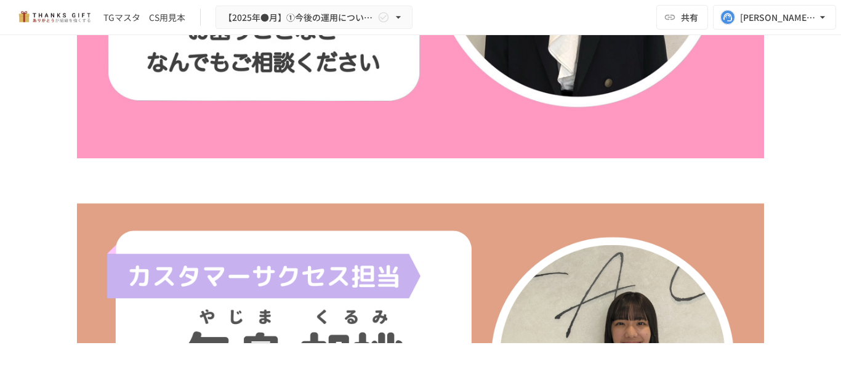
scroll to position [2710, 0]
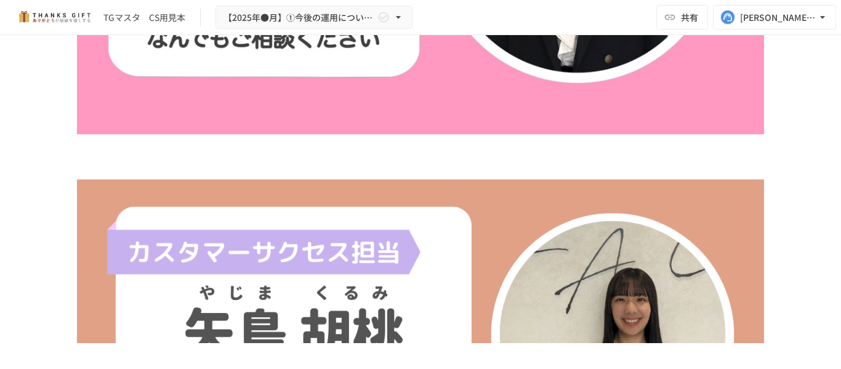
click at [288, 200] on img at bounding box center [420, 333] width 687 height 387
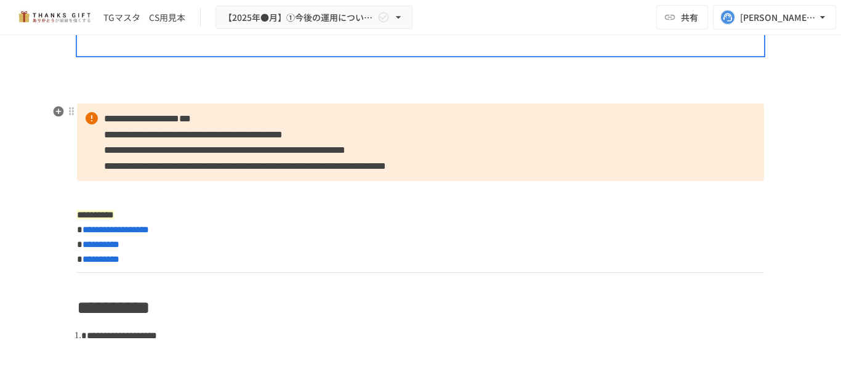
scroll to position [3202, 0]
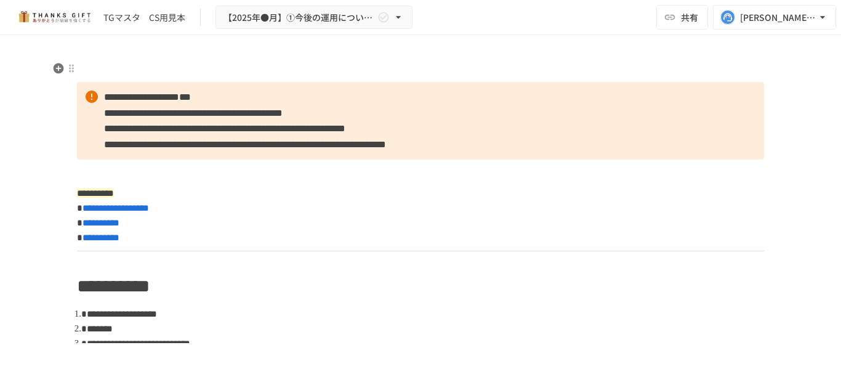
click at [244, 71] on p at bounding box center [420, 69] width 687 height 16
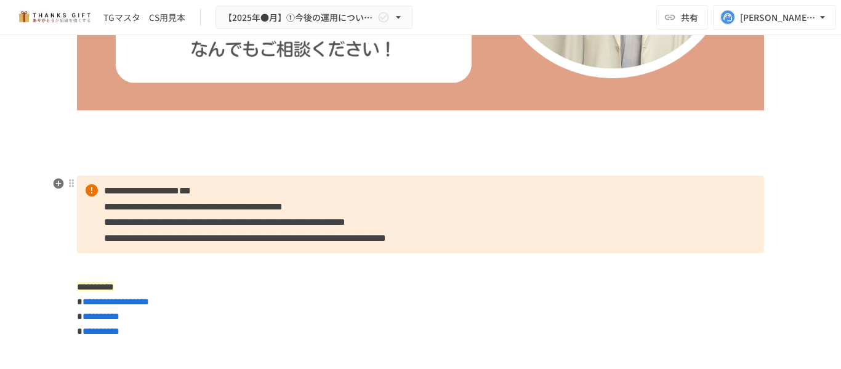
scroll to position [3079, 0]
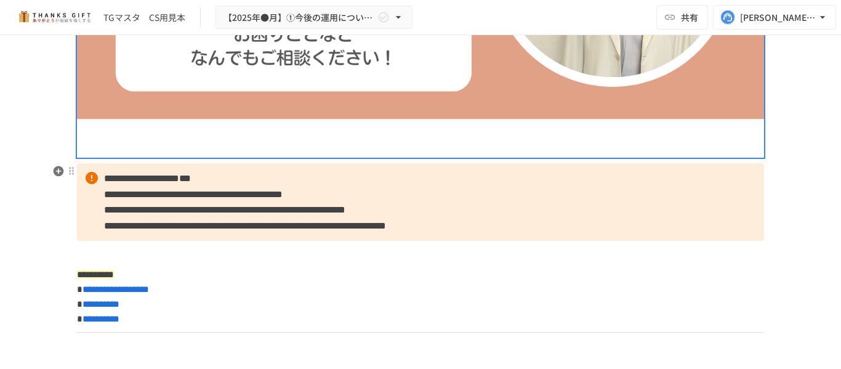
click at [473, 196] on p "**********" at bounding box center [420, 202] width 687 height 78
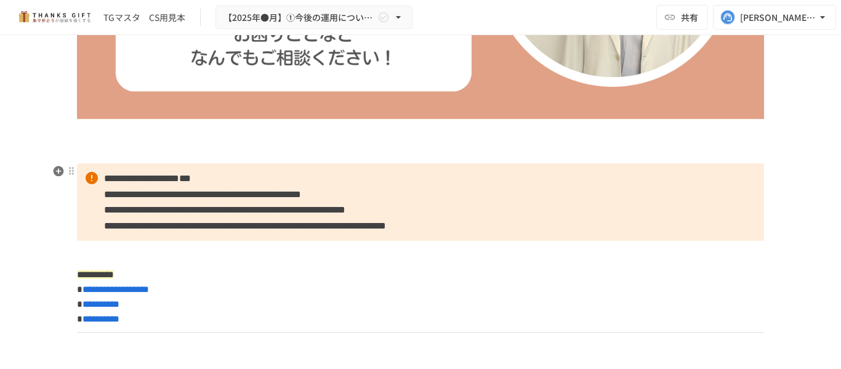
click at [343, 238] on p "**********" at bounding box center [420, 202] width 687 height 78
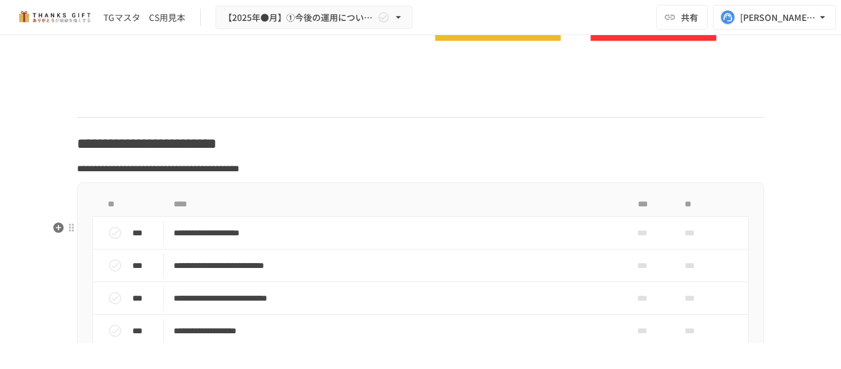
scroll to position [8129, 0]
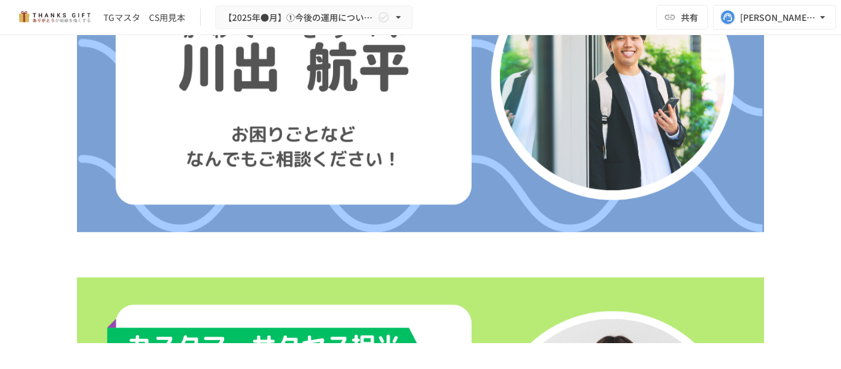
click at [452, 169] on img at bounding box center [420, 78] width 687 height 309
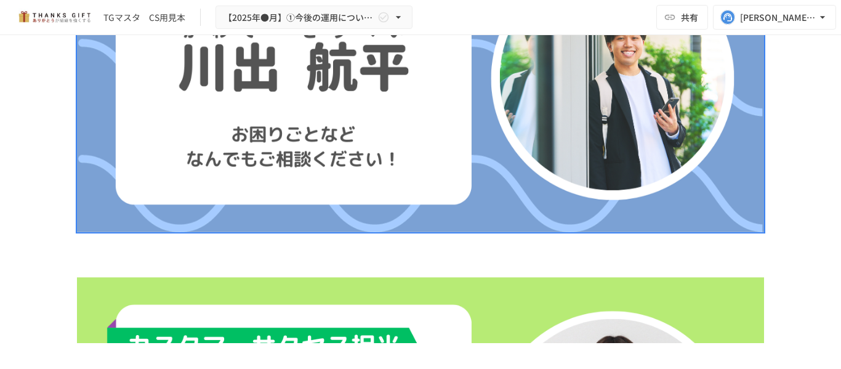
scroll to position [1232, 0]
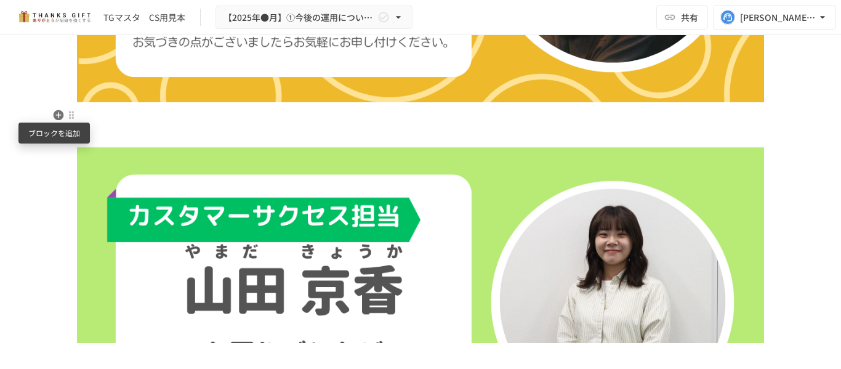
click at [54, 116] on icon "button" at bounding box center [59, 115] width 10 height 10
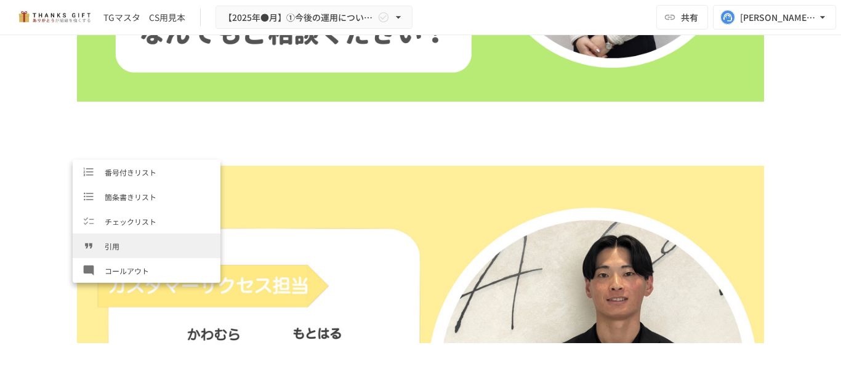
scroll to position [185, 0]
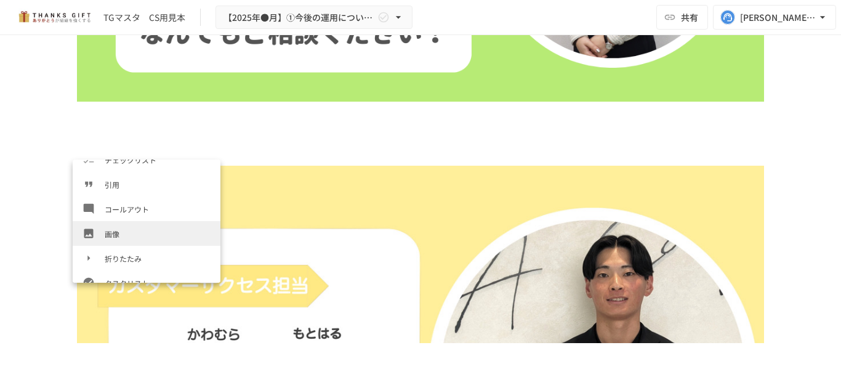
click at [155, 232] on span "画像" at bounding box center [158, 234] width 106 height 12
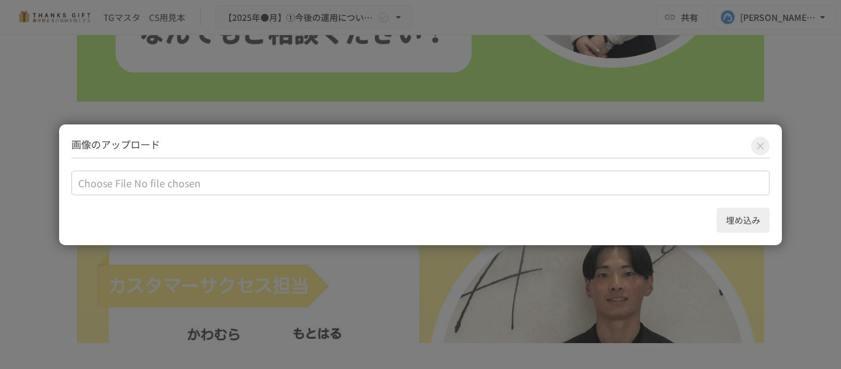
click at [429, 187] on input "file" at bounding box center [420, 183] width 699 height 25
type input "**********"
click at [746, 225] on button "埋め込み" at bounding box center [743, 220] width 53 height 25
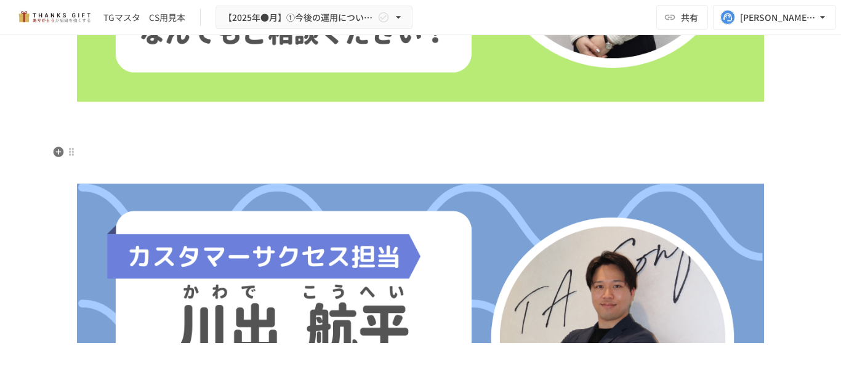
click at [204, 150] on img at bounding box center [420, 338] width 687 height 387
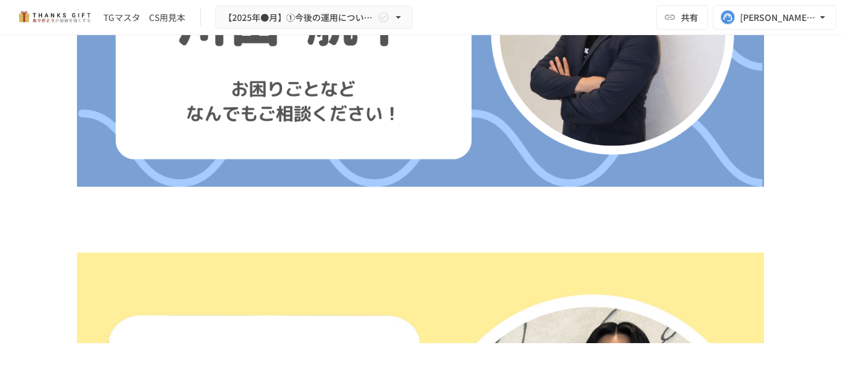
scroll to position [1896, 0]
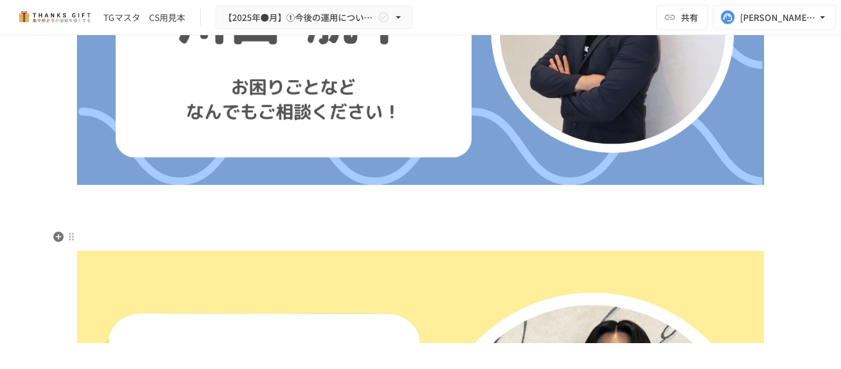
click at [261, 233] on p at bounding box center [420, 237] width 687 height 16
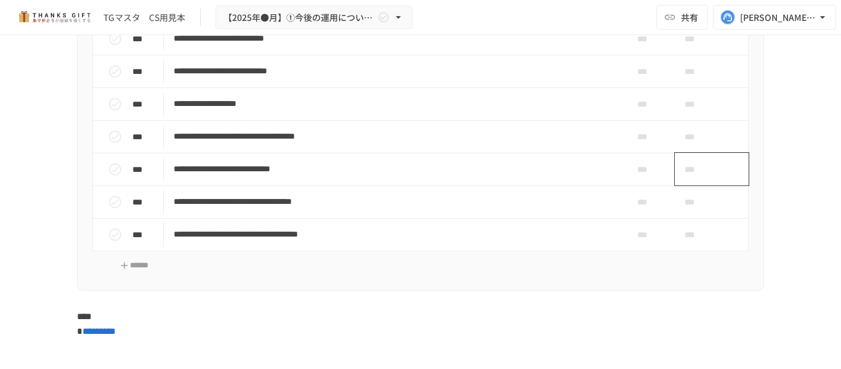
scroll to position [7933, 0]
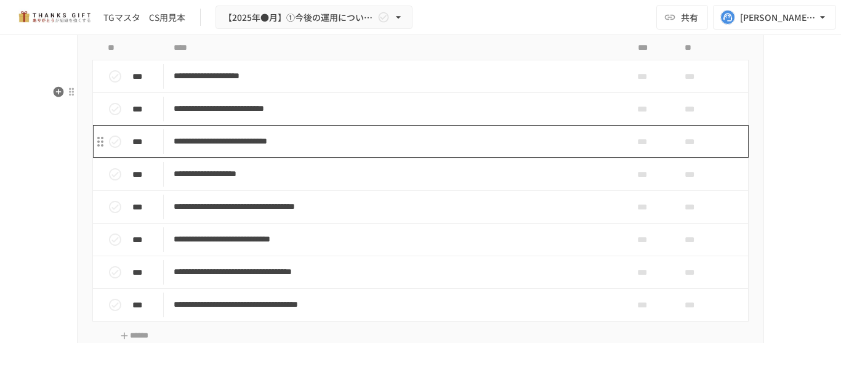
click at [302, 149] on p "**********" at bounding box center [395, 141] width 442 height 15
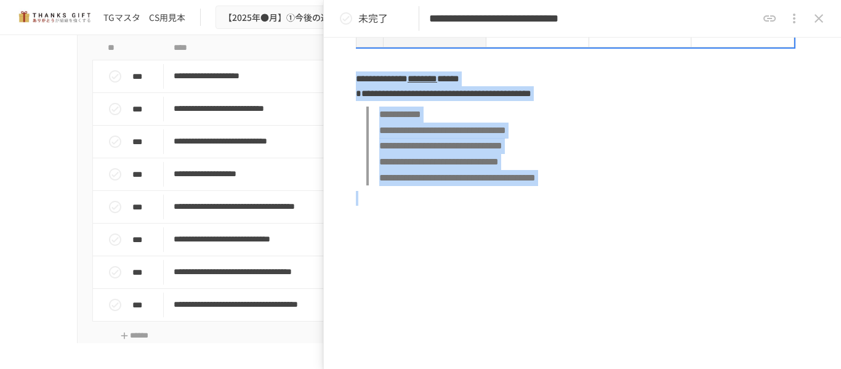
scroll to position [1787, 0]
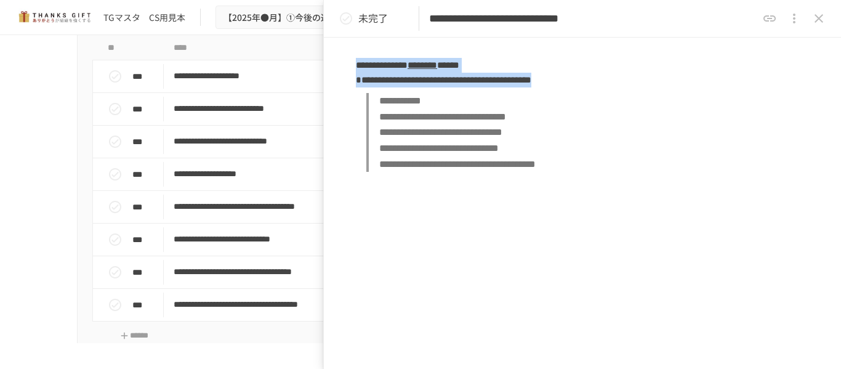
drag, startPoint x: 357, startPoint y: 128, endPoint x: 783, endPoint y: 67, distance: 430.6
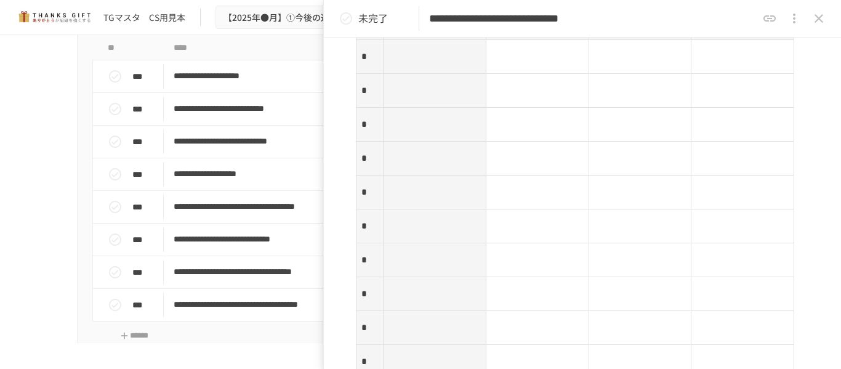
scroll to position [1324, 0]
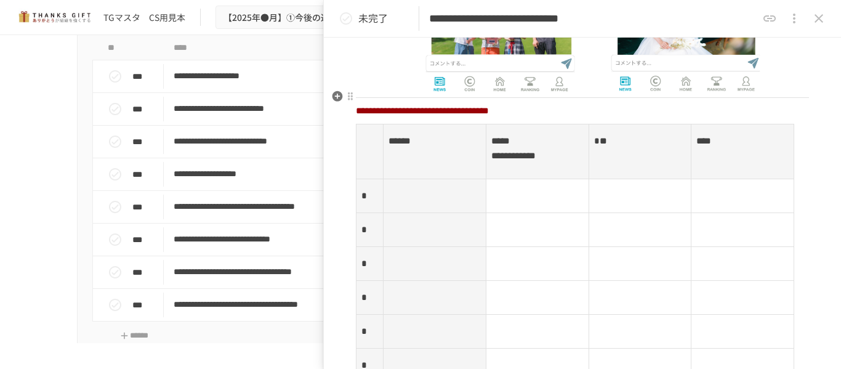
click at [699, 103] on p "**********" at bounding box center [582, 111] width 453 height 16
click at [745, 269] on td at bounding box center [743, 264] width 103 height 34
click at [726, 103] on p "**********" at bounding box center [582, 111] width 453 height 16
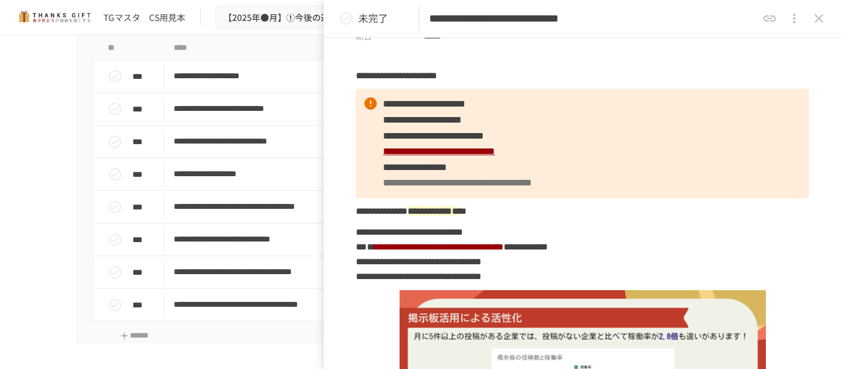
scroll to position [0, 0]
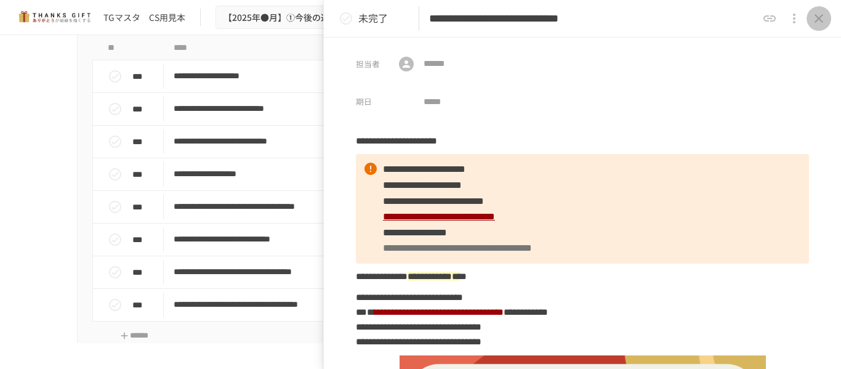
click at [817, 17] on icon "close drawer" at bounding box center [819, 18] width 15 height 15
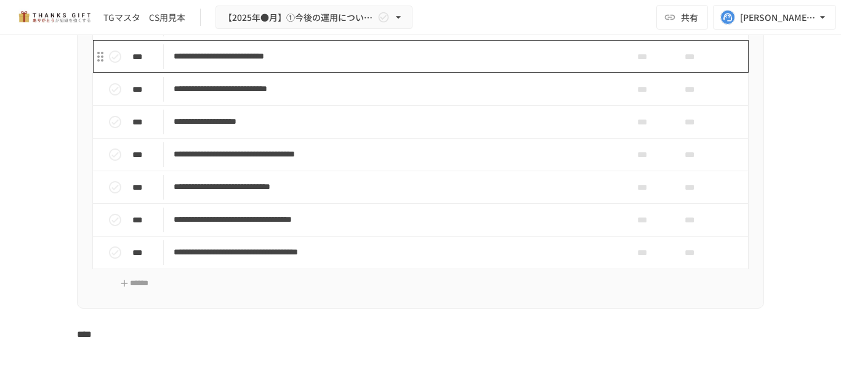
scroll to position [7996, 0]
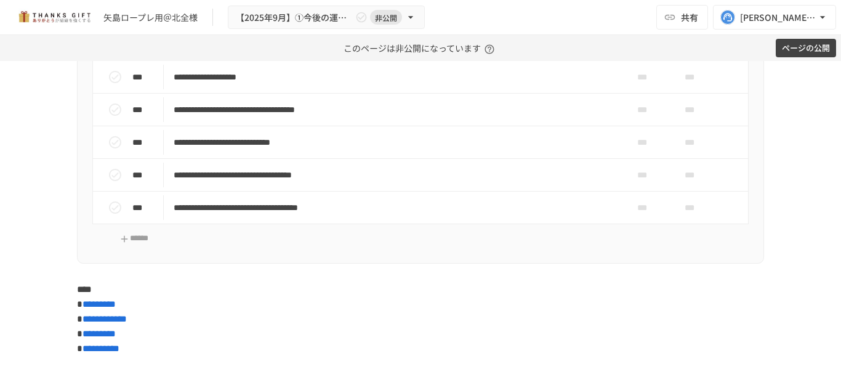
scroll to position [5358, 0]
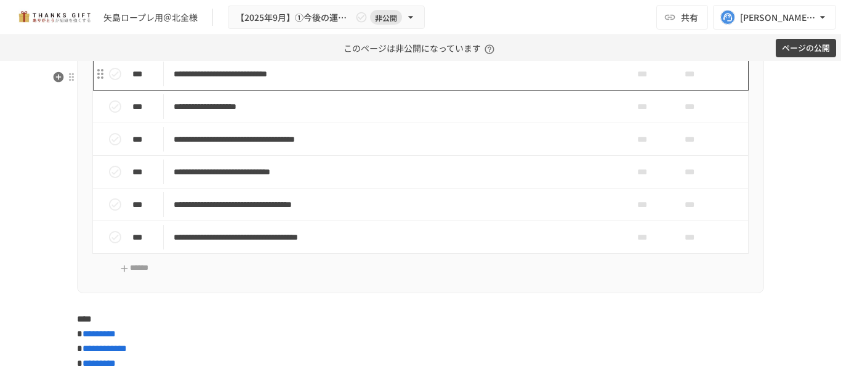
click at [293, 82] on p "**********" at bounding box center [395, 74] width 442 height 15
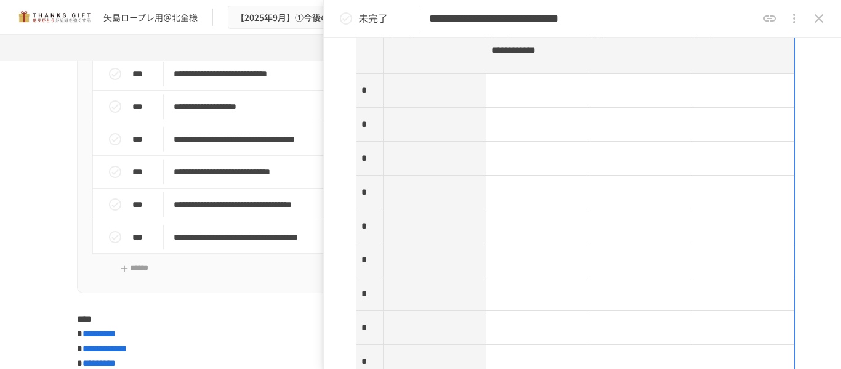
scroll to position [1601, 0]
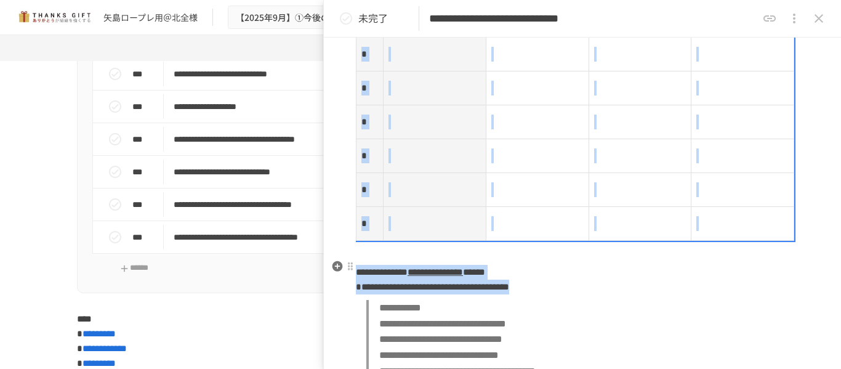
drag, startPoint x: 357, startPoint y: 127, endPoint x: 735, endPoint y: 280, distance: 407.6
copy div "**********"
